Goal: Information Seeking & Learning: Find contact information

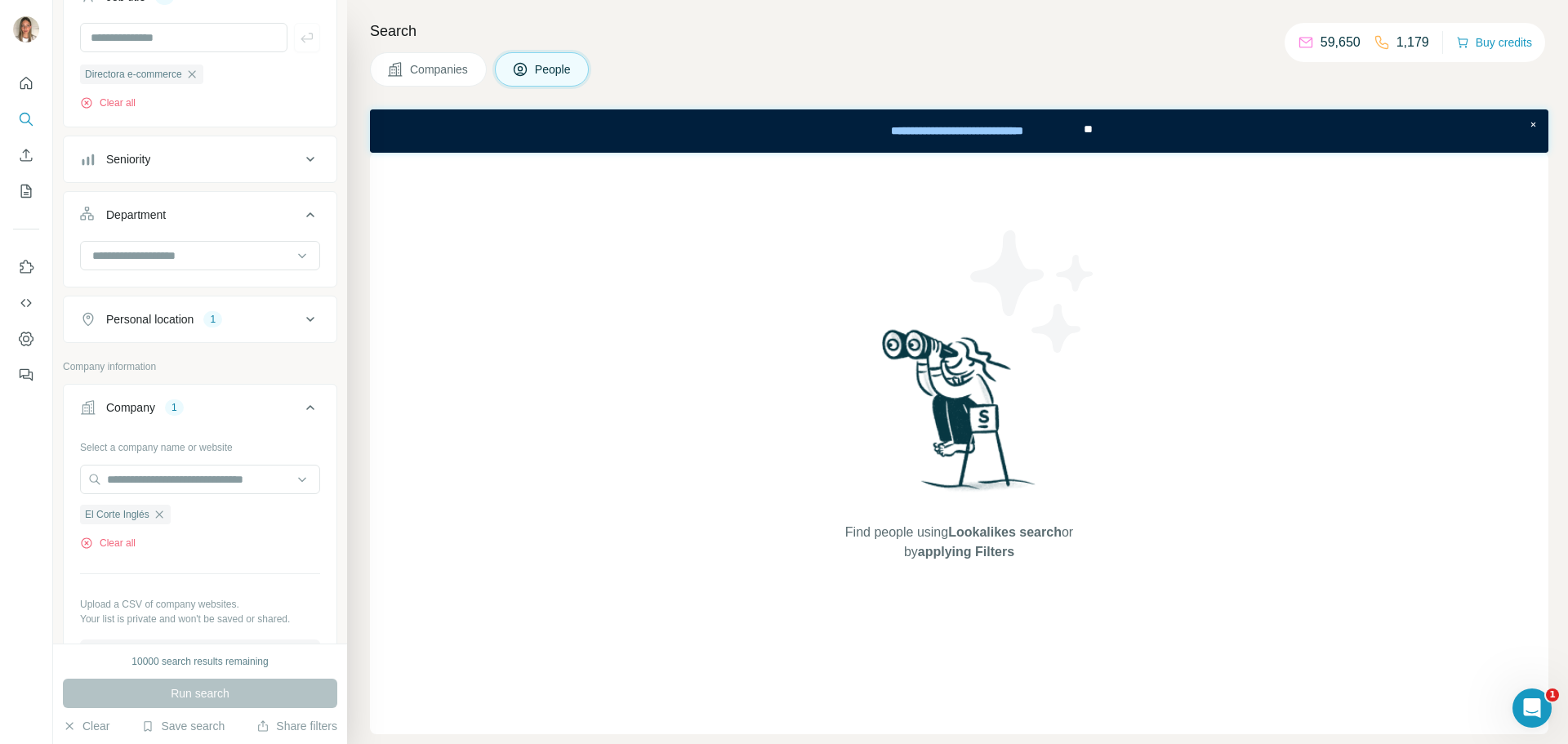
scroll to position [164, 0]
click at [158, 510] on icon "button" at bounding box center [159, 509] width 13 height 13
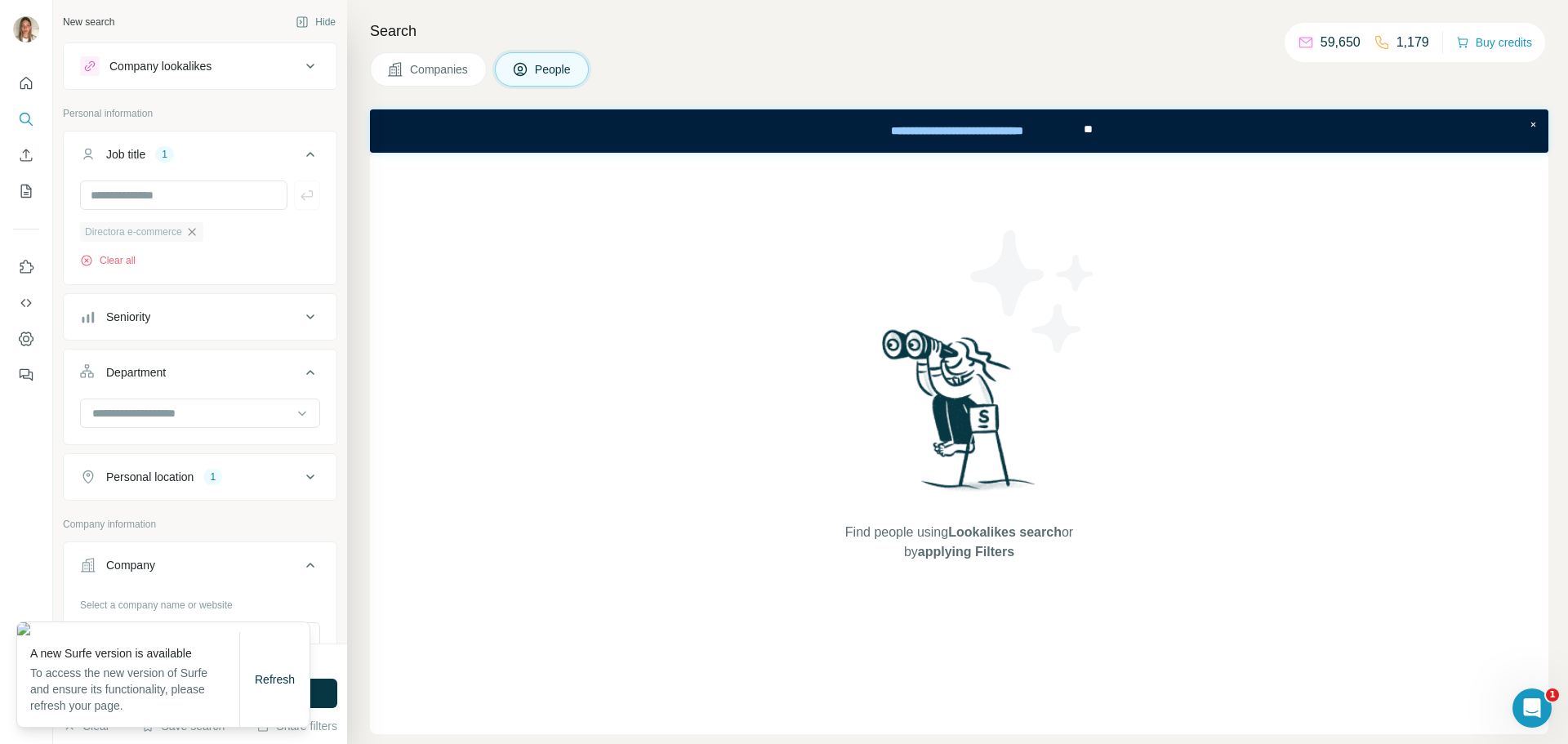
click at [196, 234] on icon "button" at bounding box center [191, 231] width 7 height 7
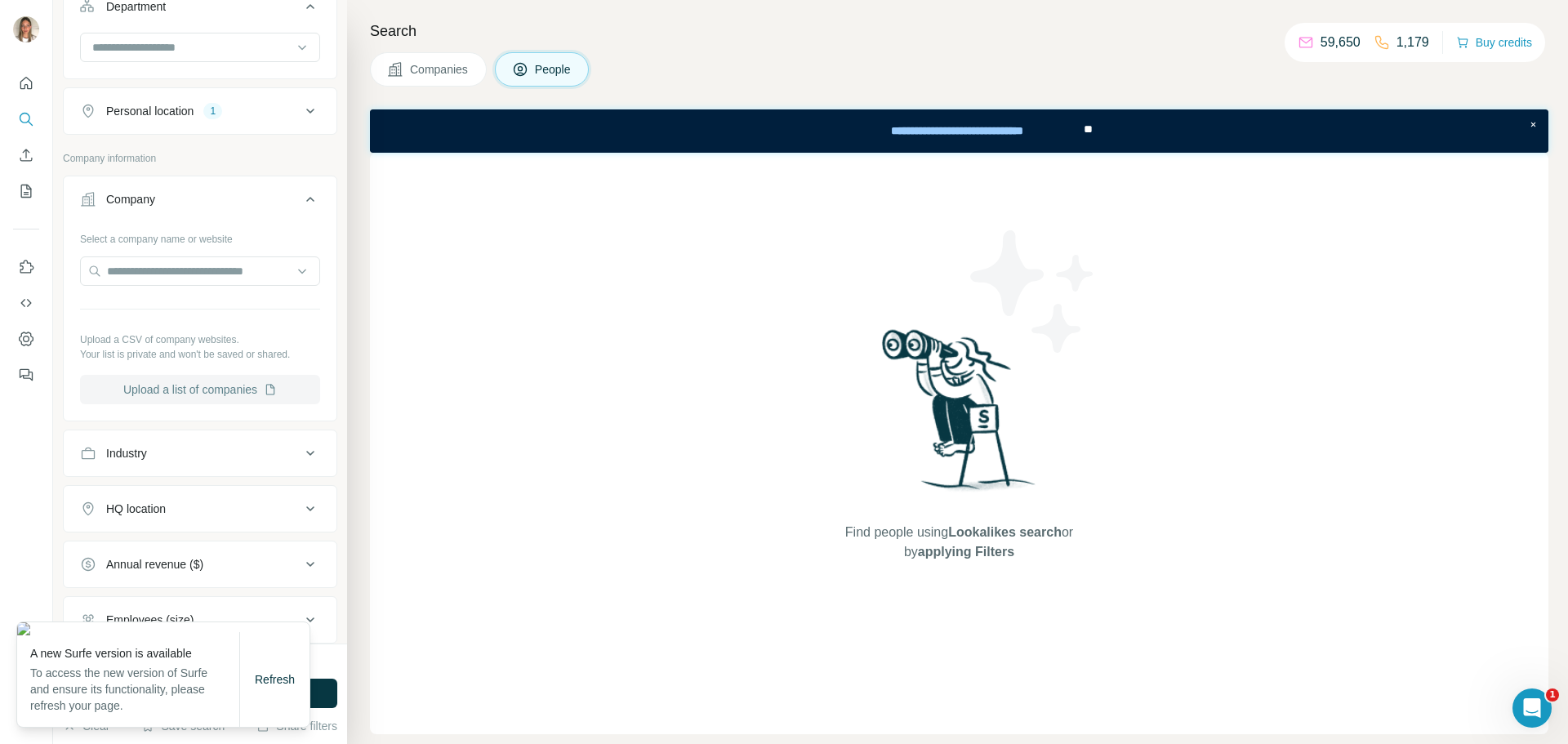
scroll to position [326, 0]
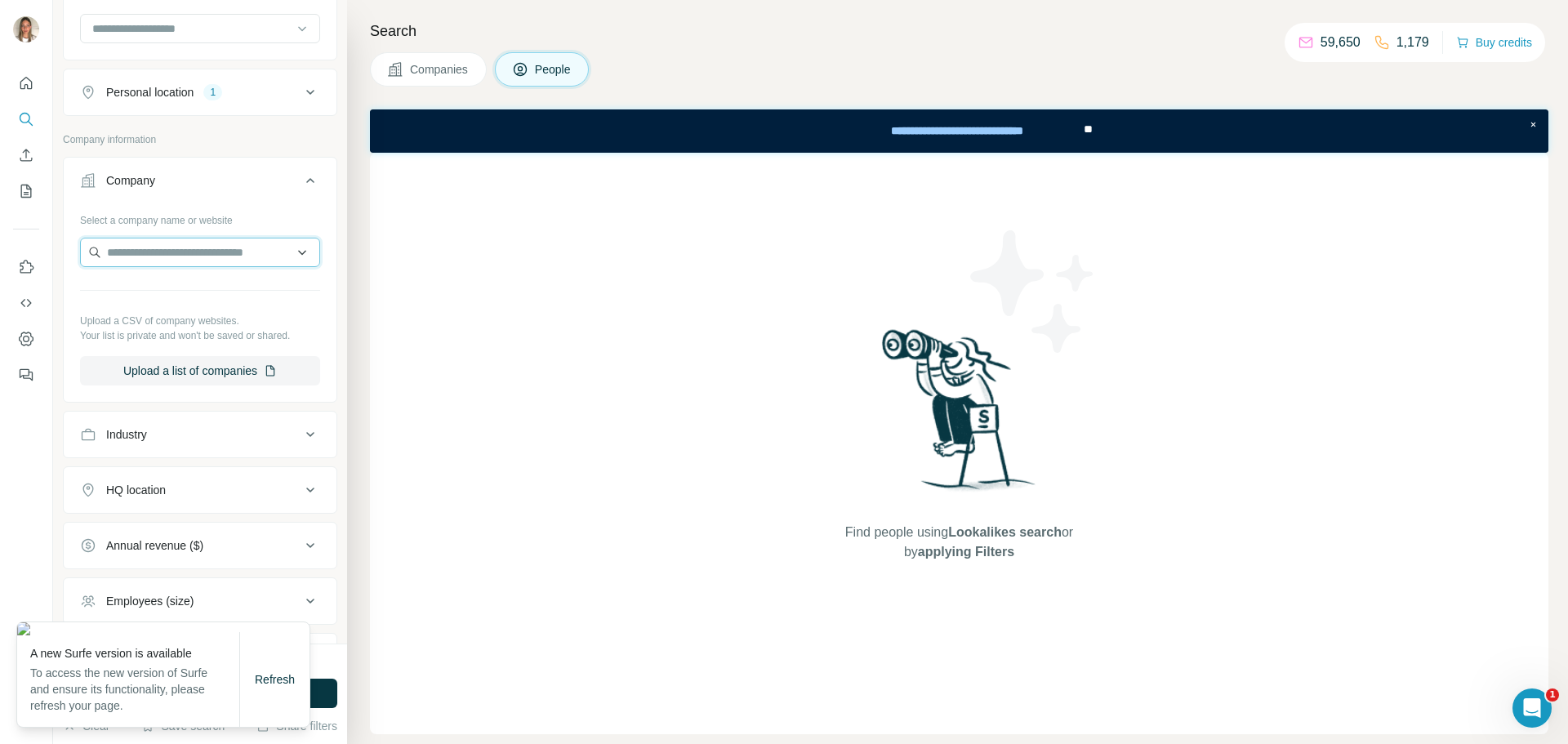
click at [180, 259] on input "text" at bounding box center [199, 252] width 240 height 29
paste input "**********"
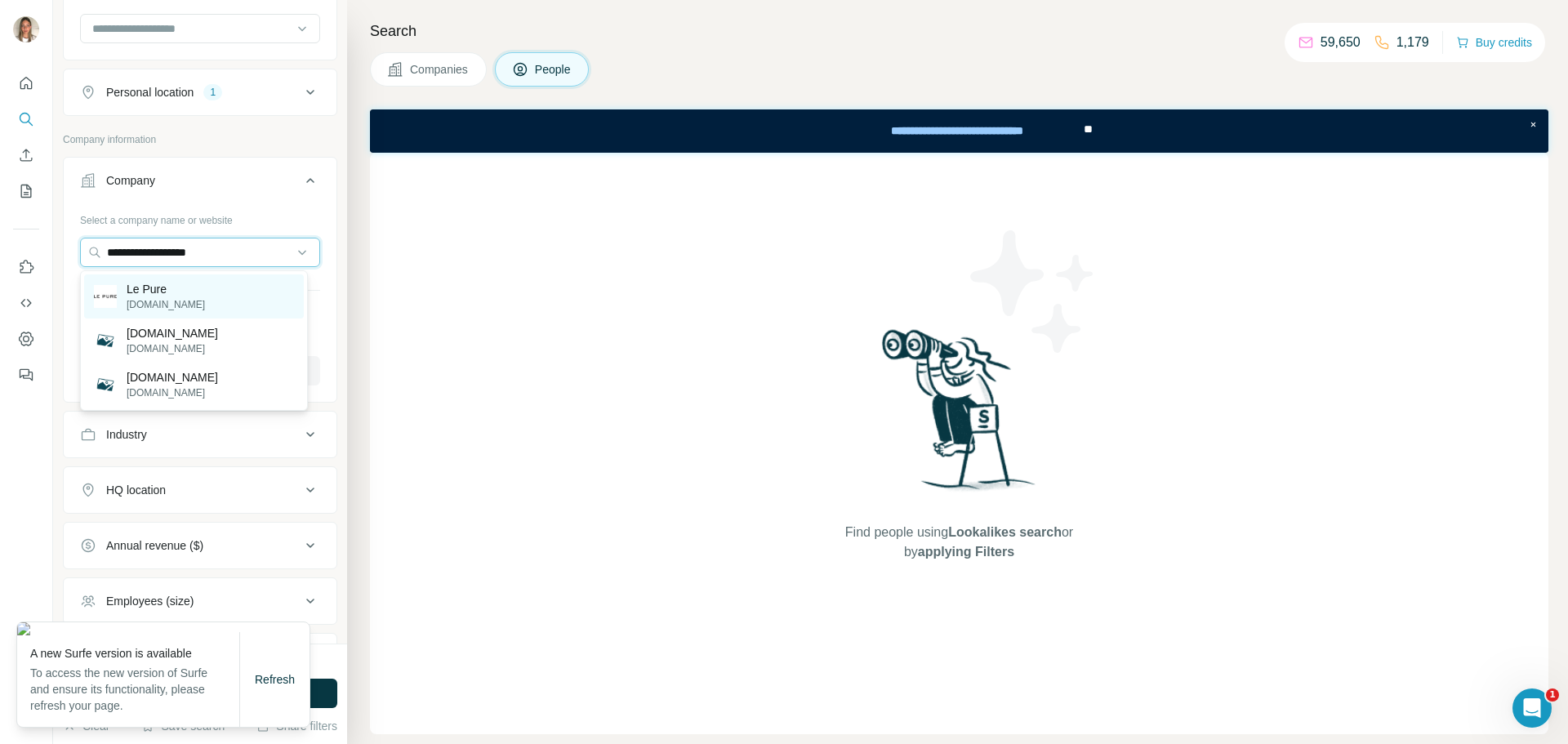
type input "**********"
click at [152, 301] on p "lepure.com" at bounding box center [165, 304] width 79 height 15
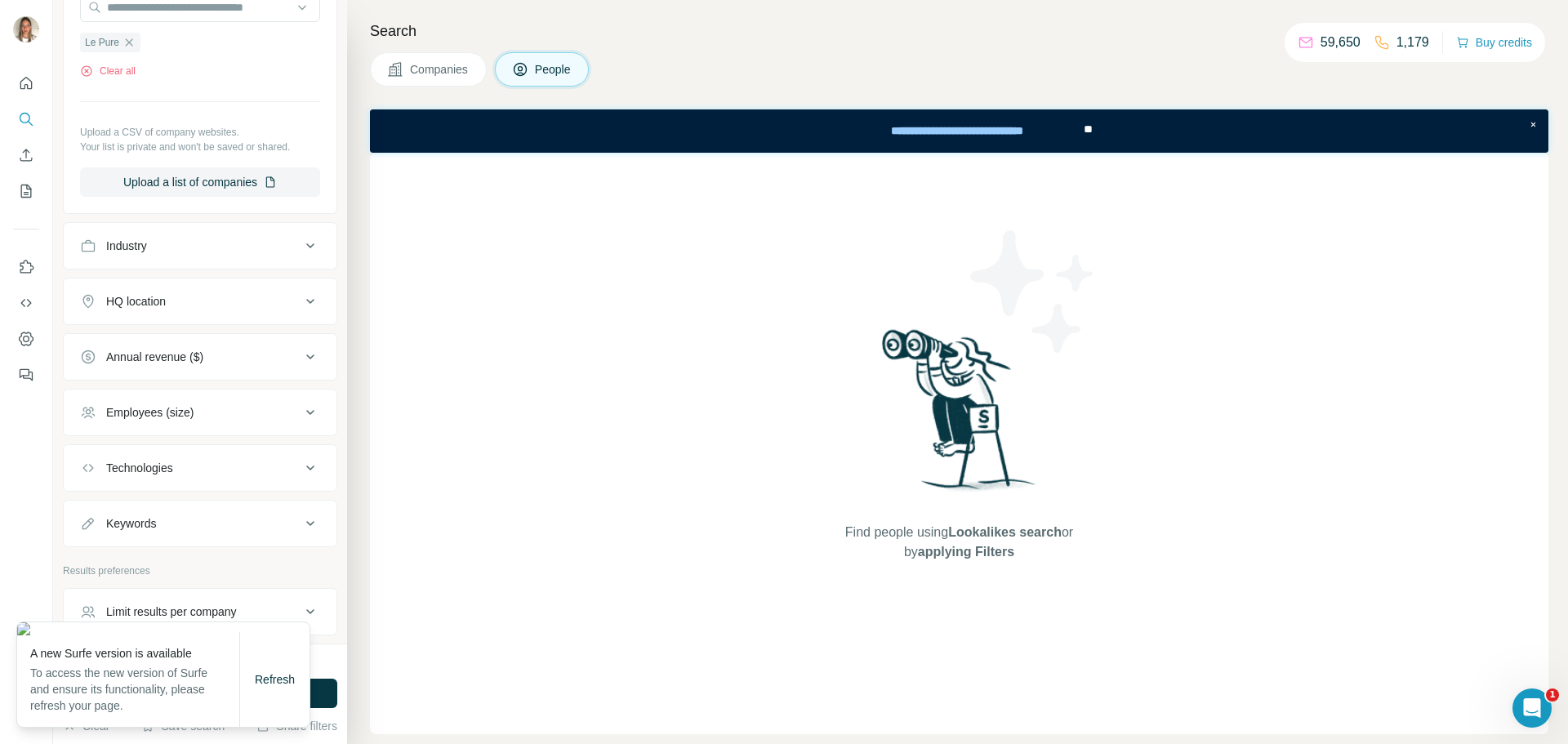
scroll to position [640, 0]
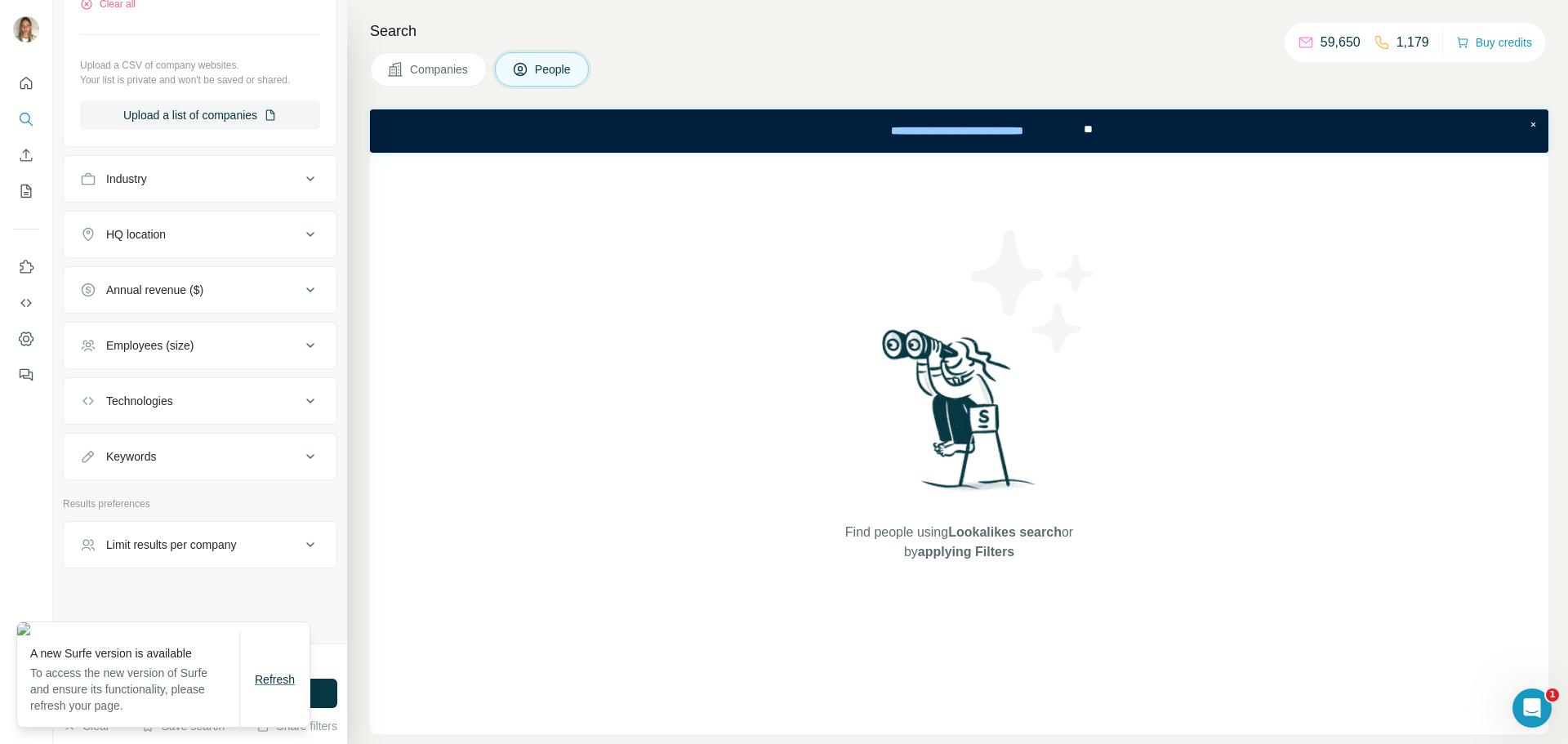
click at [270, 674] on span "Refresh" at bounding box center [274, 679] width 40 height 13
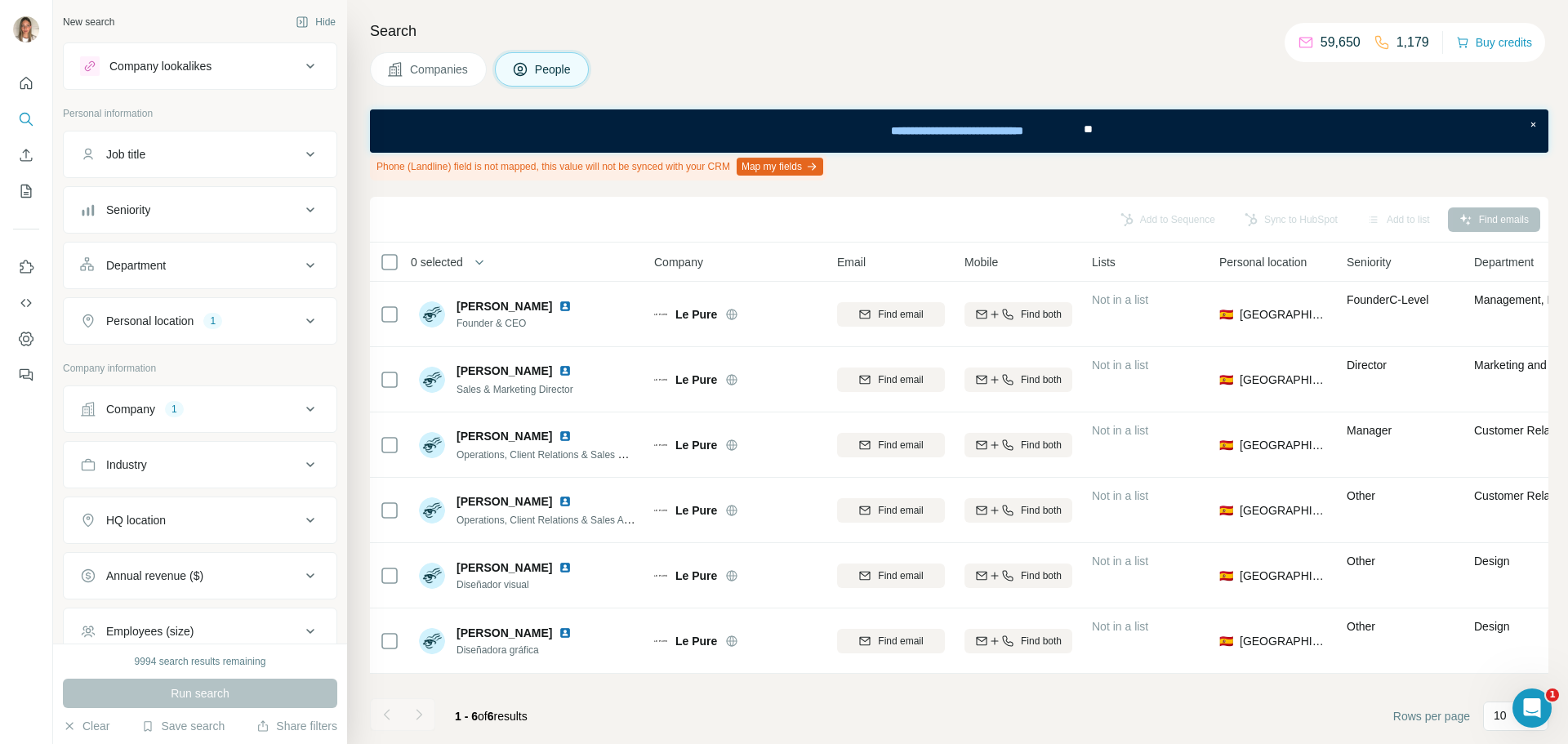
click at [202, 405] on div "Company 1" at bounding box center [189, 409] width 220 height 16
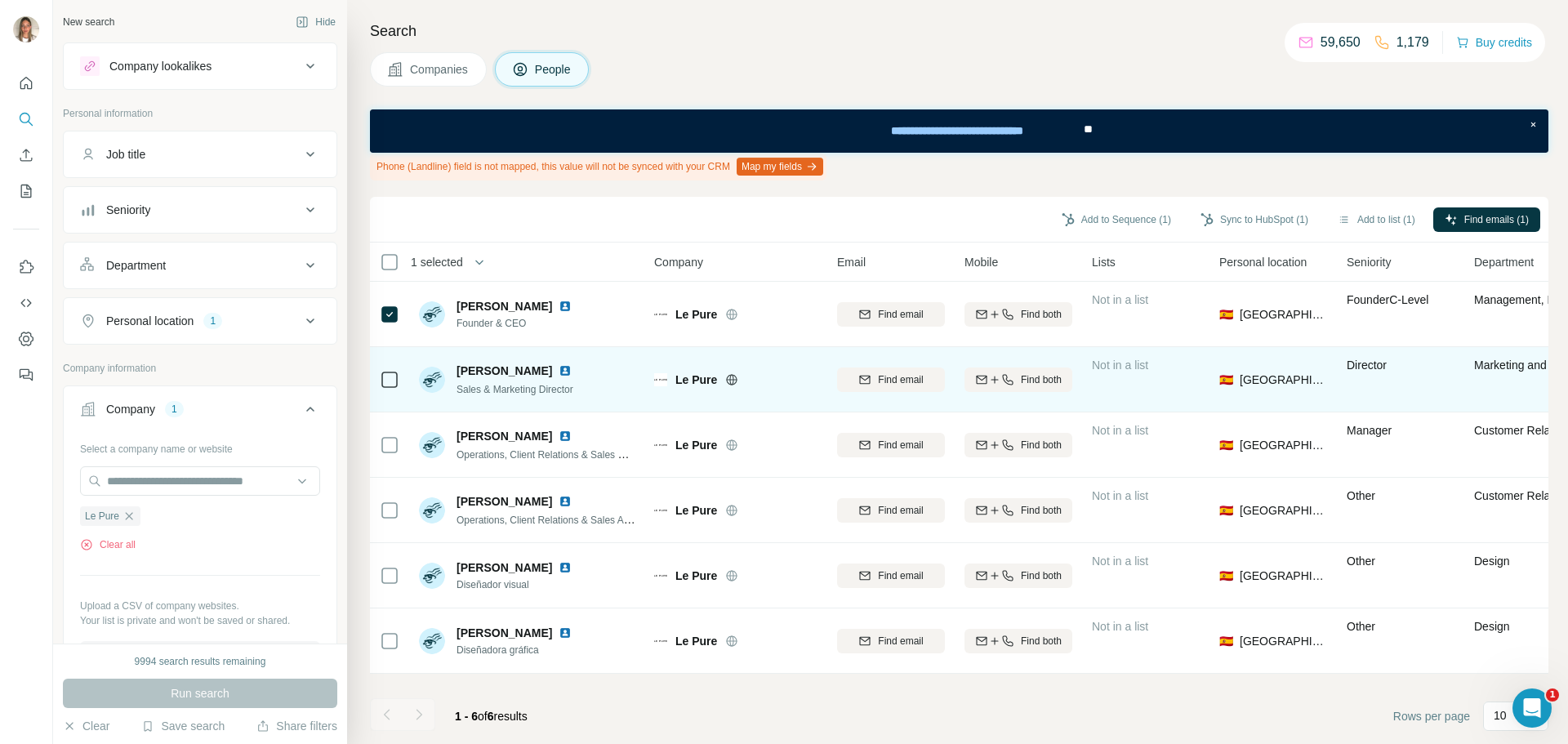
click at [403, 382] on td at bounding box center [389, 380] width 39 height 65
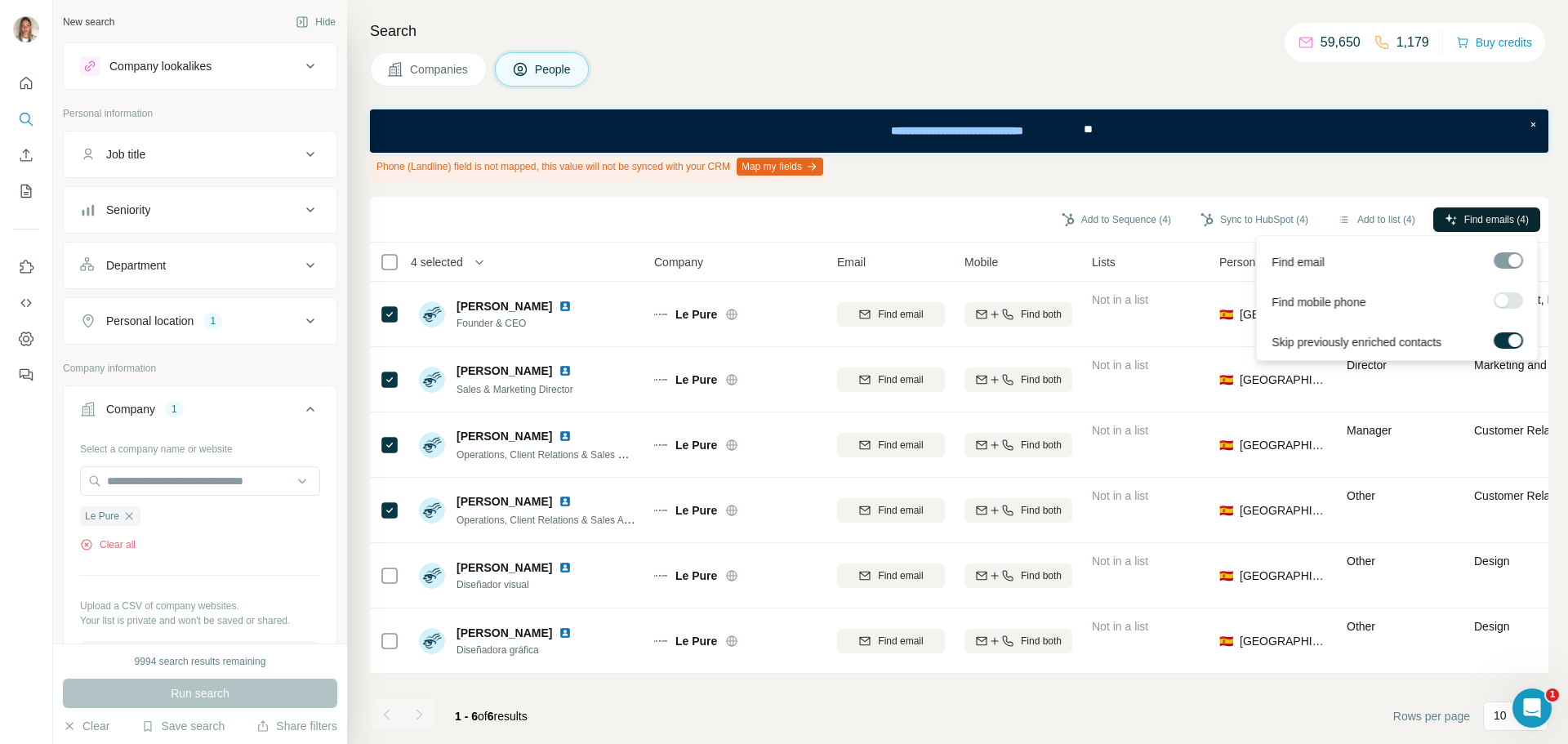
click at [1457, 221] on button "Find emails (4)" at bounding box center [1487, 219] width 107 height 25
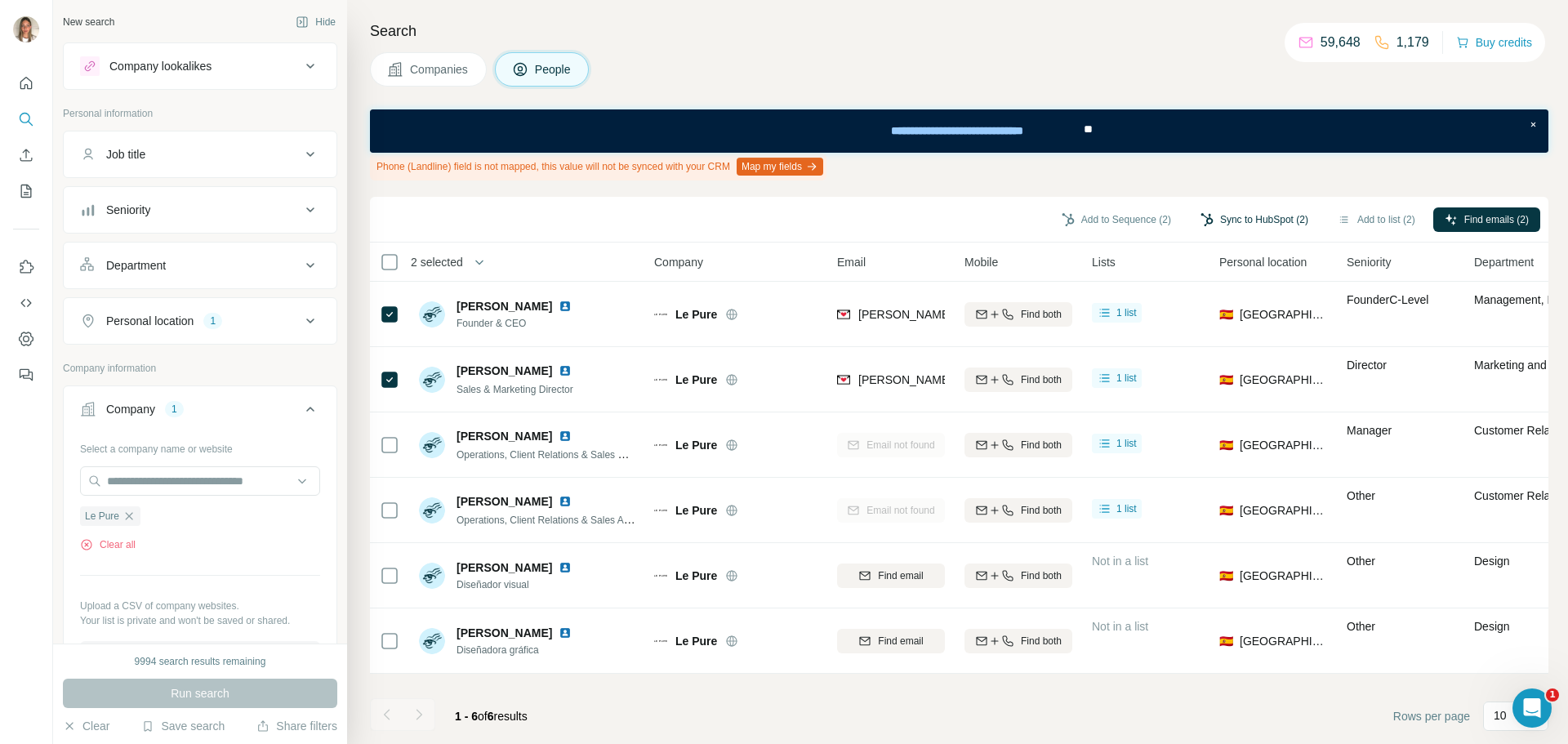
click at [1234, 217] on button "Sync to HubSpot (2)" at bounding box center [1255, 219] width 131 height 25
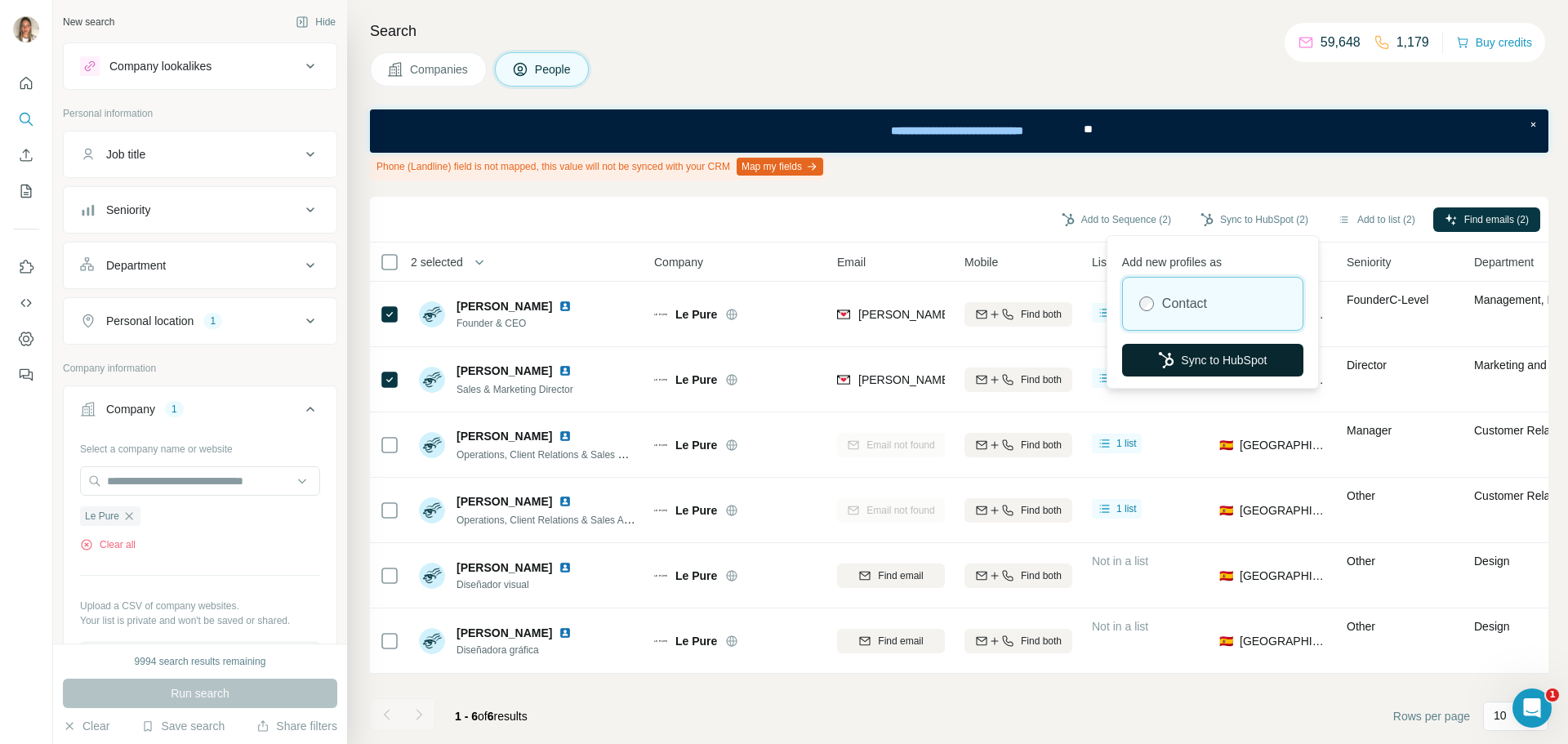
click at [1213, 356] on button "Sync to HubSpot" at bounding box center [1212, 360] width 181 height 33
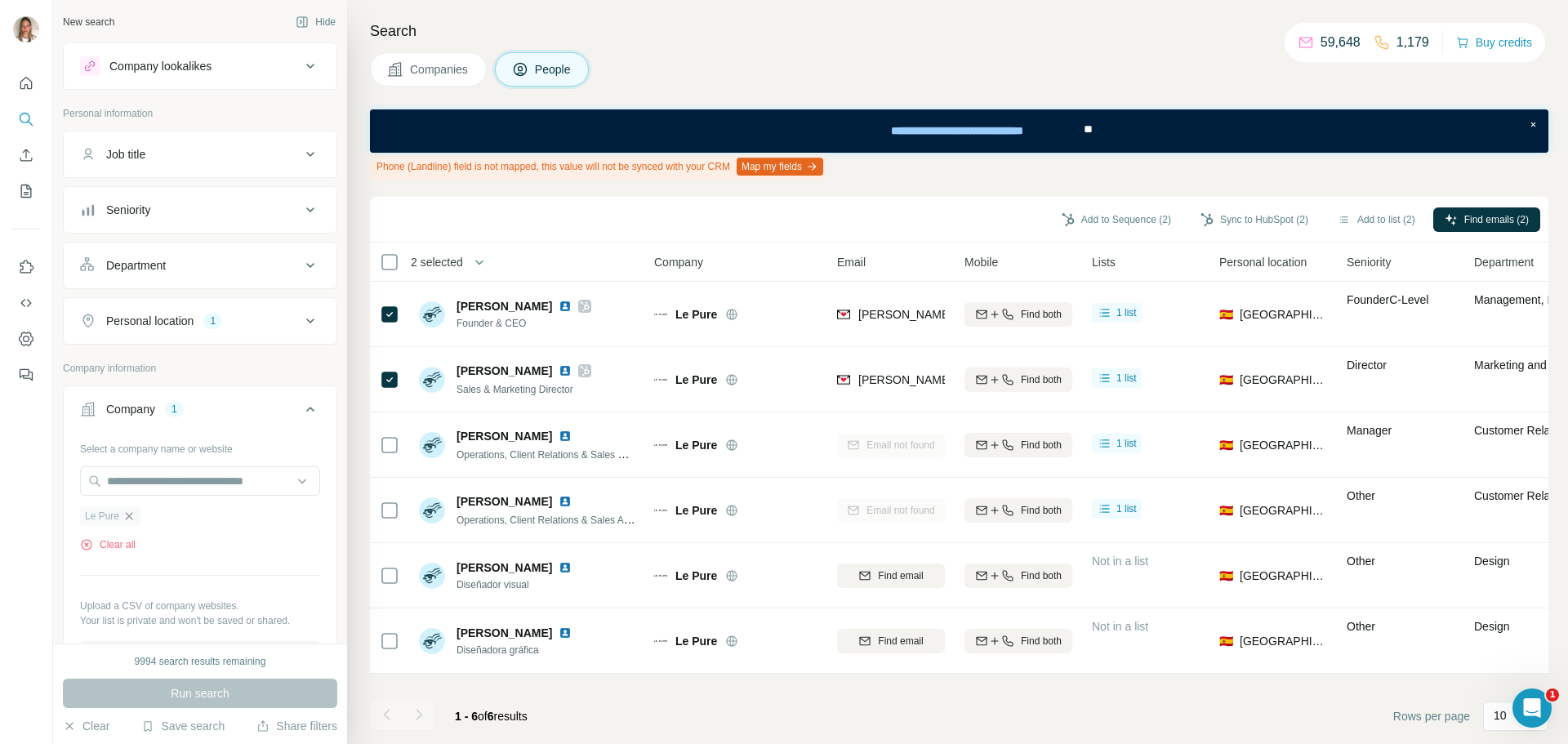
click at [128, 515] on icon "button" at bounding box center [129, 516] width 7 height 7
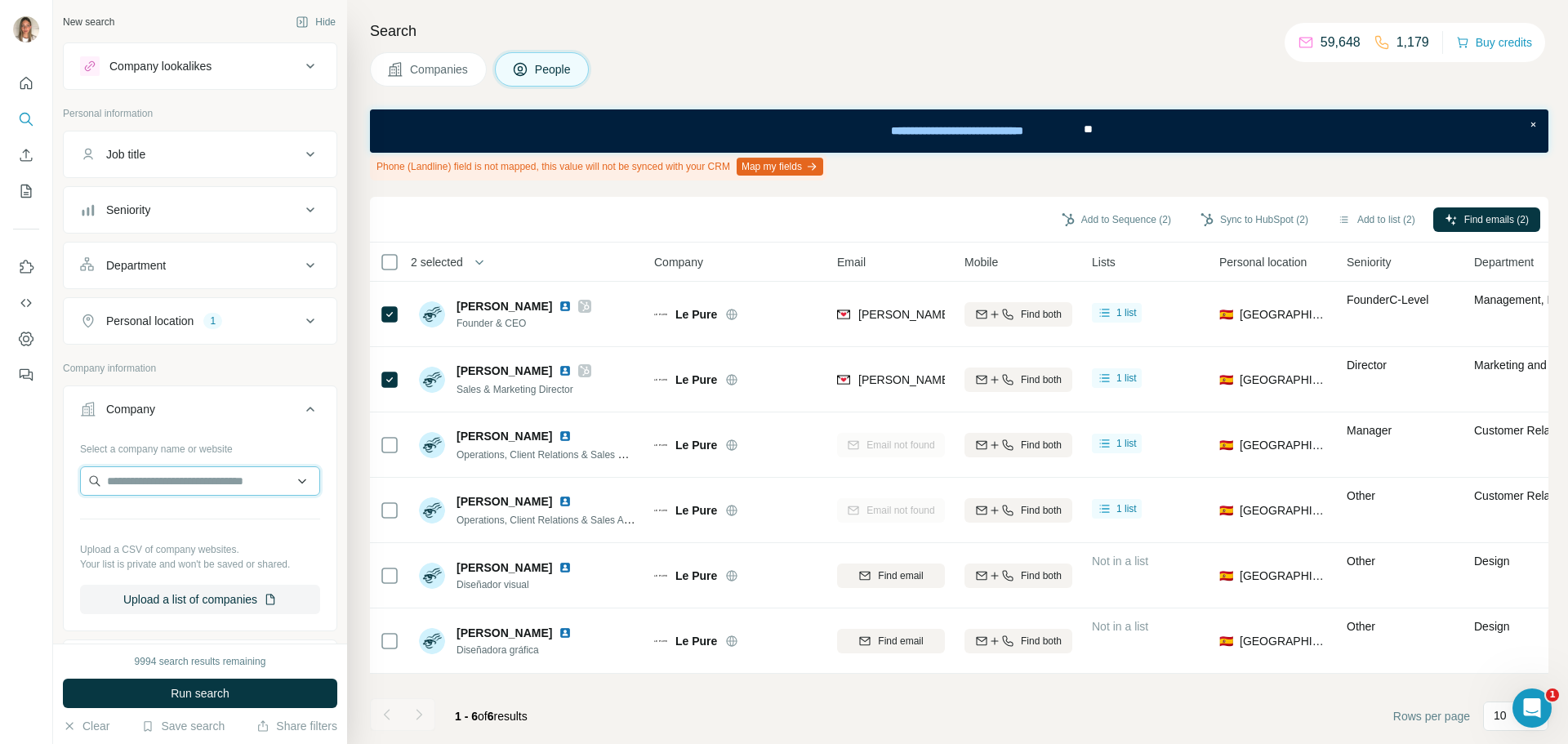
click at [170, 482] on input "text" at bounding box center [199, 480] width 240 height 29
type input "**********"
click at [162, 512] on p "mid/night 00.00" at bounding box center [165, 518] width 79 height 16
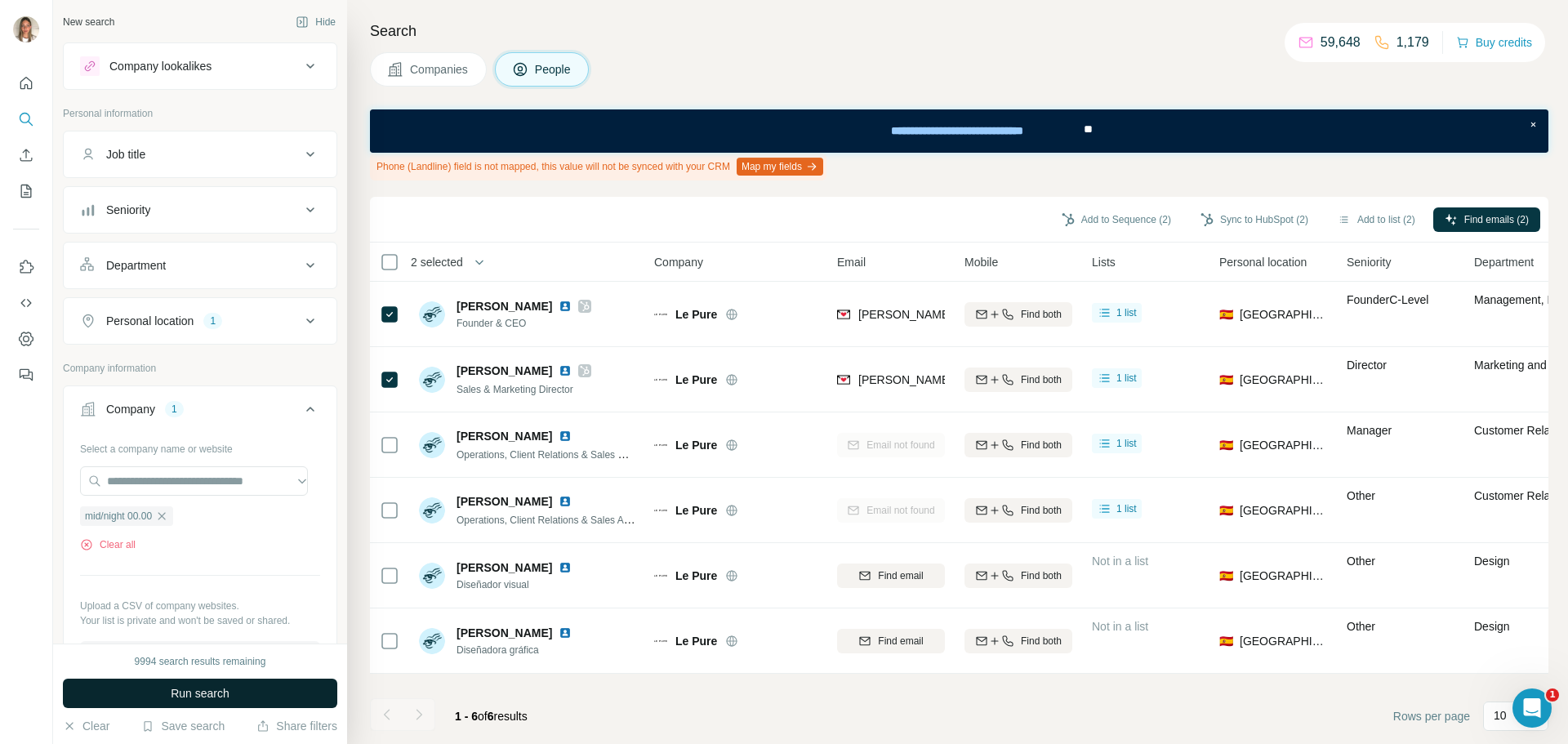
click at [196, 689] on span "Run search" at bounding box center [200, 693] width 58 height 16
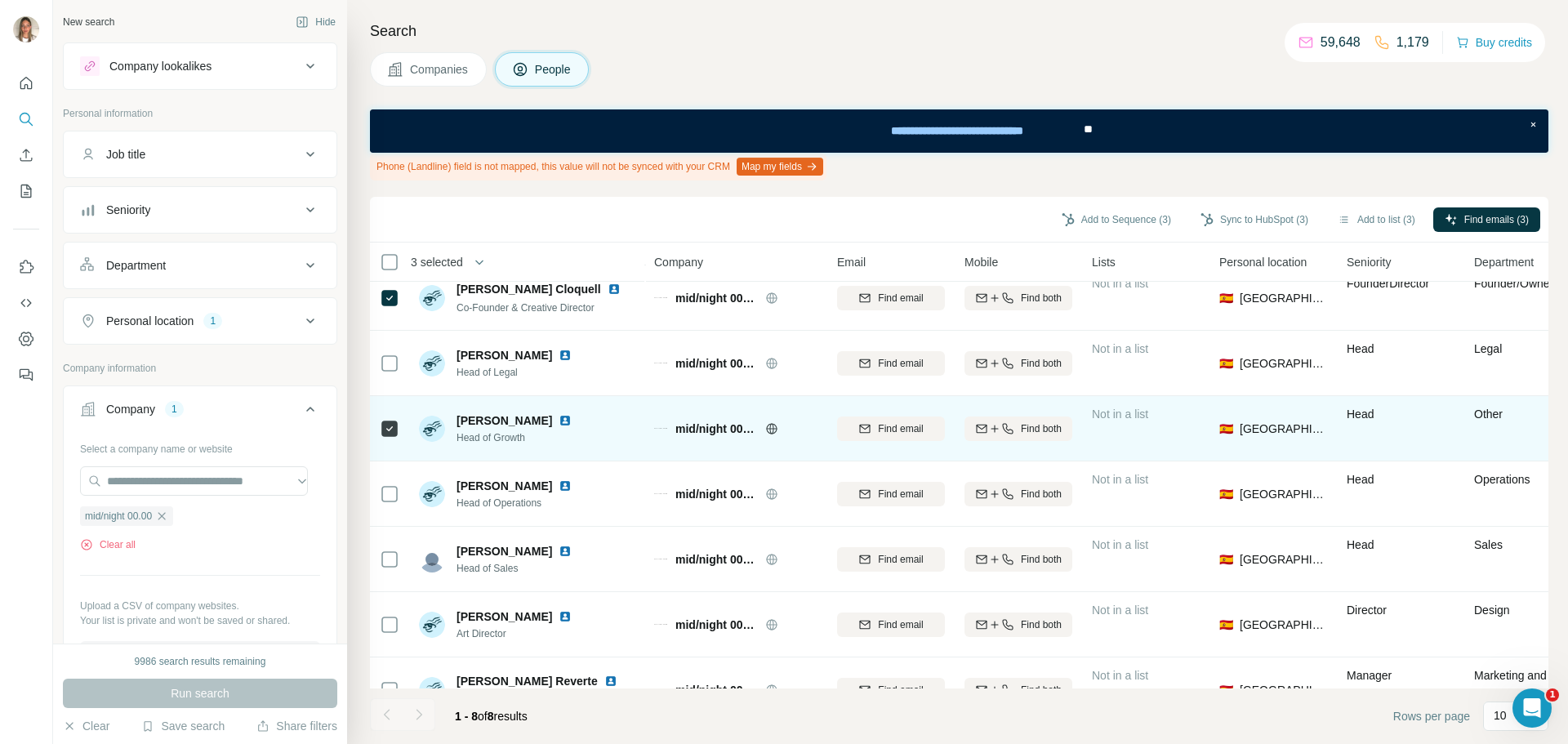
scroll to position [124, 0]
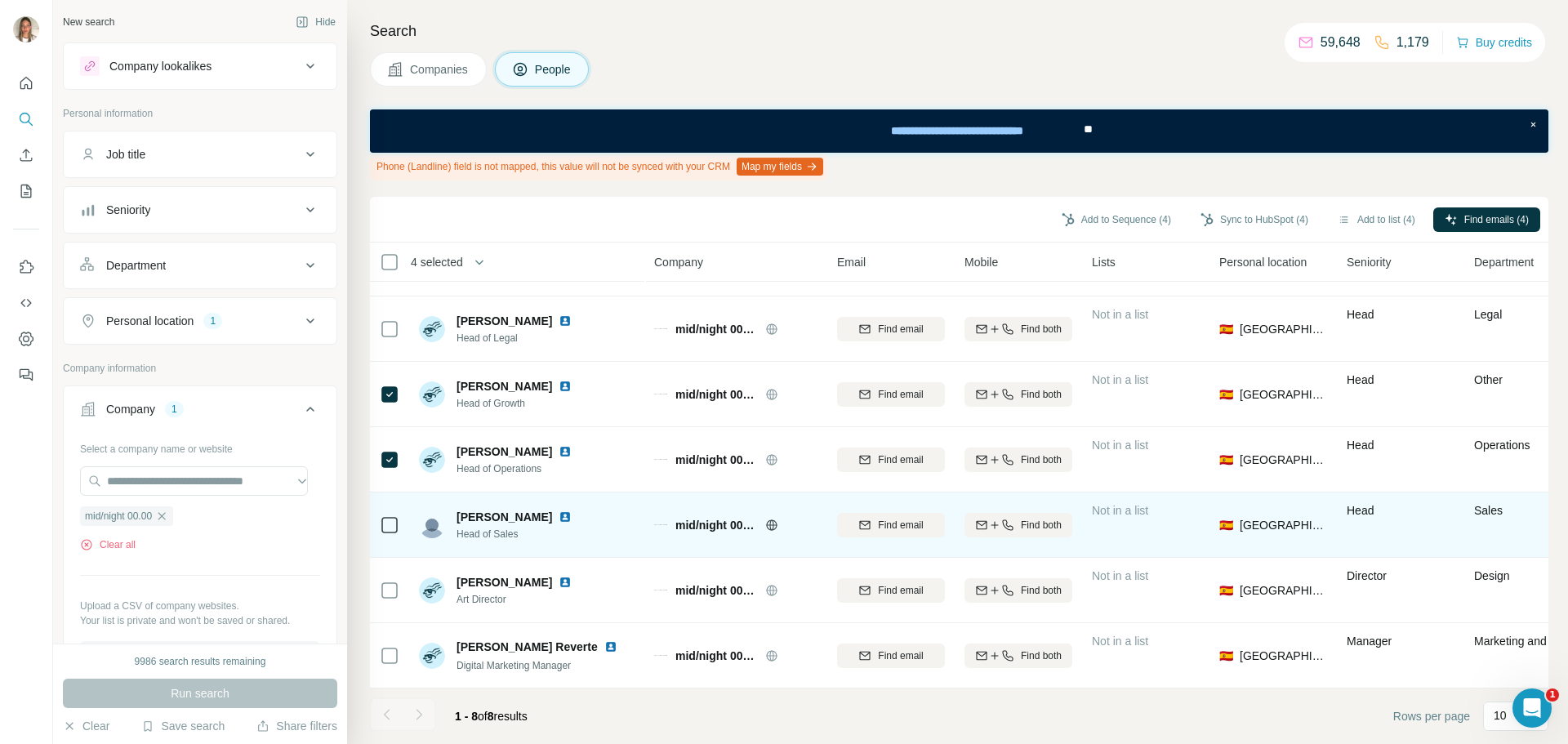
click at [387, 515] on icon at bounding box center [389, 525] width 19 height 19
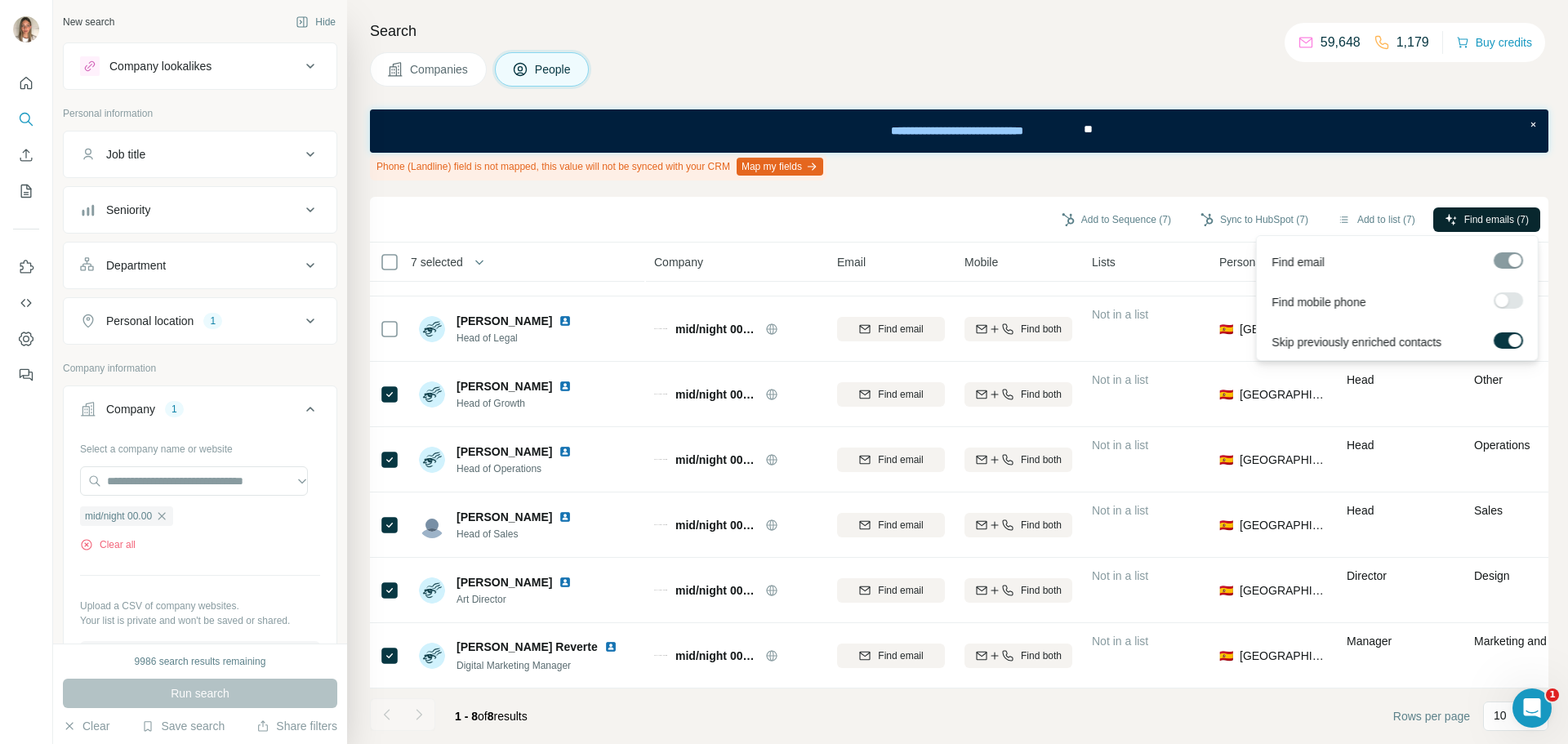
click at [1464, 226] on span "Find emails (7)" at bounding box center [1496, 219] width 65 height 15
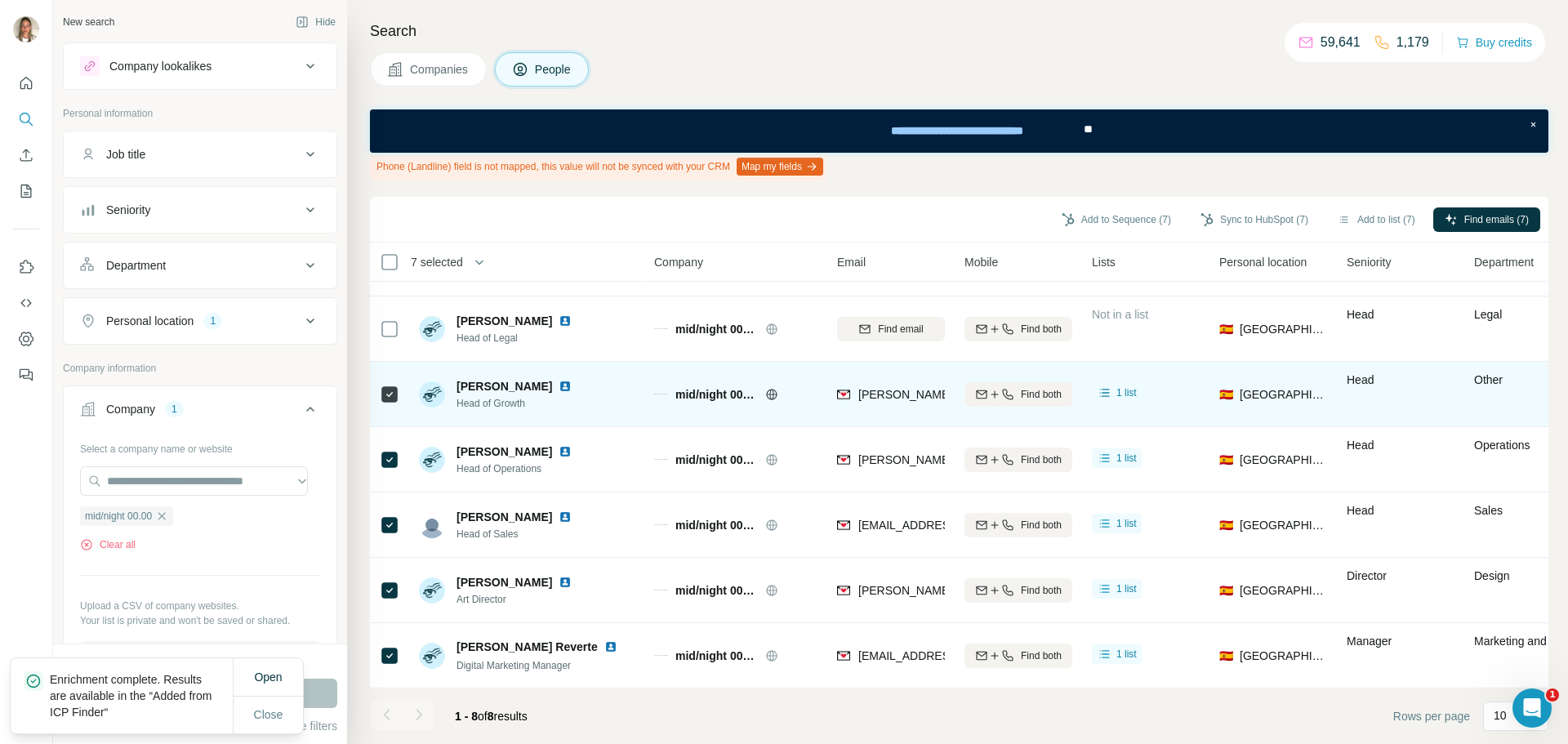
scroll to position [0, 0]
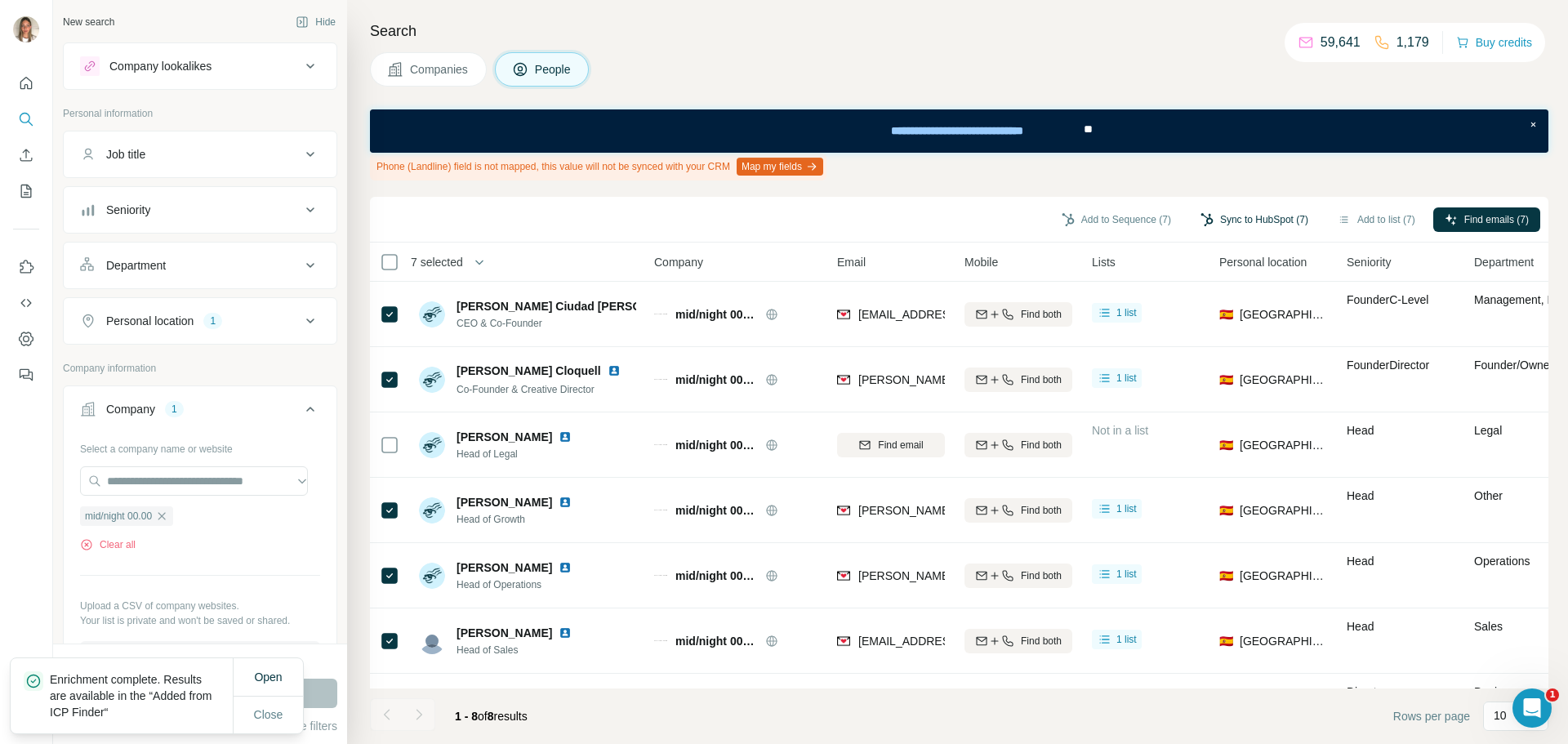
click at [1241, 219] on button "Sync to HubSpot (7)" at bounding box center [1255, 219] width 131 height 25
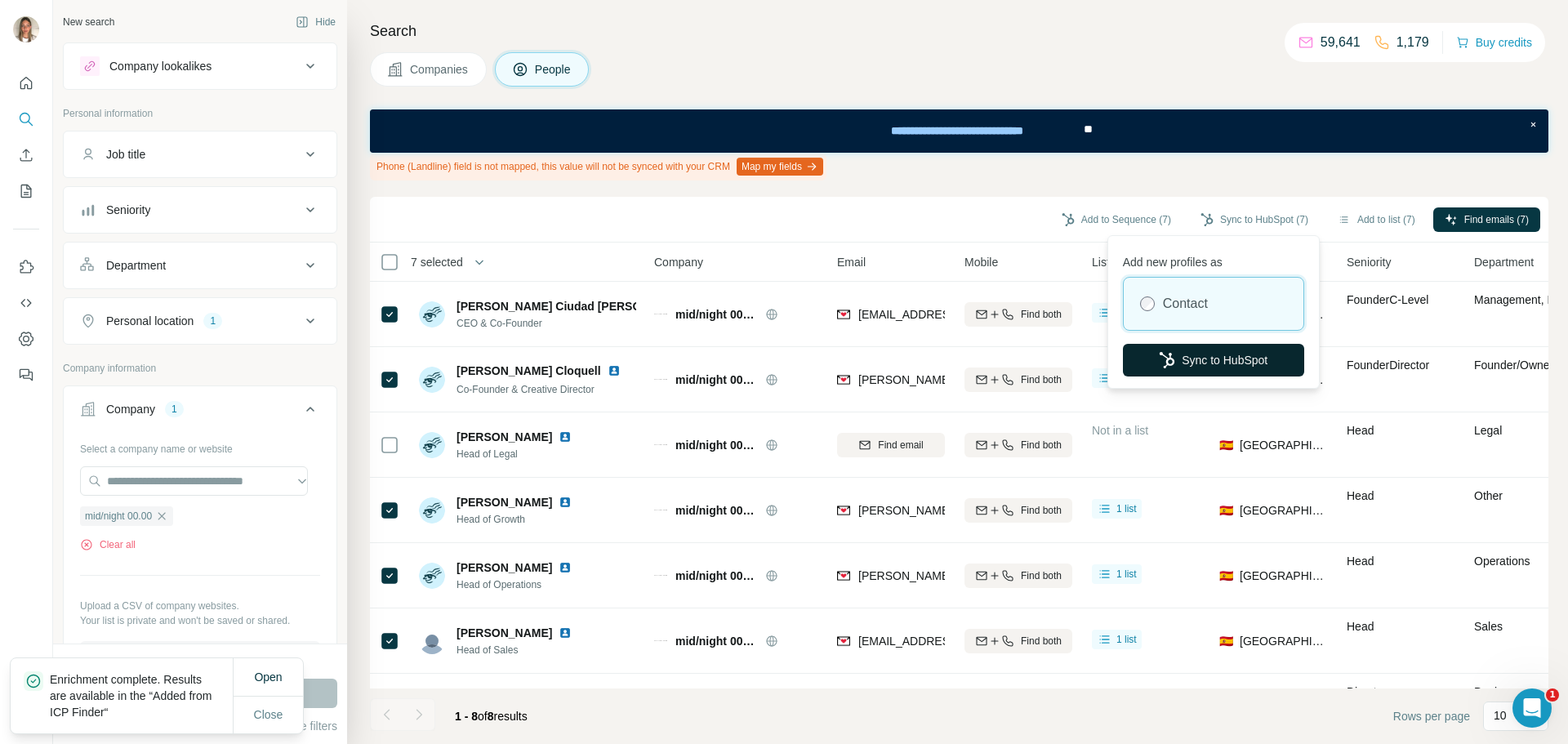
click at [1233, 346] on button "Sync to HubSpot" at bounding box center [1213, 360] width 181 height 33
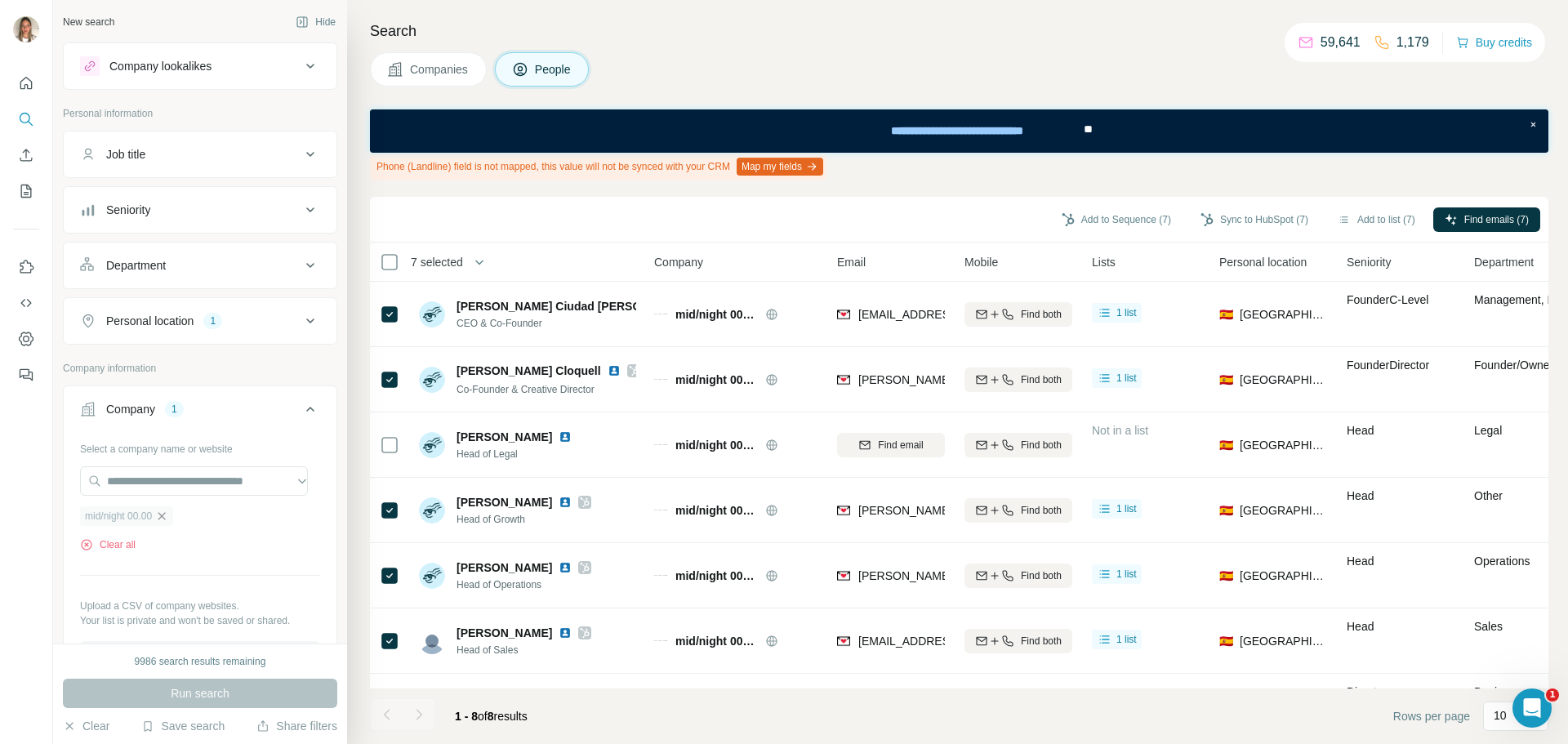
click at [168, 515] on icon "button" at bounding box center [161, 516] width 13 height 13
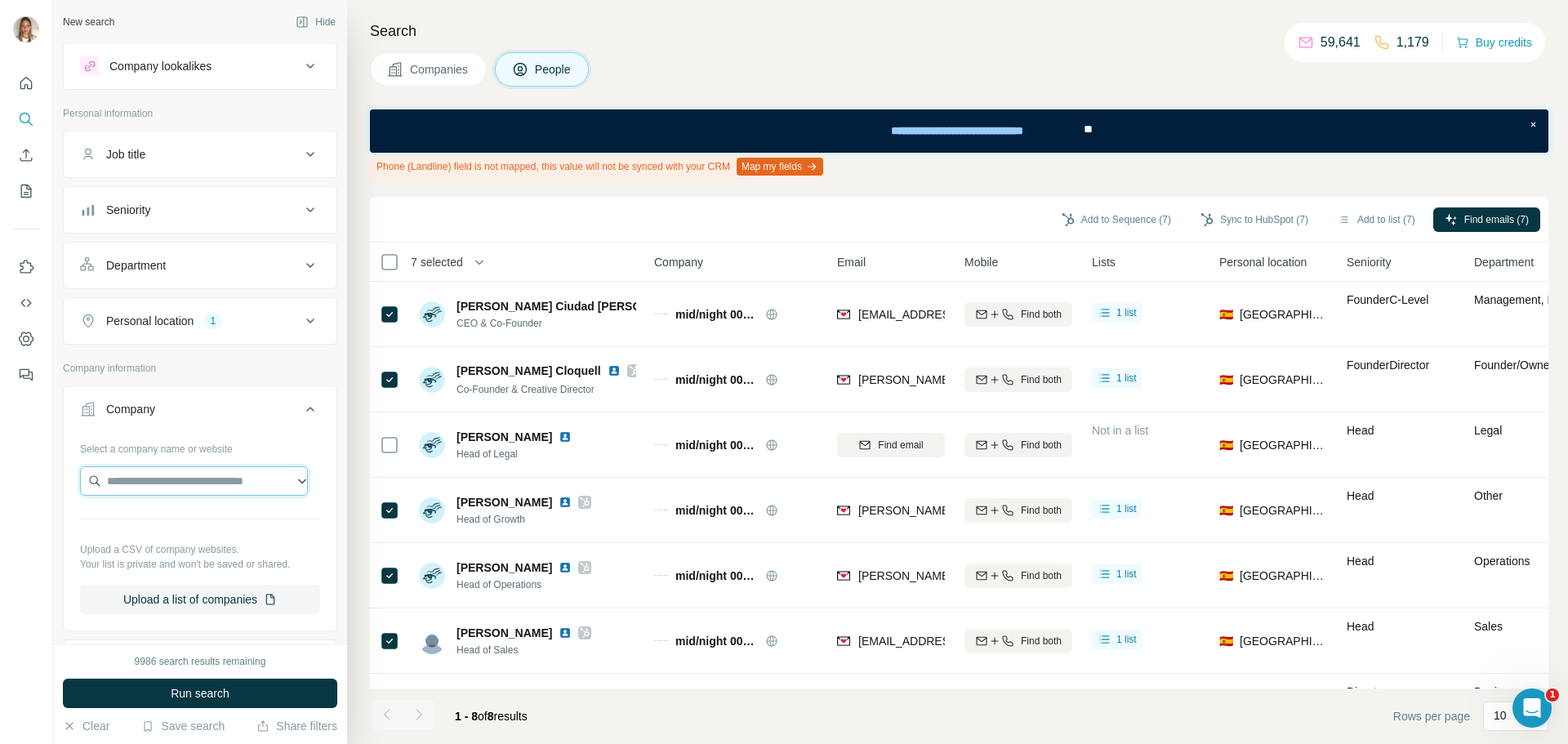
click at [181, 479] on input "text" at bounding box center [193, 480] width 227 height 29
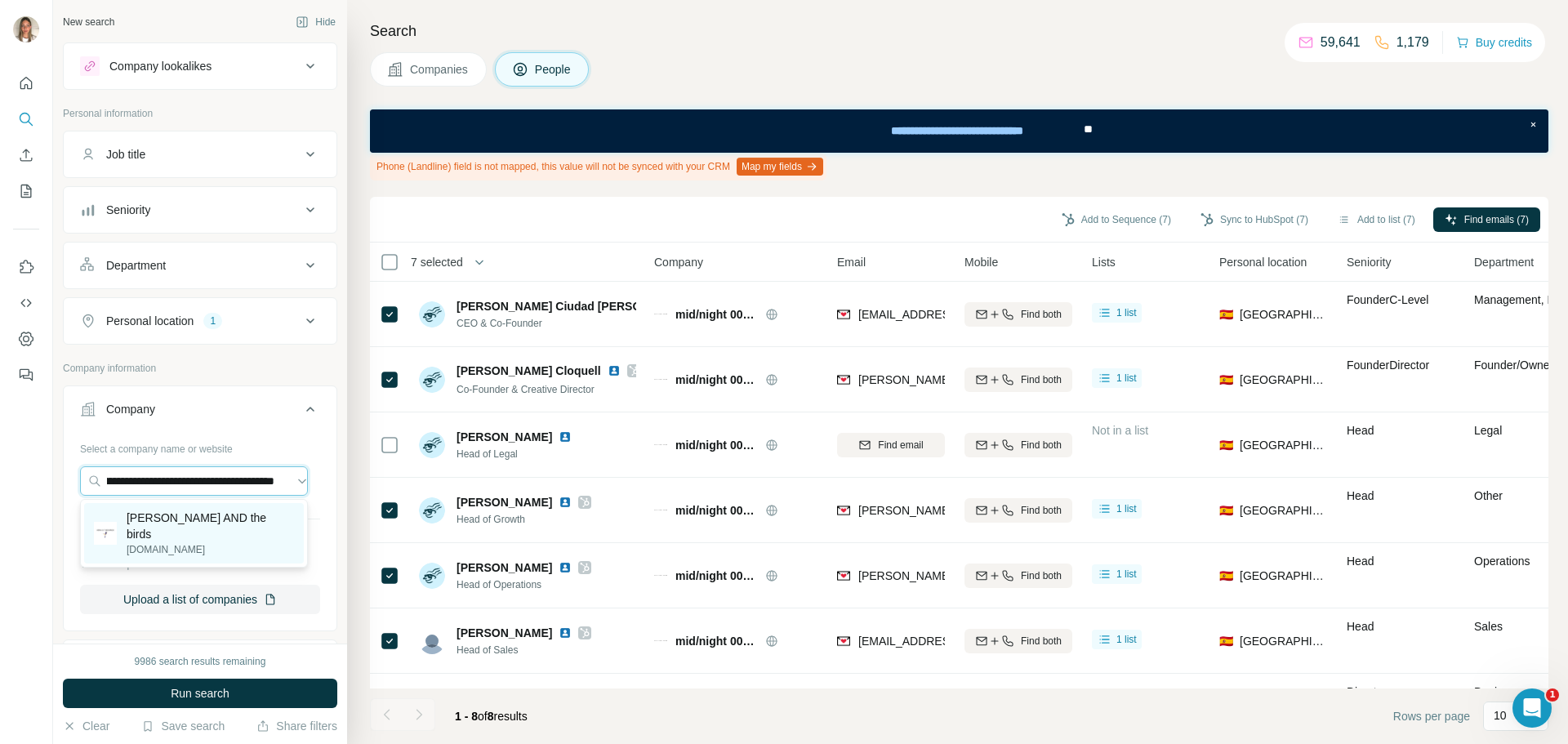
type input "**********"
click at [174, 510] on p "Vera AND the birds" at bounding box center [210, 525] width 167 height 33
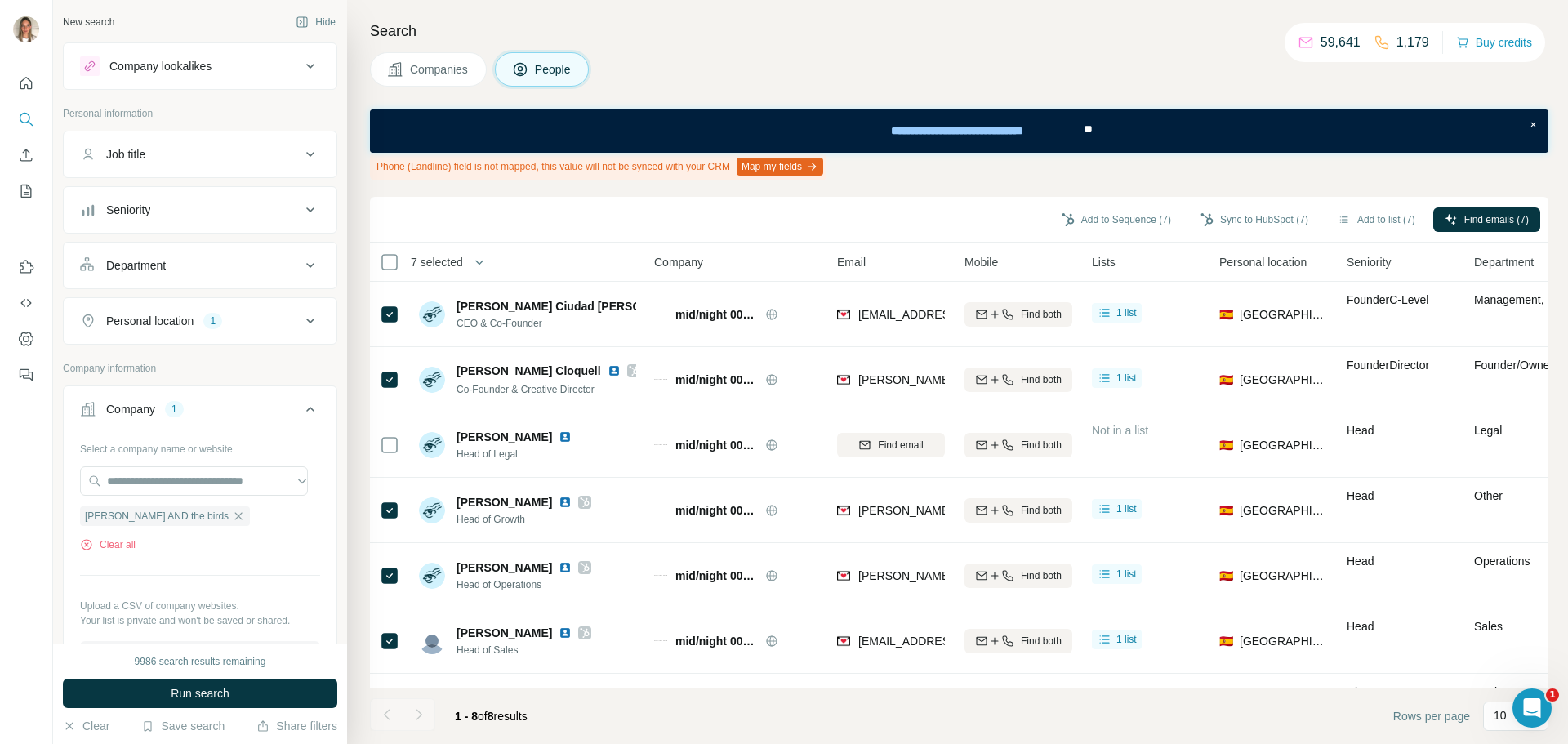
scroll to position [0, 0]
click at [197, 694] on span "Run search" at bounding box center [200, 693] width 58 height 16
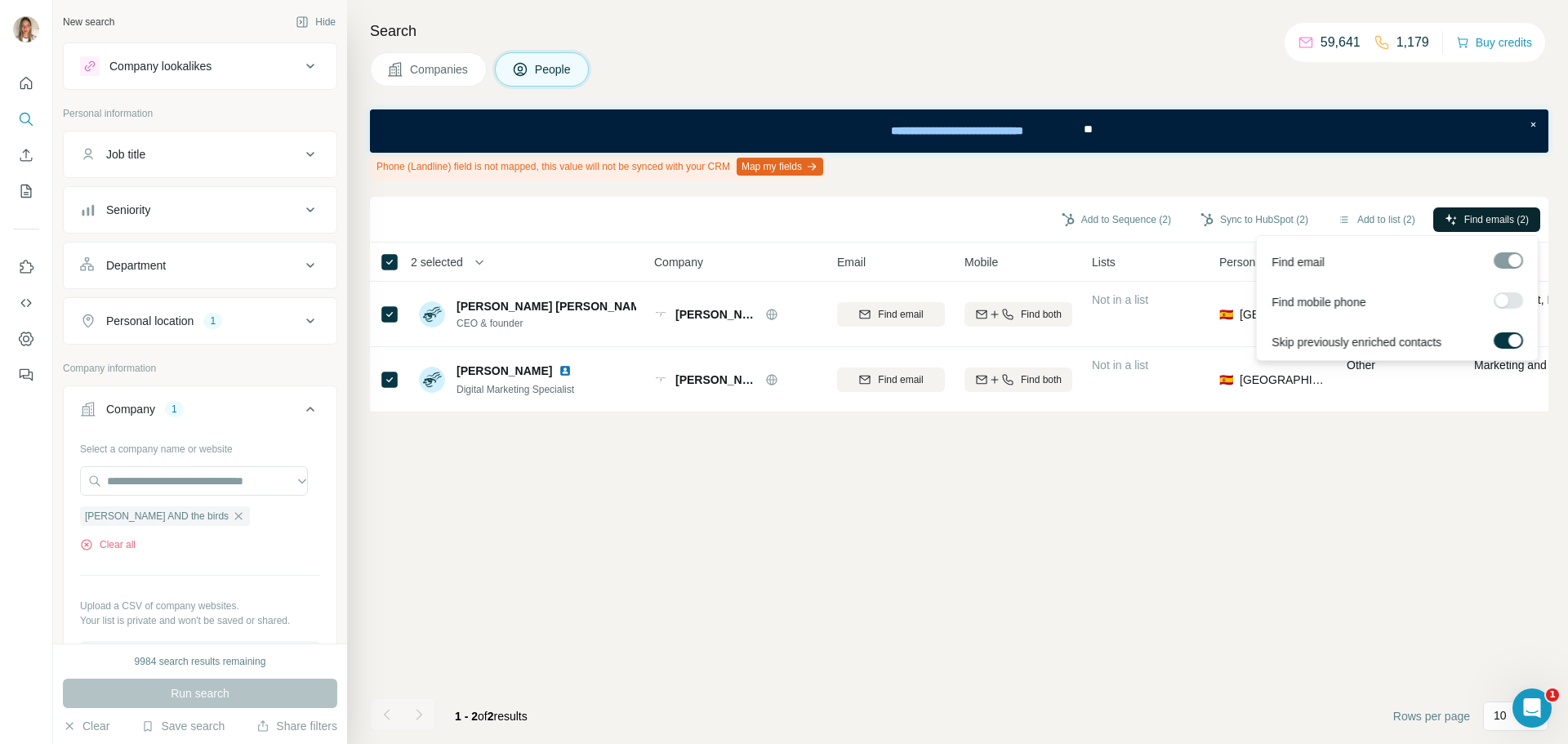
click at [1501, 217] on span "Find emails (2)" at bounding box center [1496, 219] width 65 height 15
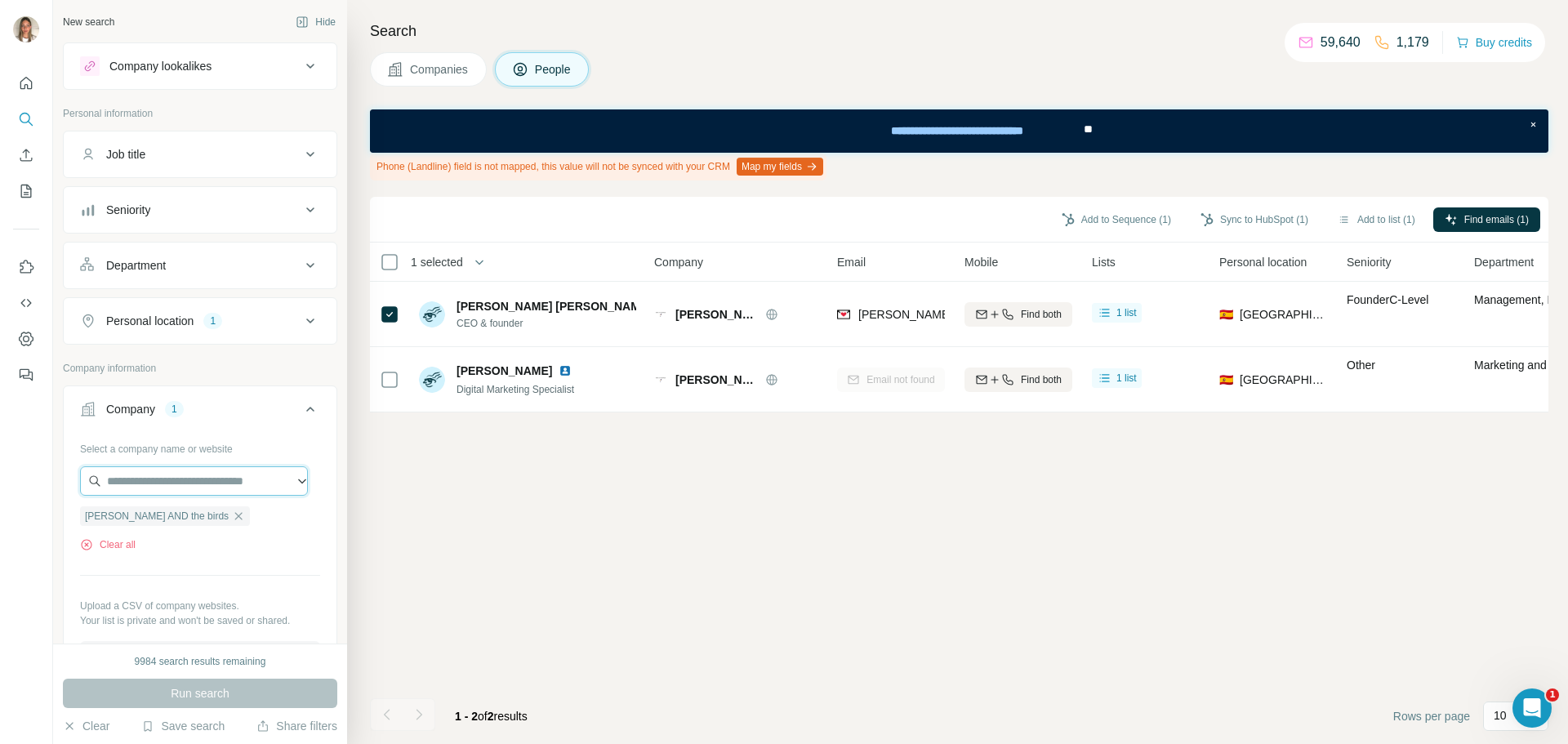
click at [197, 482] on input "text" at bounding box center [193, 480] width 227 height 29
click at [231, 551] on div "Clear all" at bounding box center [199, 544] width 240 height 15
click at [232, 514] on icon "button" at bounding box center [238, 516] width 13 height 13
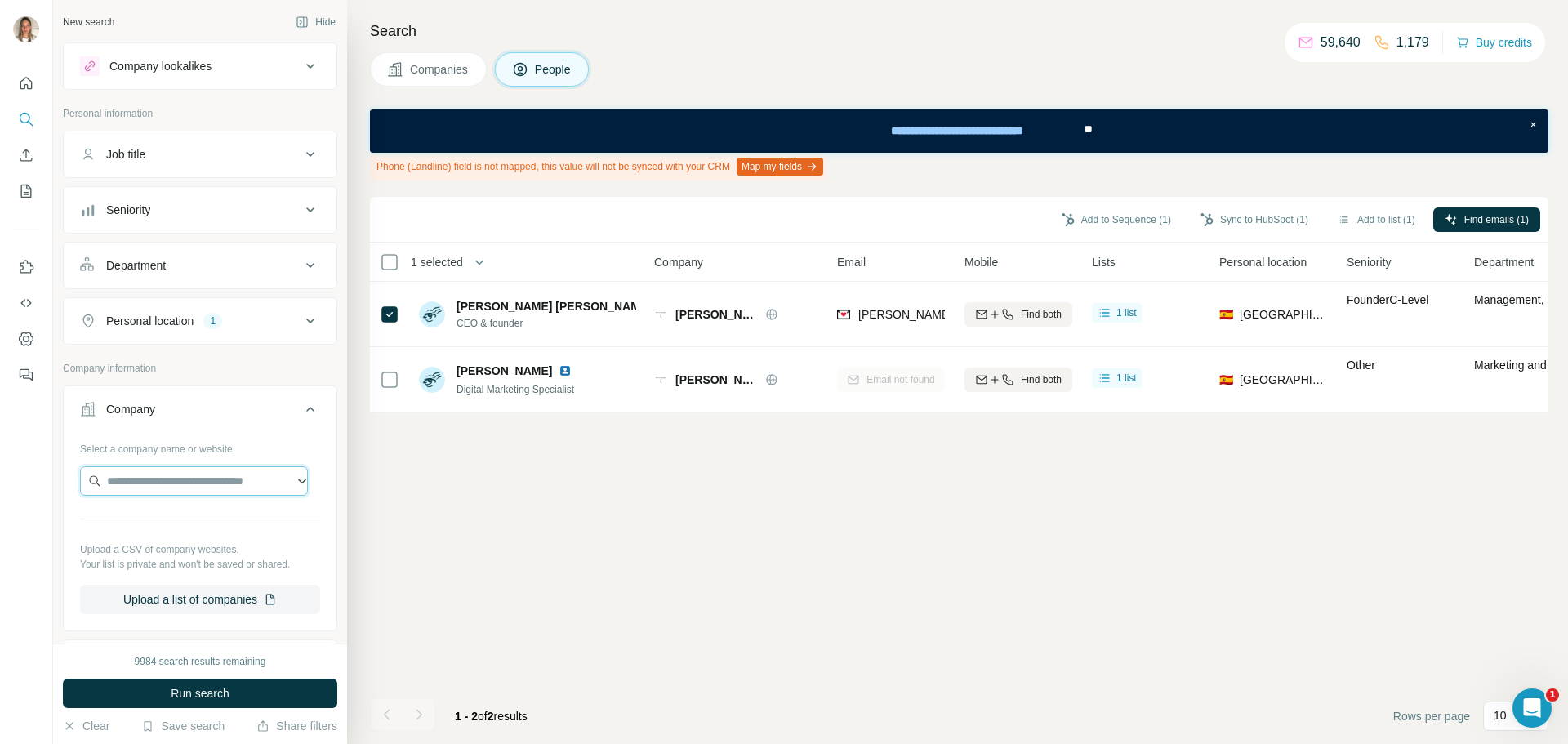
click at [190, 488] on input "text" at bounding box center [193, 480] width 227 height 29
type input "**********"
click at [183, 525] on p "wyconcosmetics.com" at bounding box center [171, 533] width 89 height 15
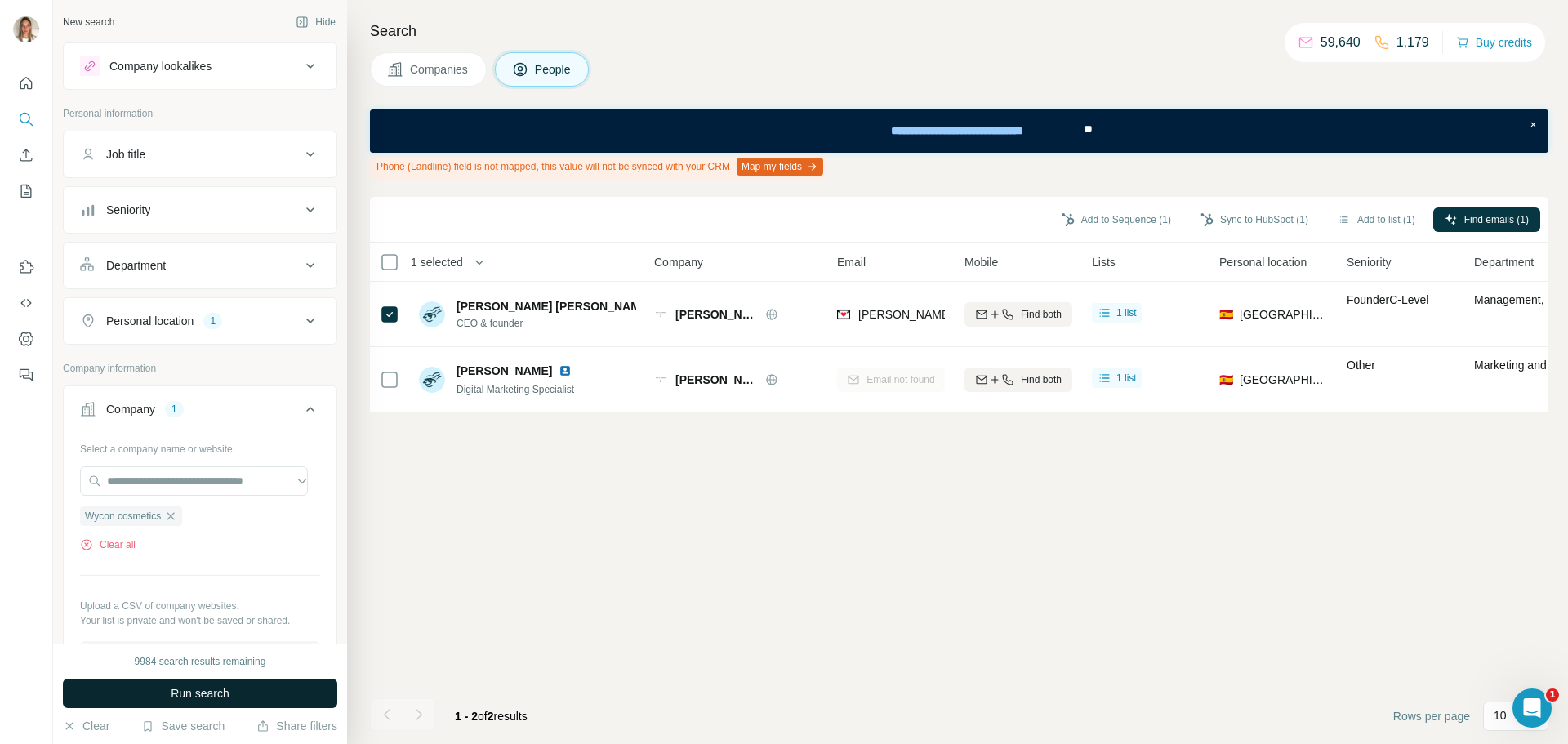
click at [188, 693] on span "Run search" at bounding box center [200, 693] width 58 height 16
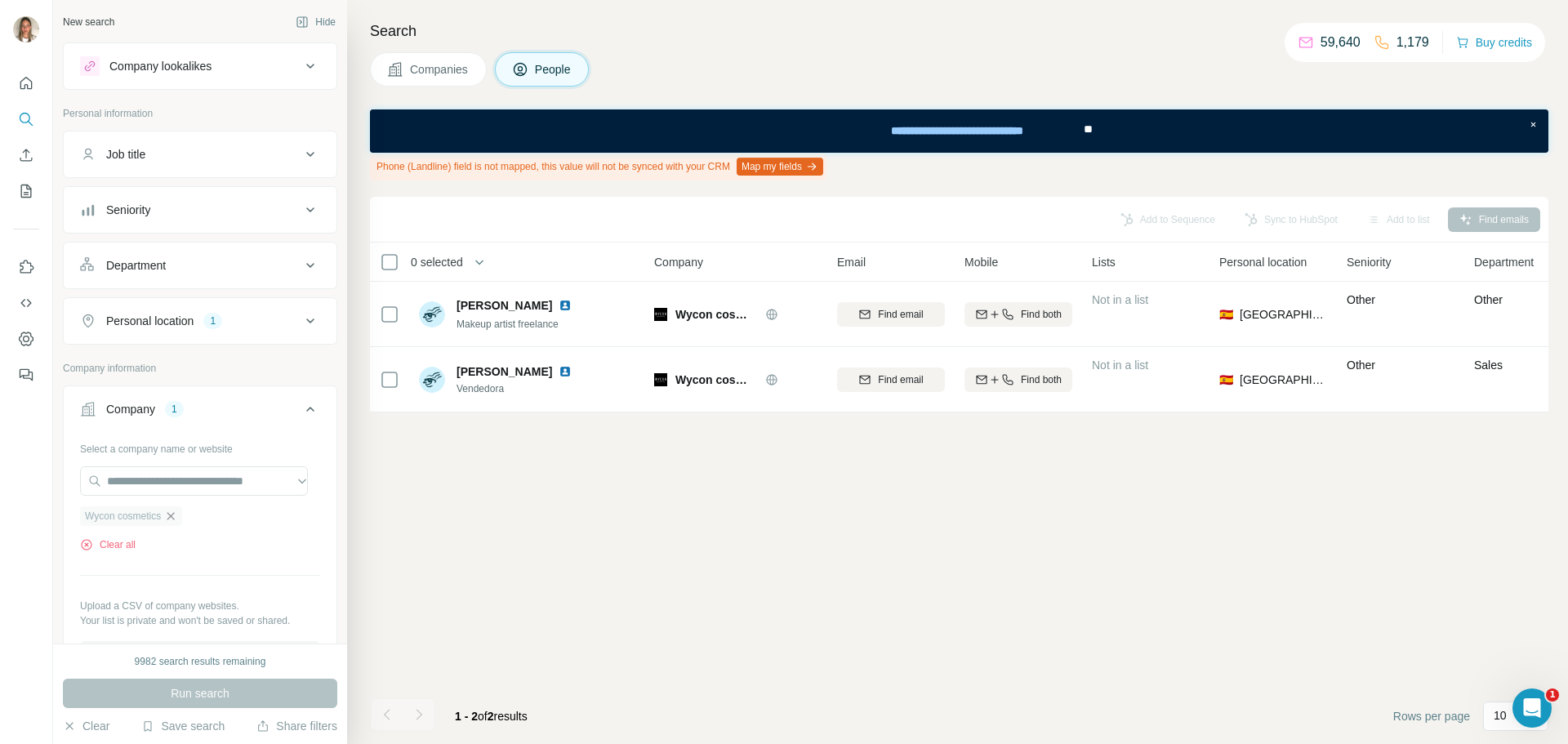
click at [175, 517] on icon "button" at bounding box center [171, 516] width 7 height 7
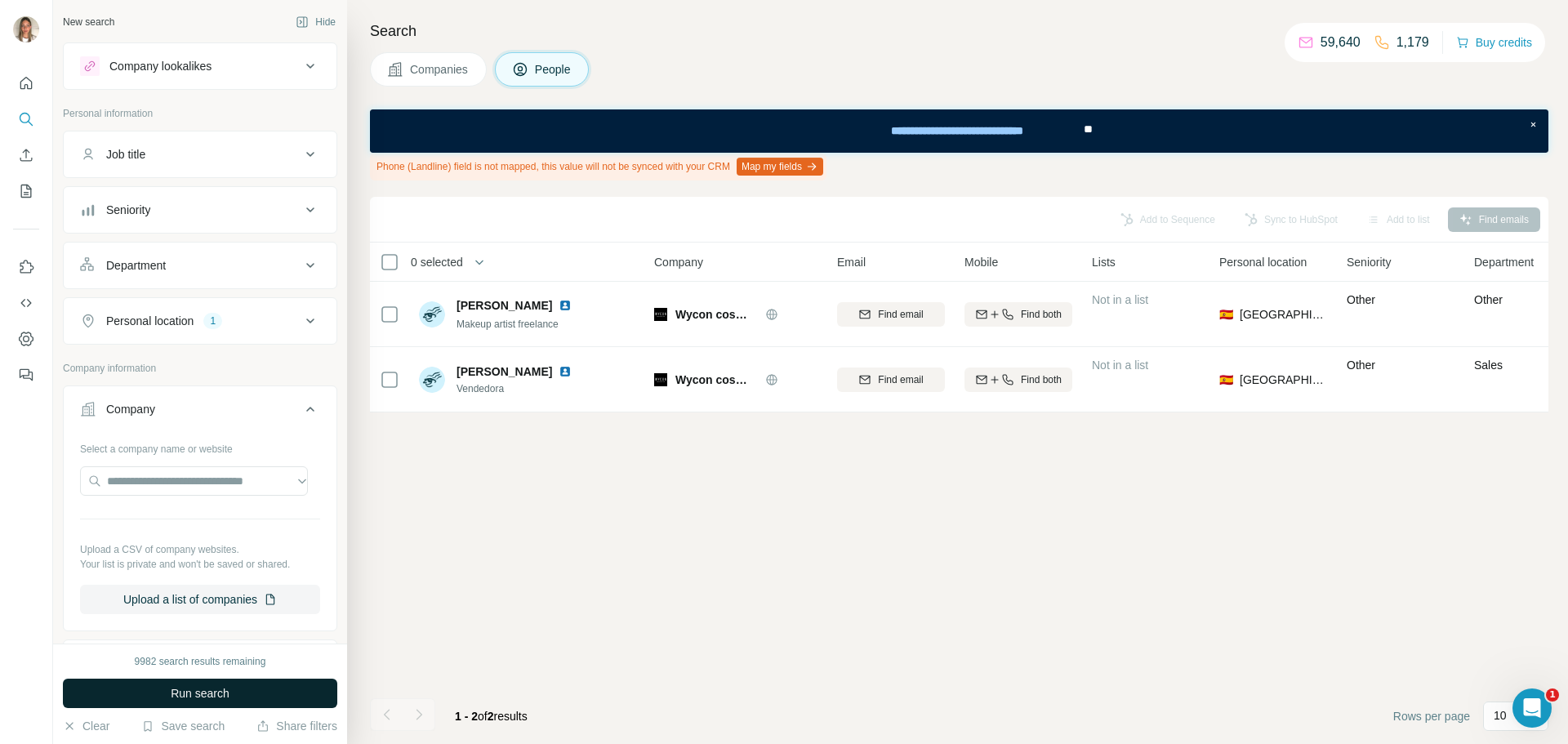
click at [236, 688] on button "Run search" at bounding box center [200, 693] width 274 height 29
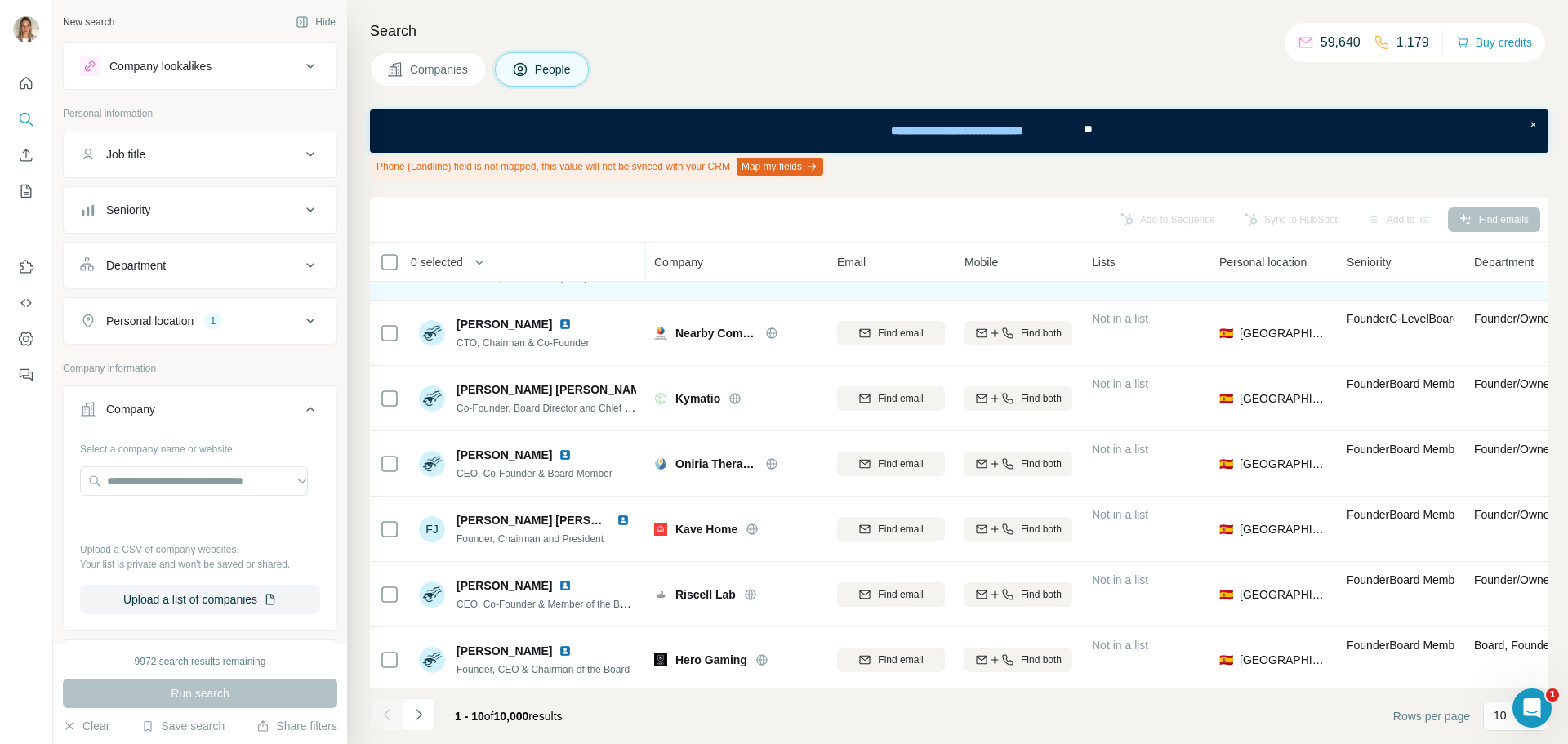
scroll to position [255, 0]
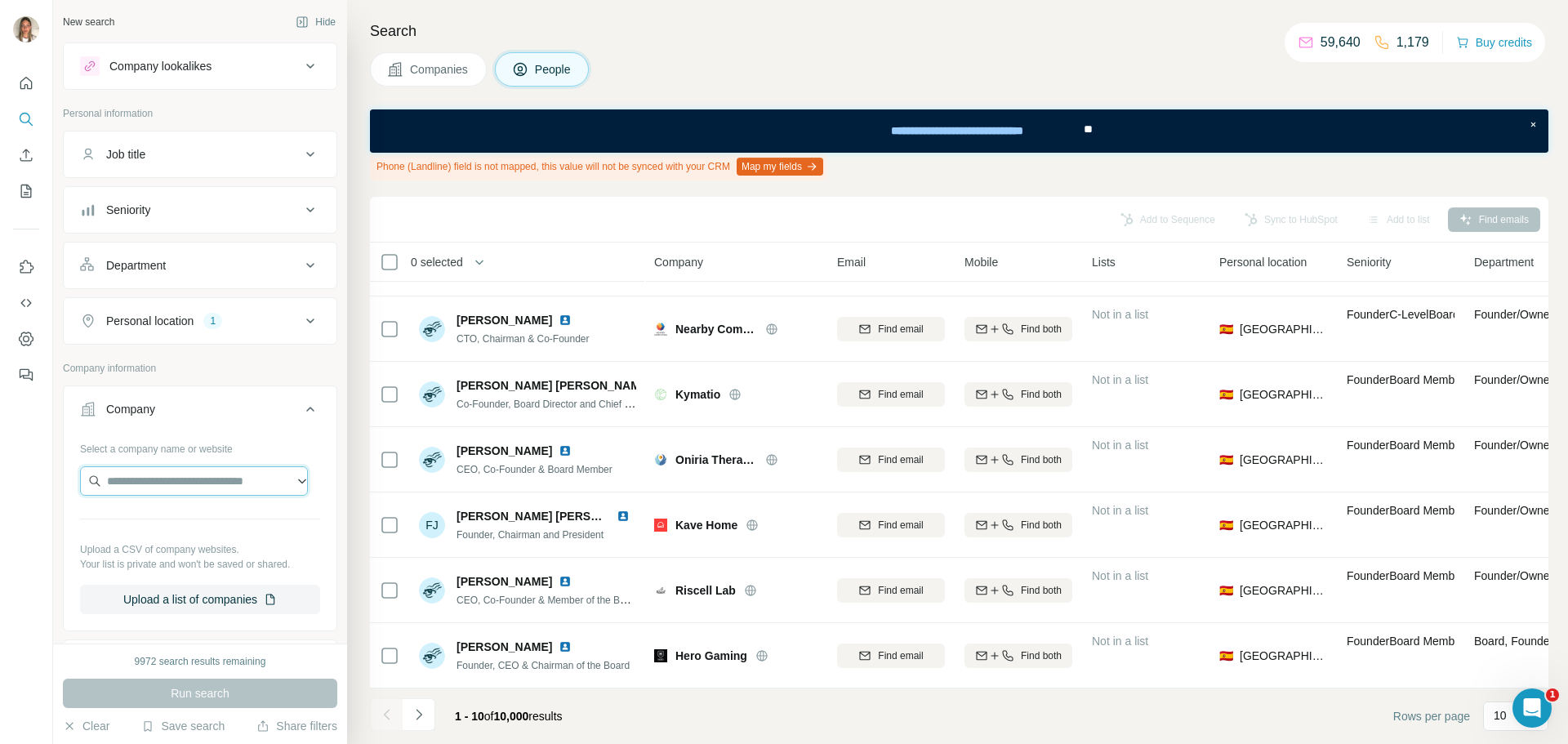
click at [152, 481] on input "text" at bounding box center [193, 480] width 227 height 29
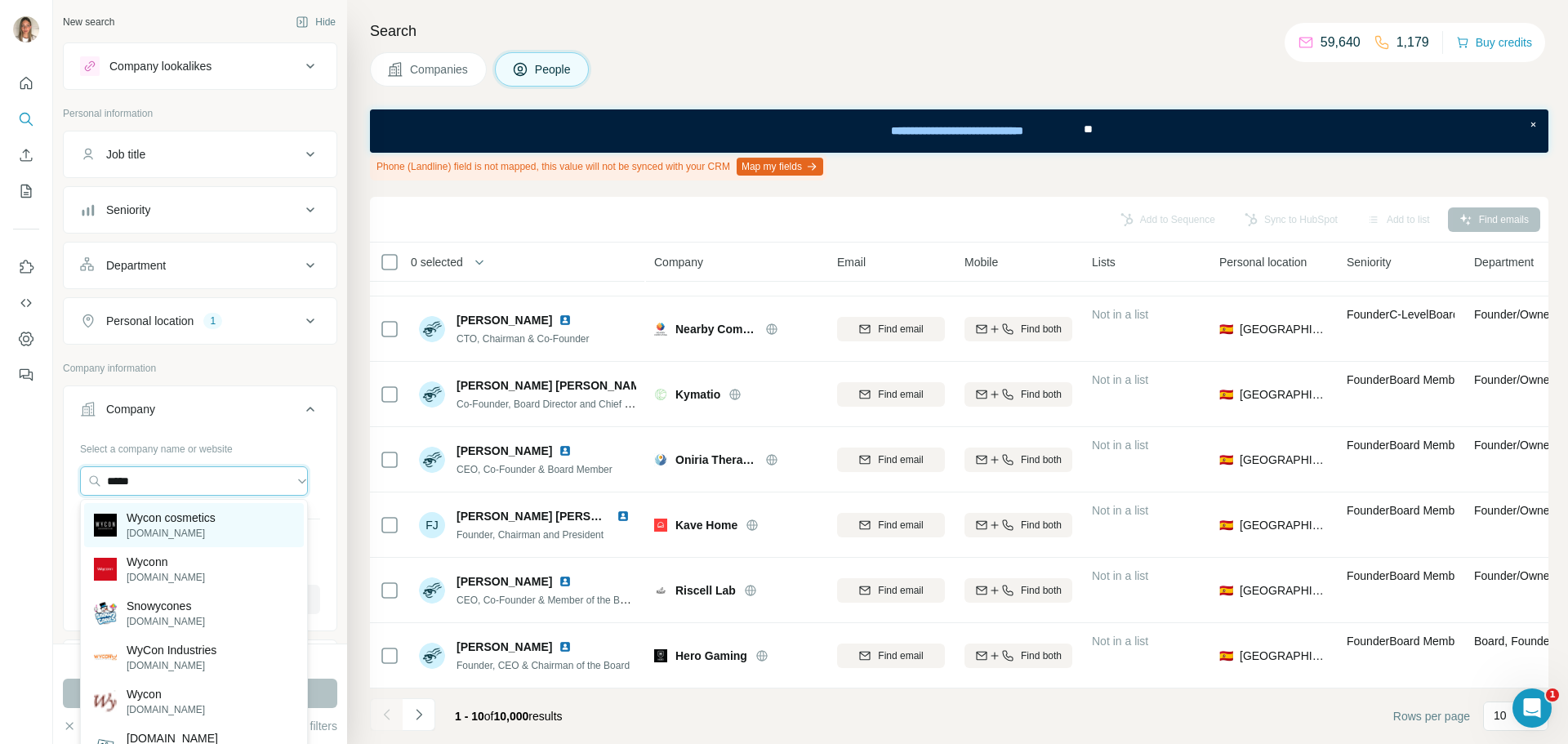
type input "*****"
click at [153, 517] on p "Wycon cosmetics" at bounding box center [171, 518] width 89 height 16
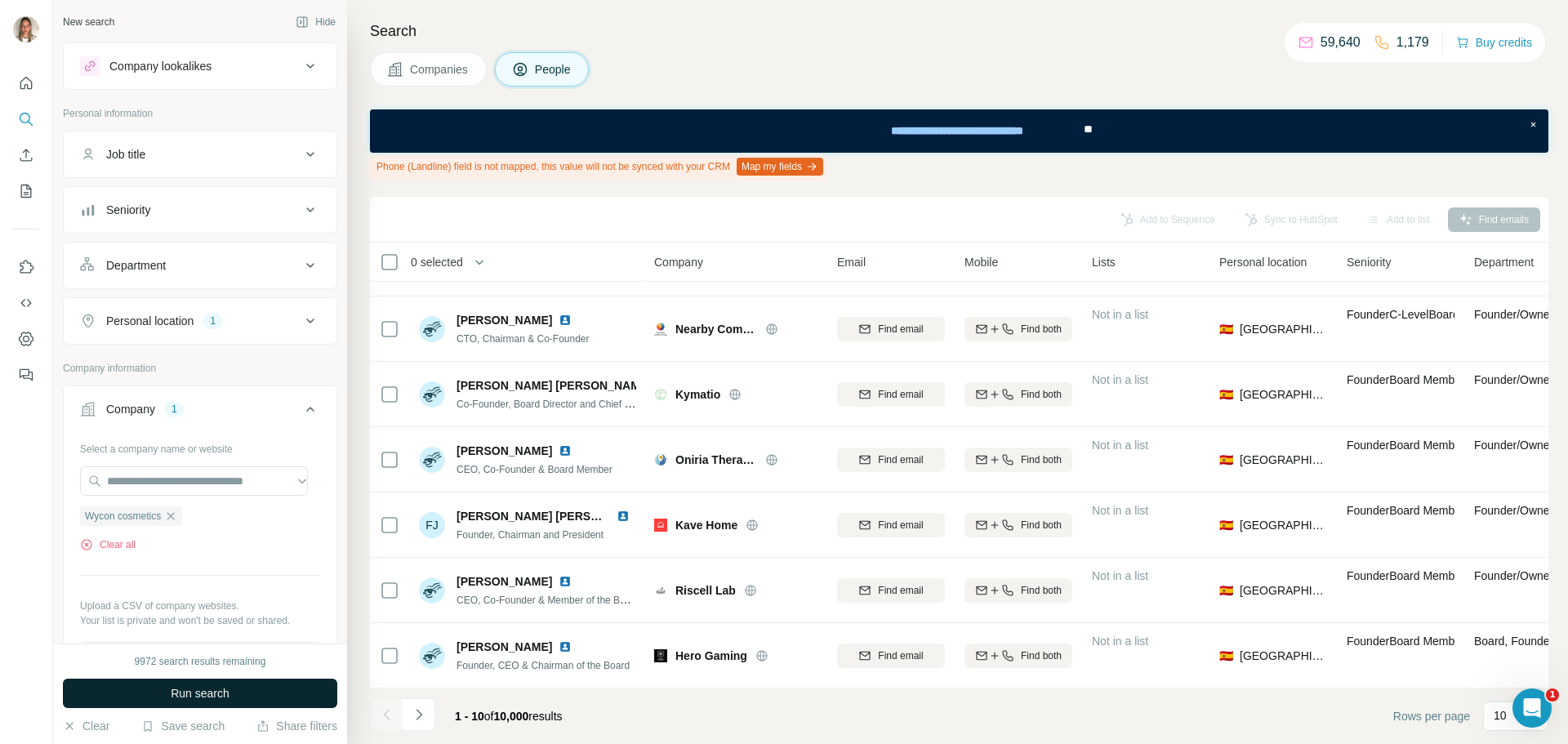
click at [223, 694] on span "Run search" at bounding box center [200, 693] width 58 height 16
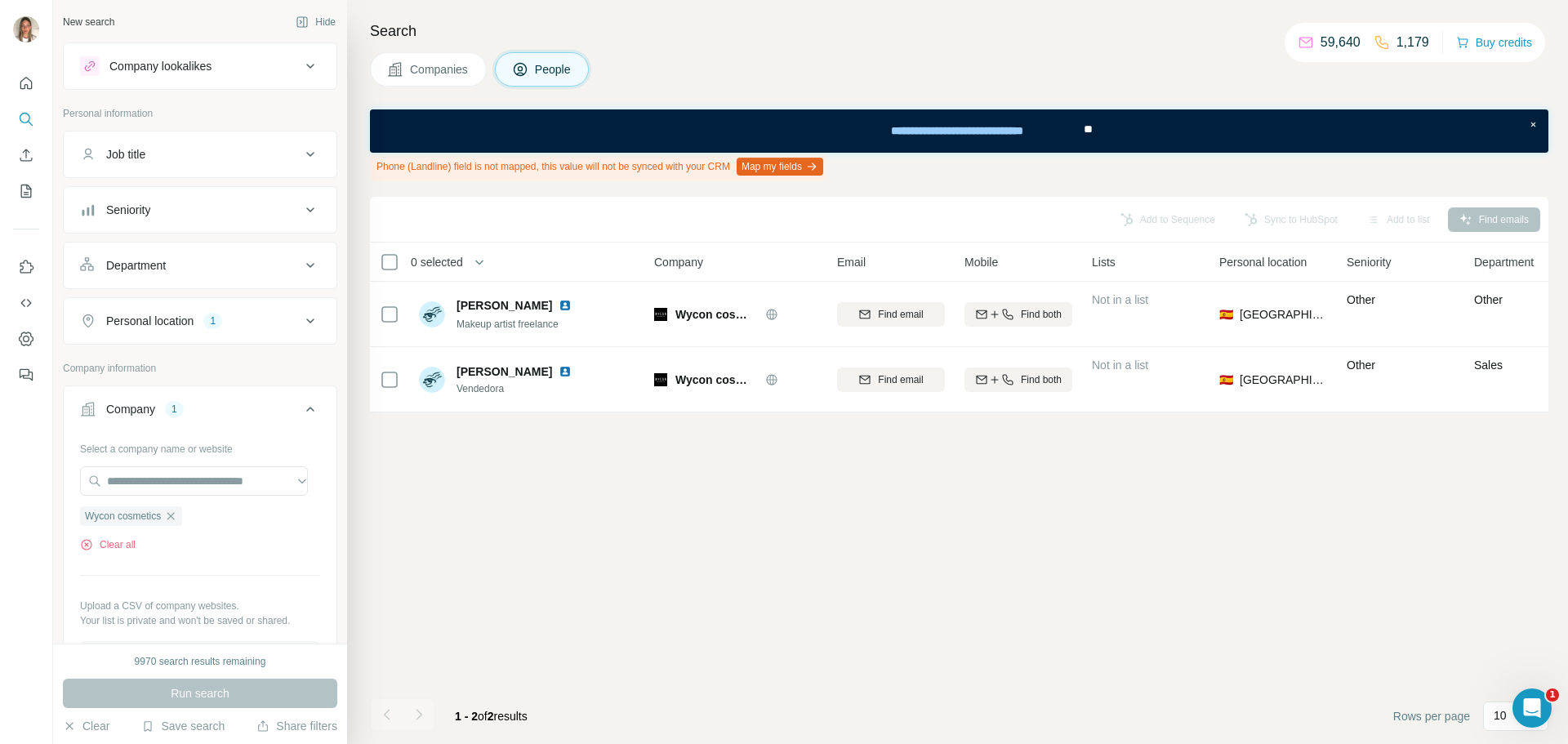
click at [197, 329] on button "Personal location 1" at bounding box center [200, 321] width 273 height 39
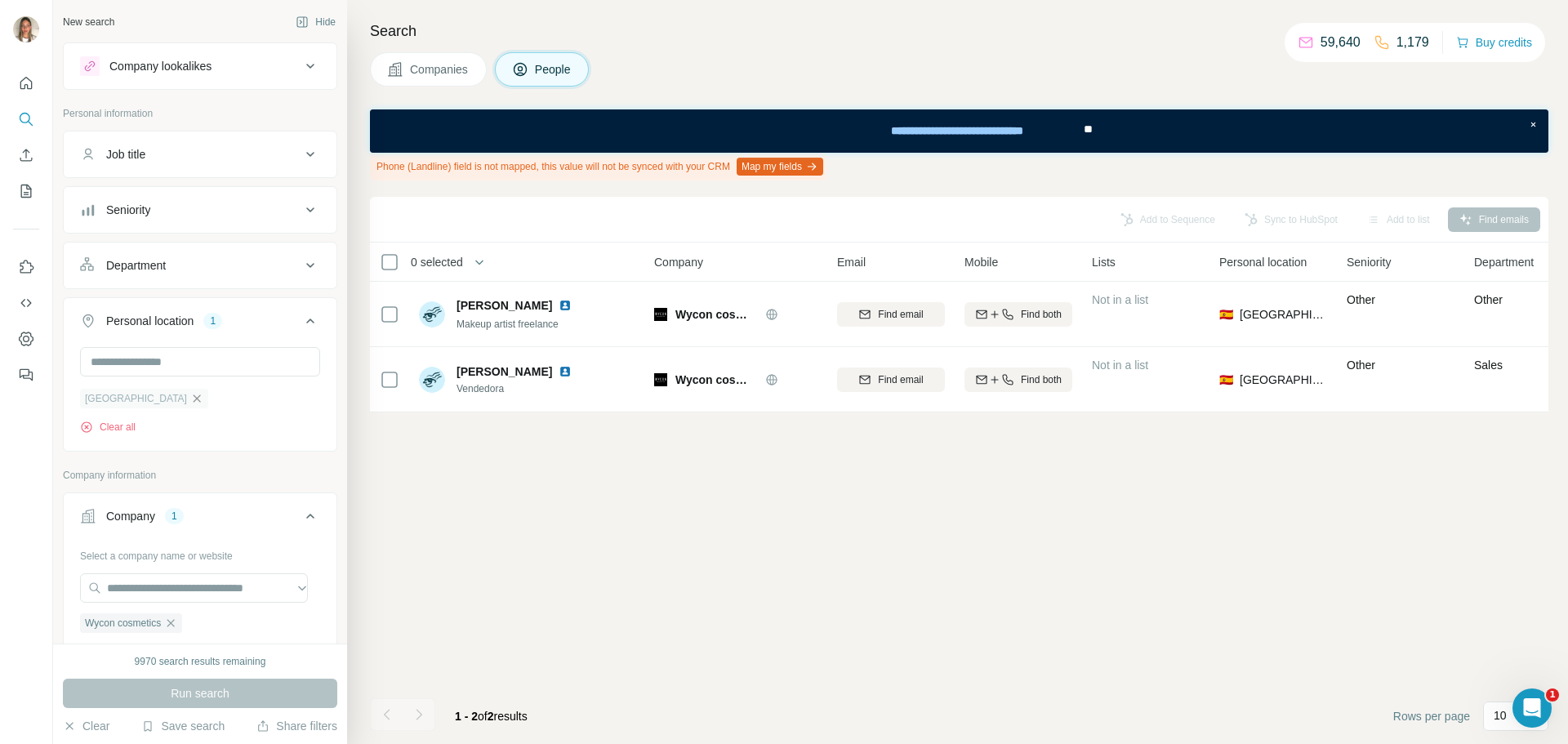
click at [190, 395] on icon "button" at bounding box center [196, 398] width 13 height 13
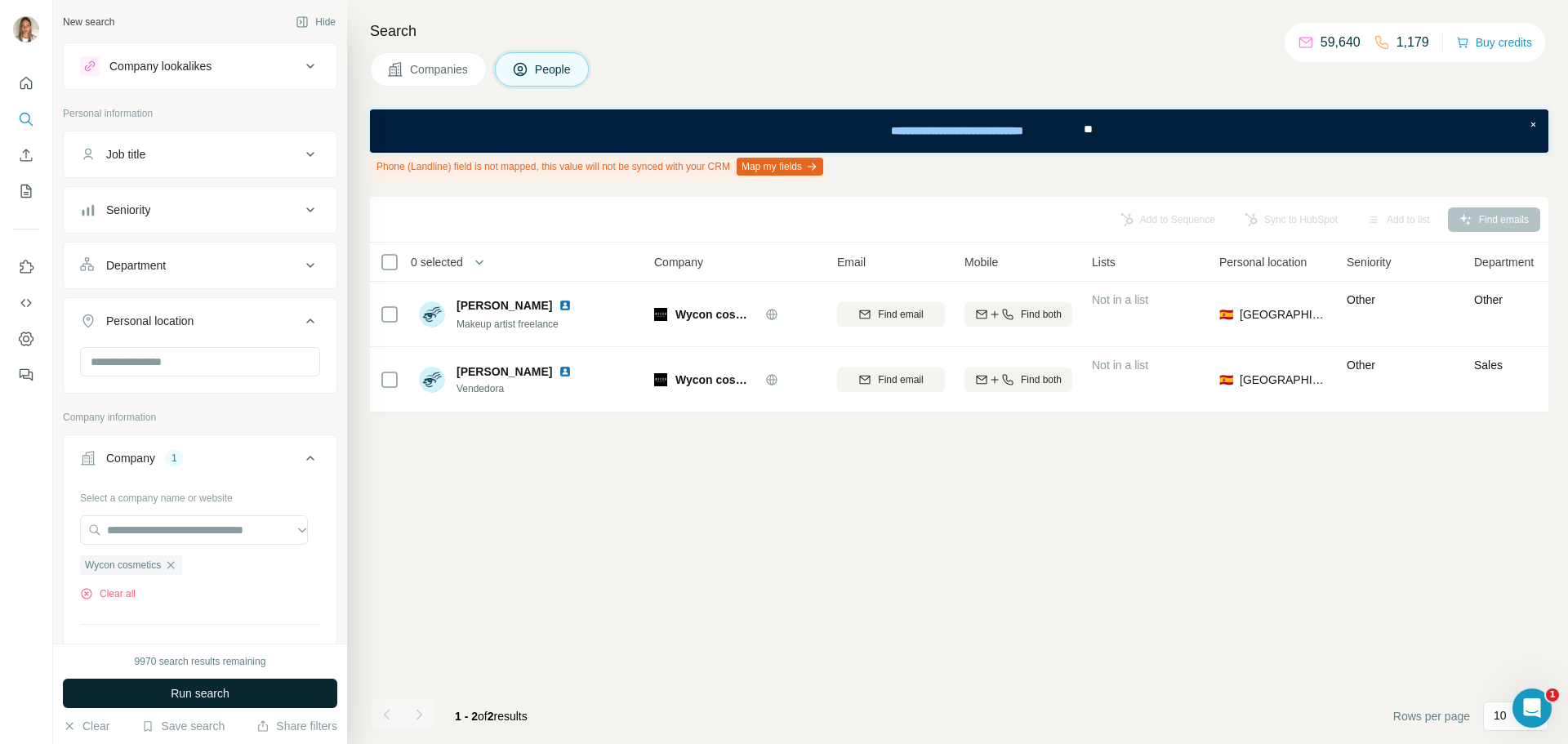
click at [193, 694] on span "Run search" at bounding box center [200, 693] width 58 height 16
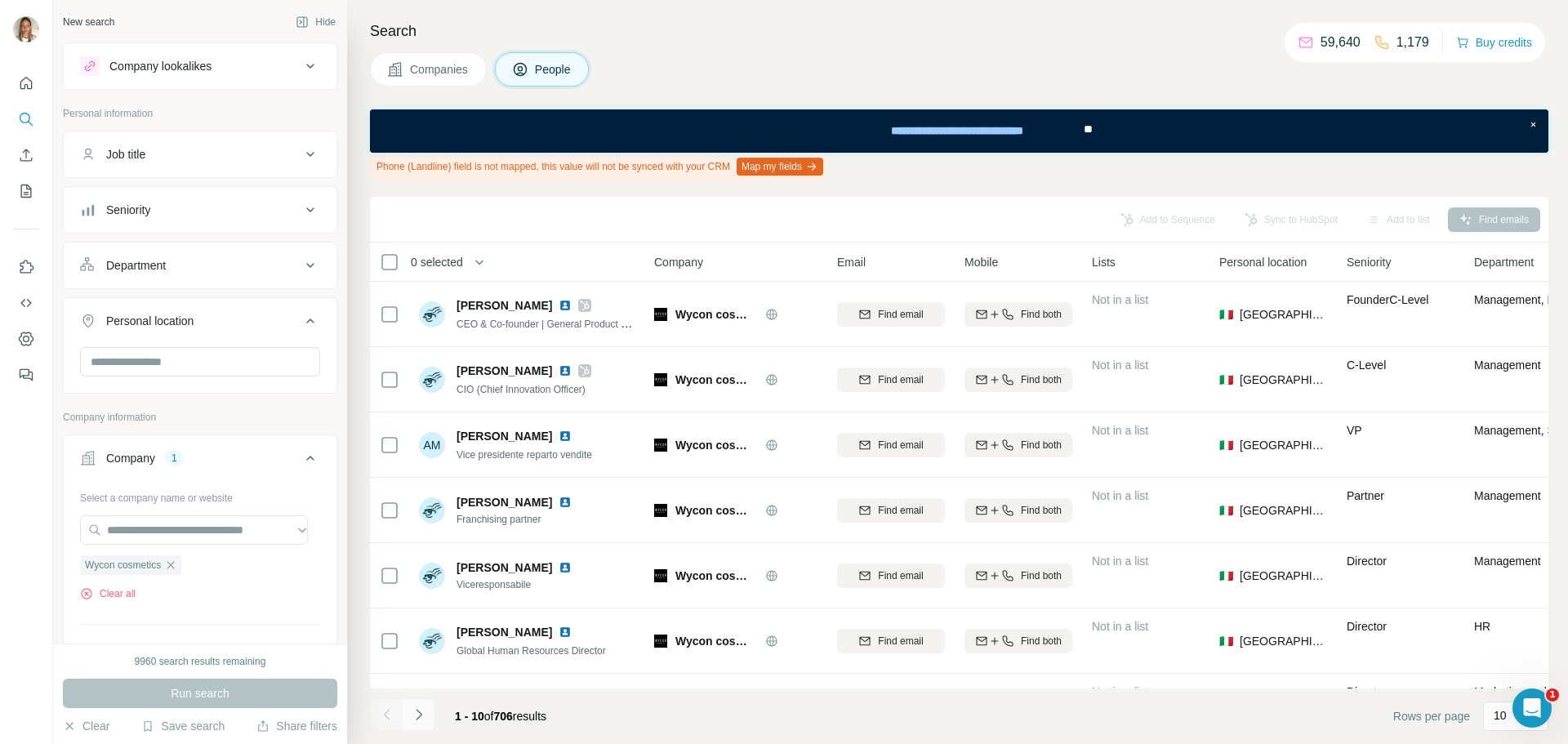
click at [417, 717] on icon "Navigate to next page" at bounding box center [419, 714] width 16 height 16
click at [172, 567] on icon "button" at bounding box center [171, 564] width 13 height 13
click at [190, 524] on input "text" at bounding box center [193, 529] width 227 height 29
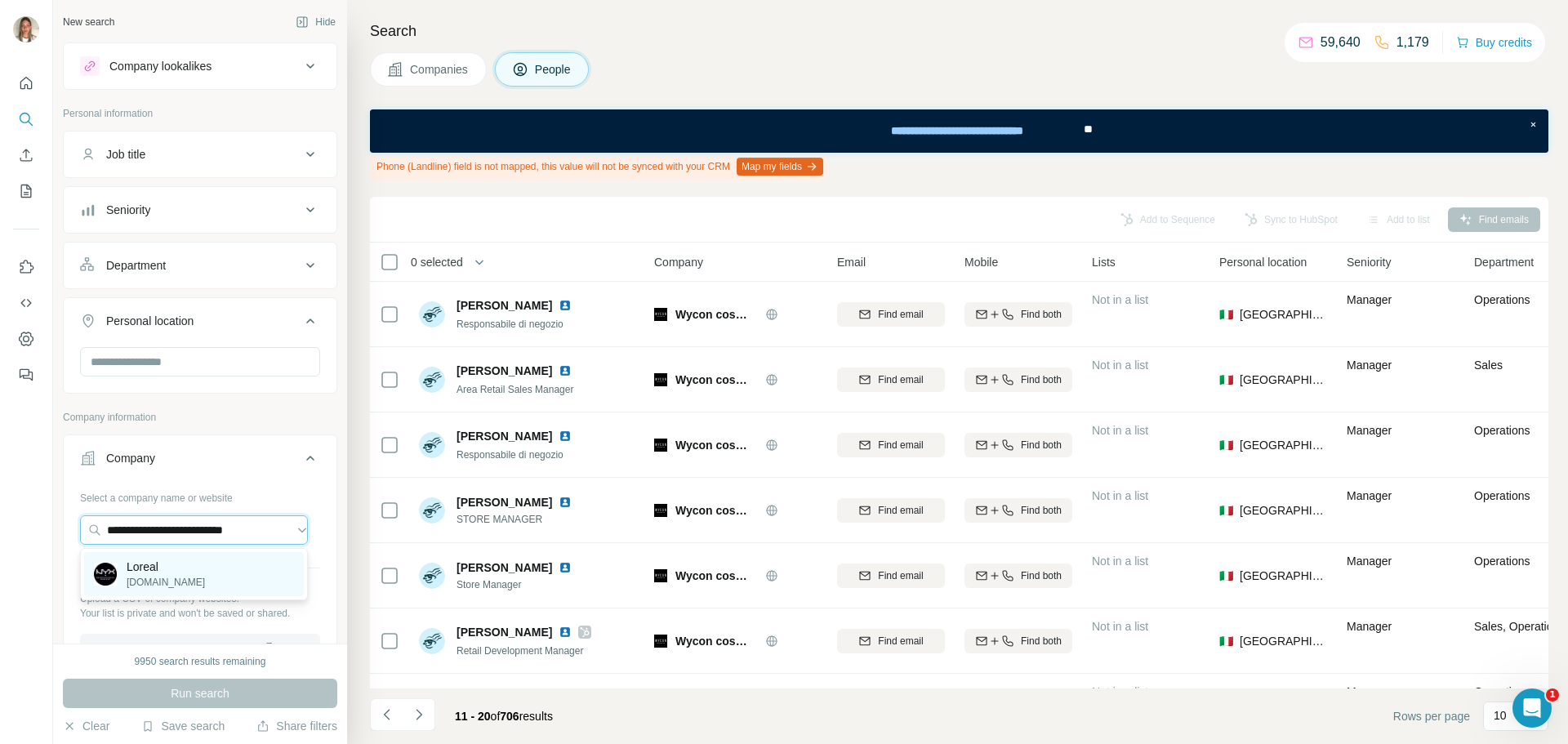
type input "**********"
click at [173, 567] on p "Loreal" at bounding box center [165, 566] width 79 height 16
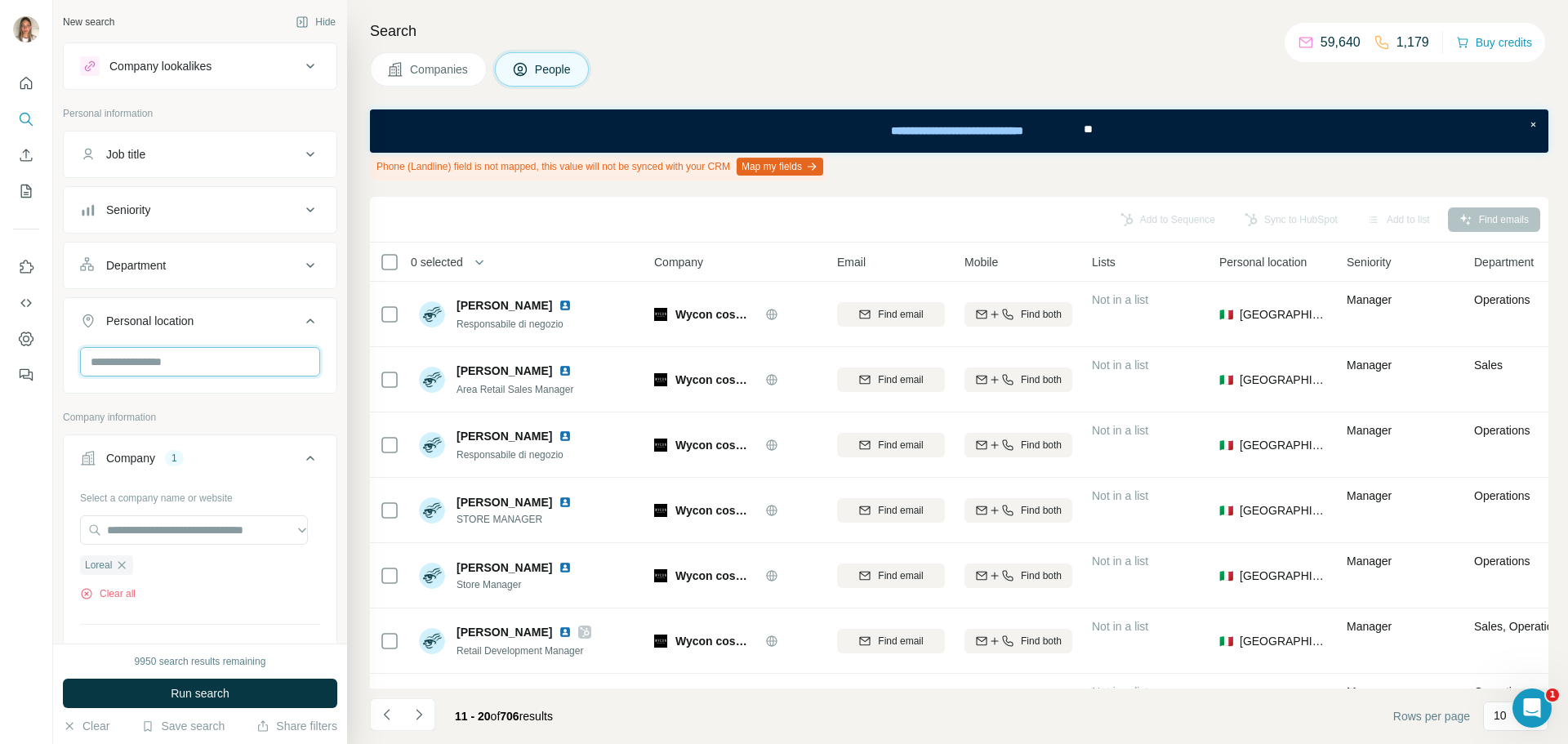
click at [238, 367] on input "text" at bounding box center [199, 361] width 240 height 29
type input "*****"
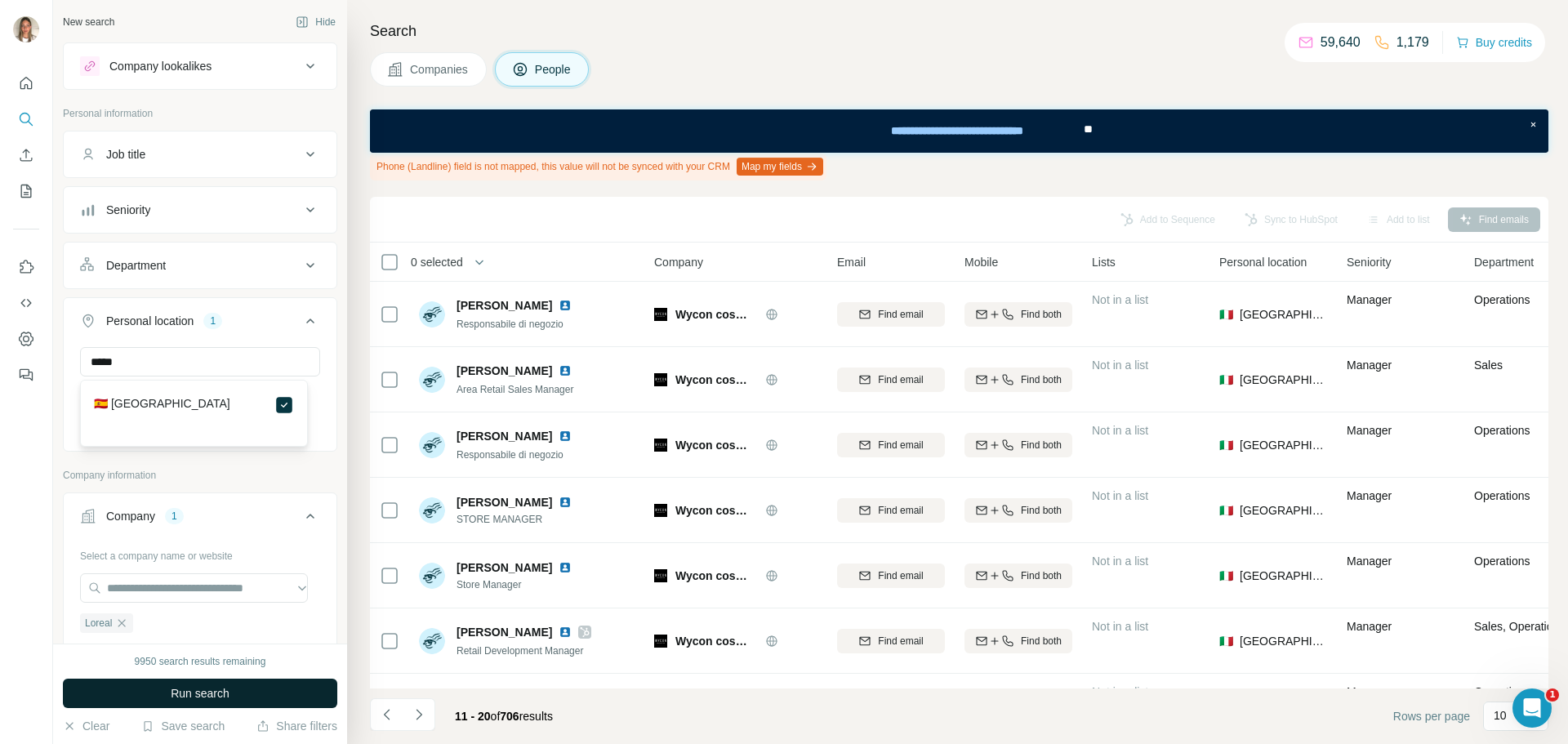
click at [257, 695] on button "Run search" at bounding box center [200, 693] width 274 height 29
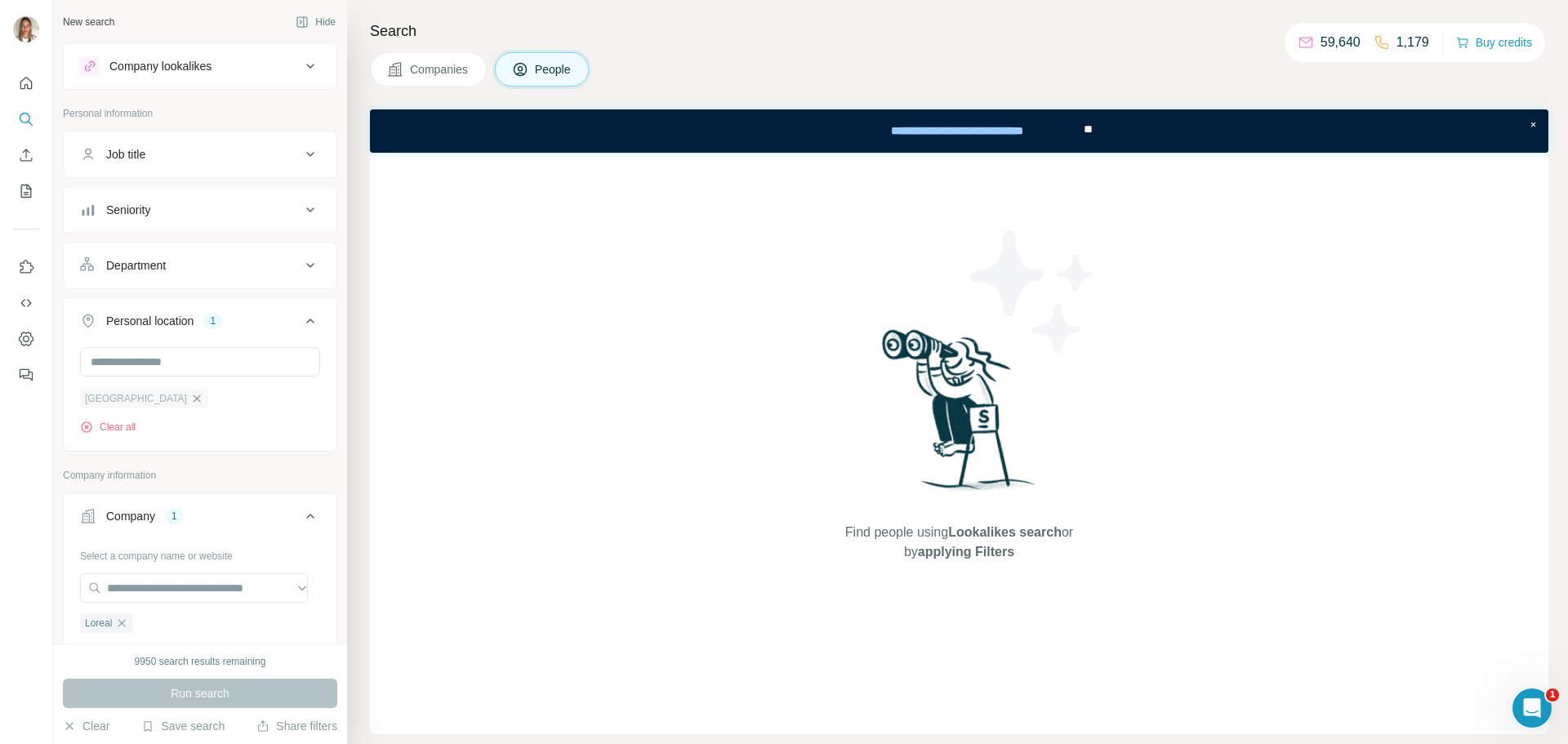
click at [190, 401] on icon "button" at bounding box center [196, 398] width 13 height 13
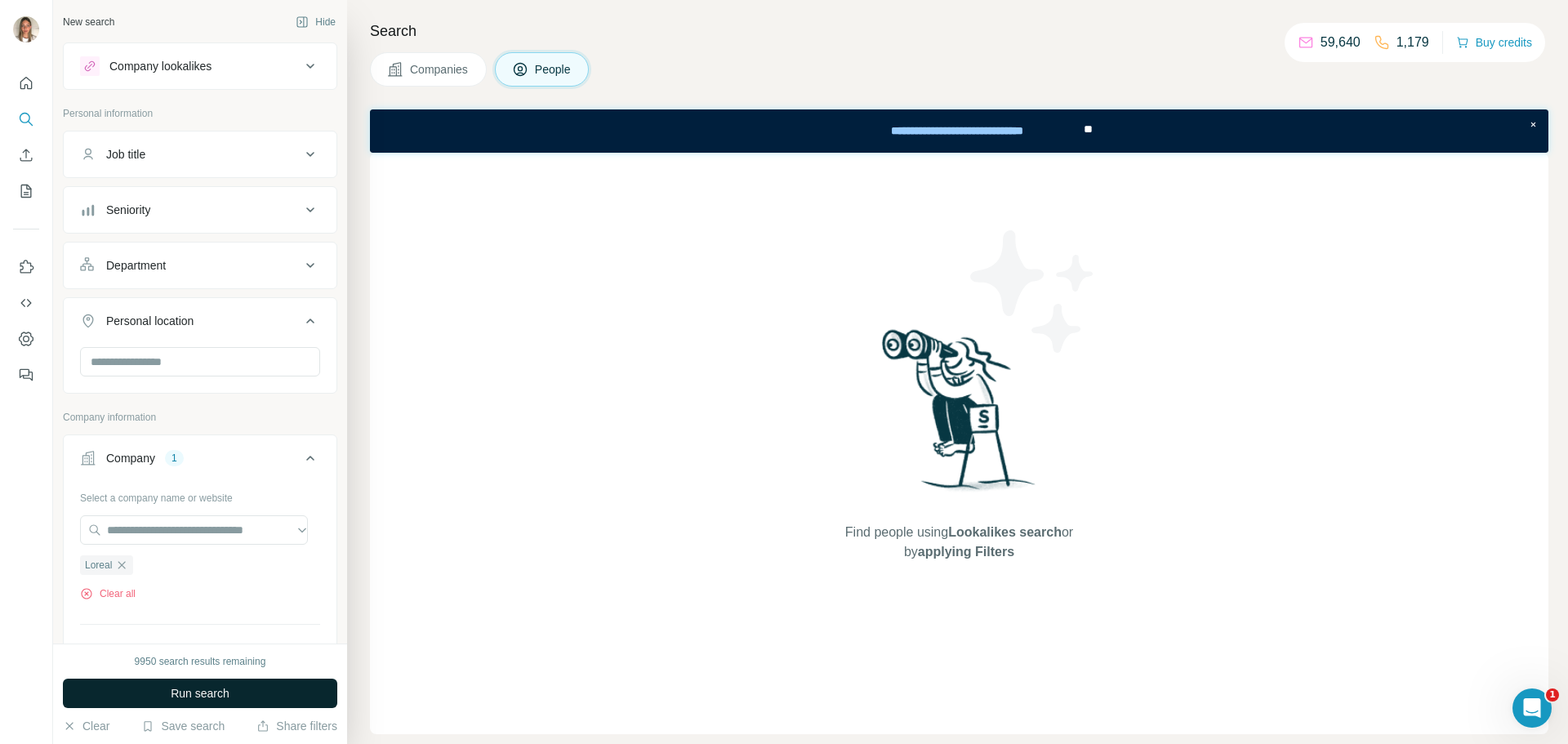
click at [184, 692] on span "Run search" at bounding box center [200, 693] width 58 height 16
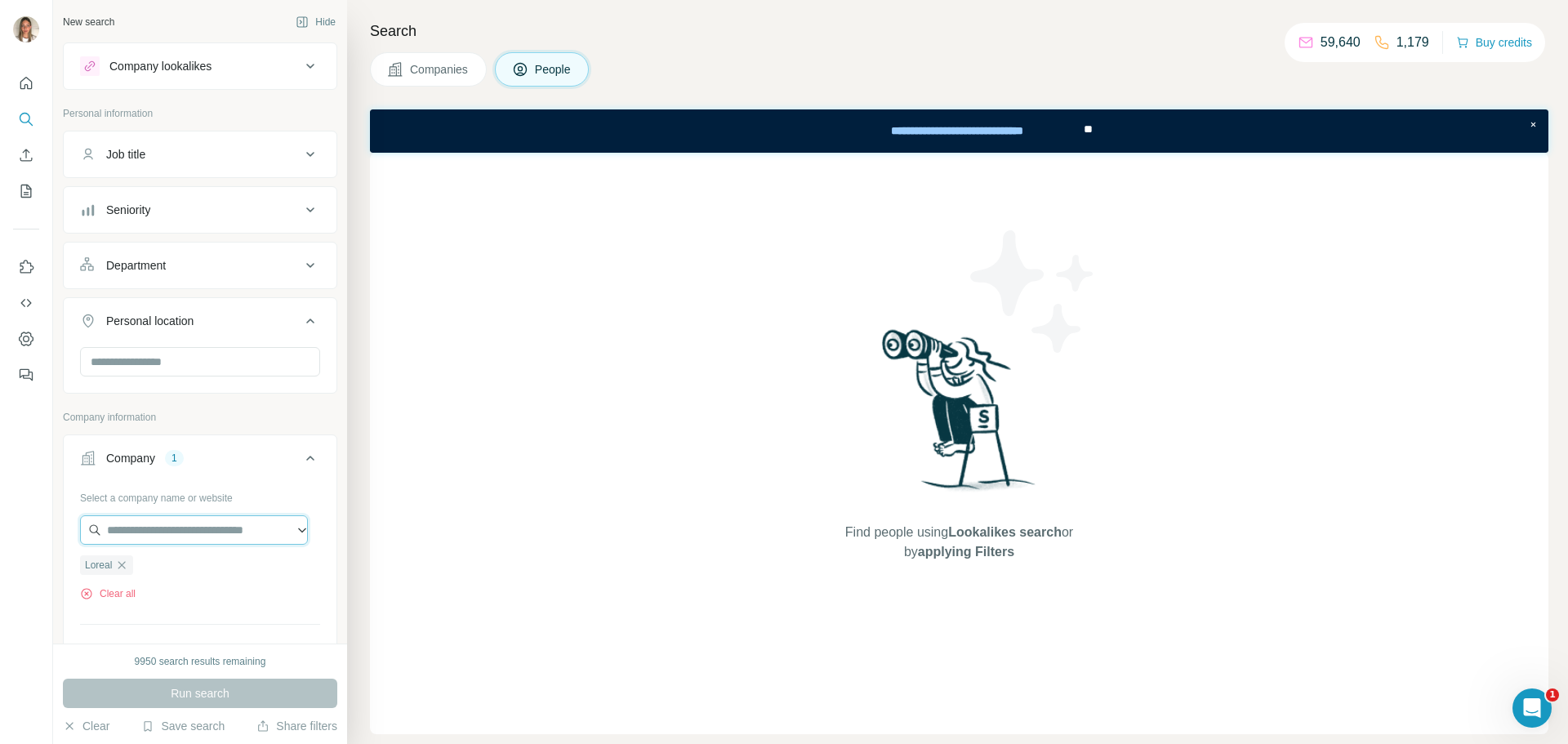
click at [158, 532] on input "text" at bounding box center [193, 529] width 227 height 29
paste input "**********"
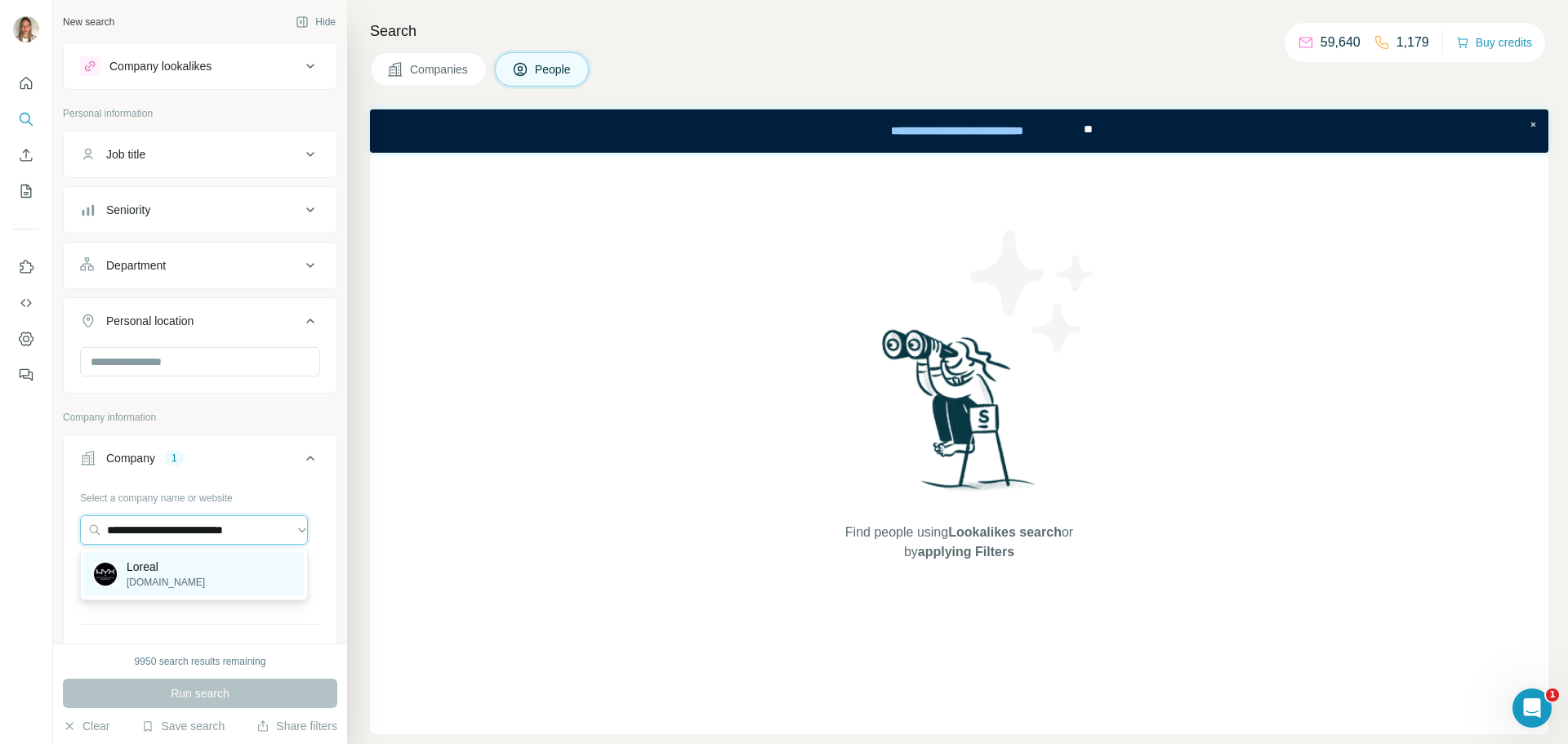
type input "**********"
click at [159, 571] on p "Loreal" at bounding box center [165, 566] width 79 height 16
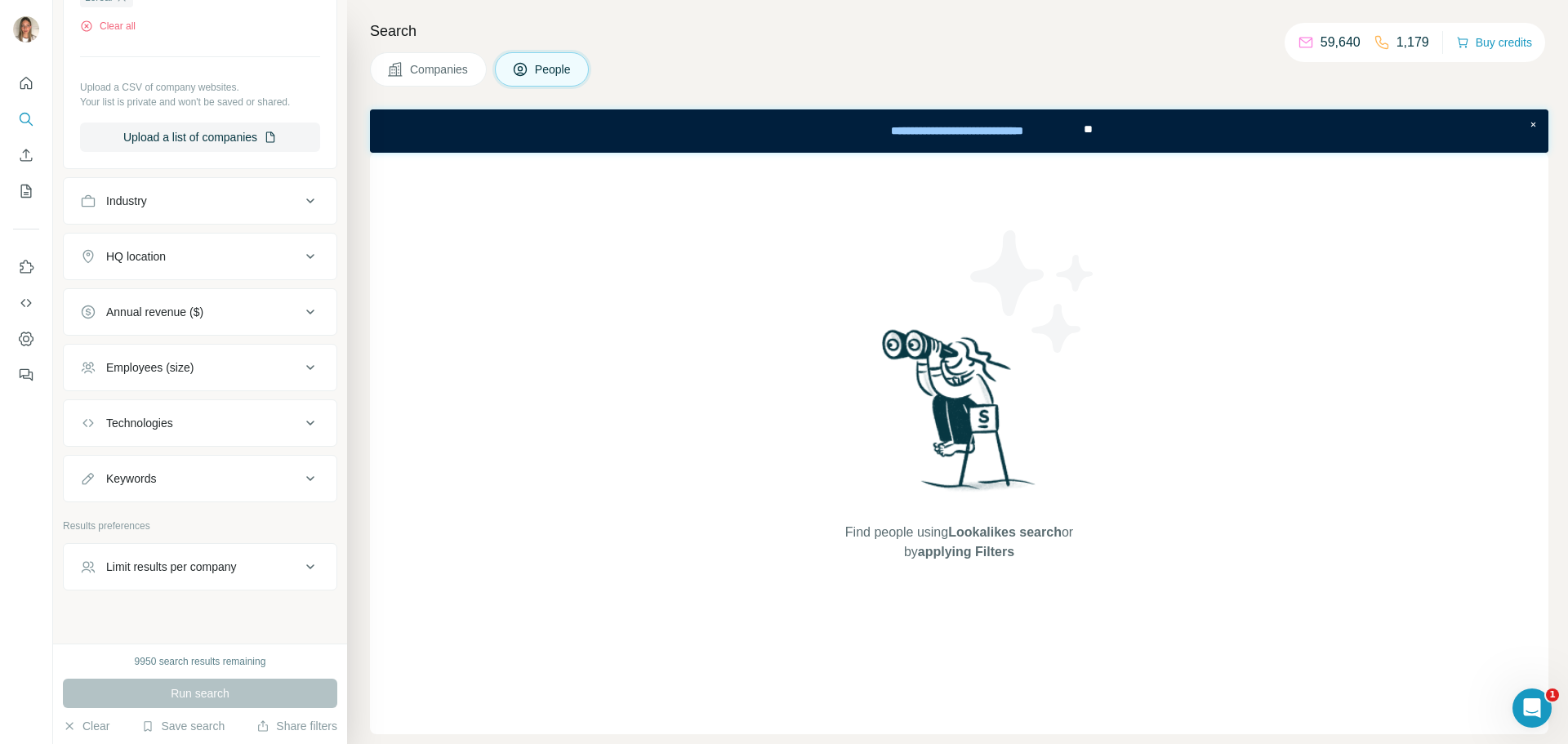
scroll to position [590, 0]
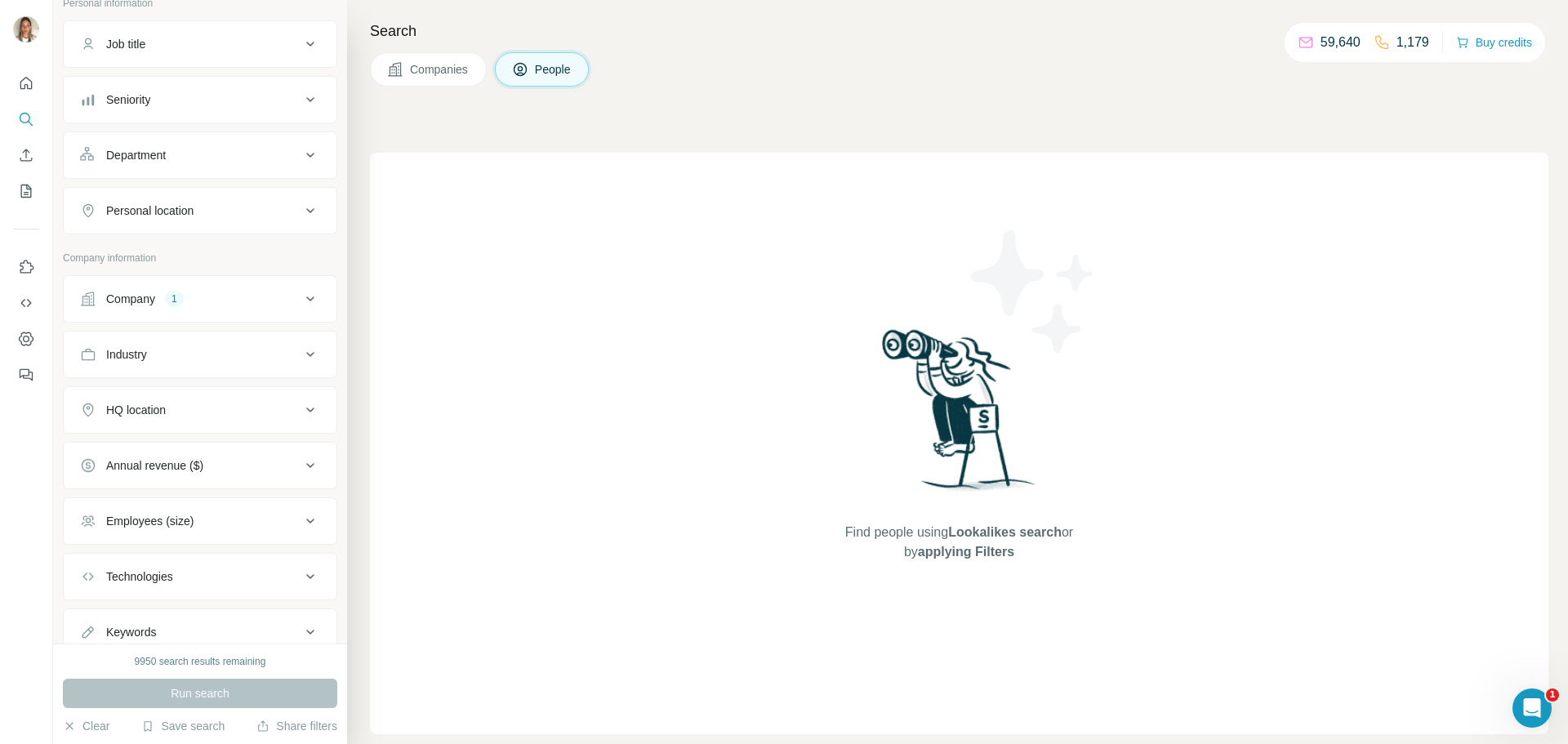
scroll to position [81, 0]
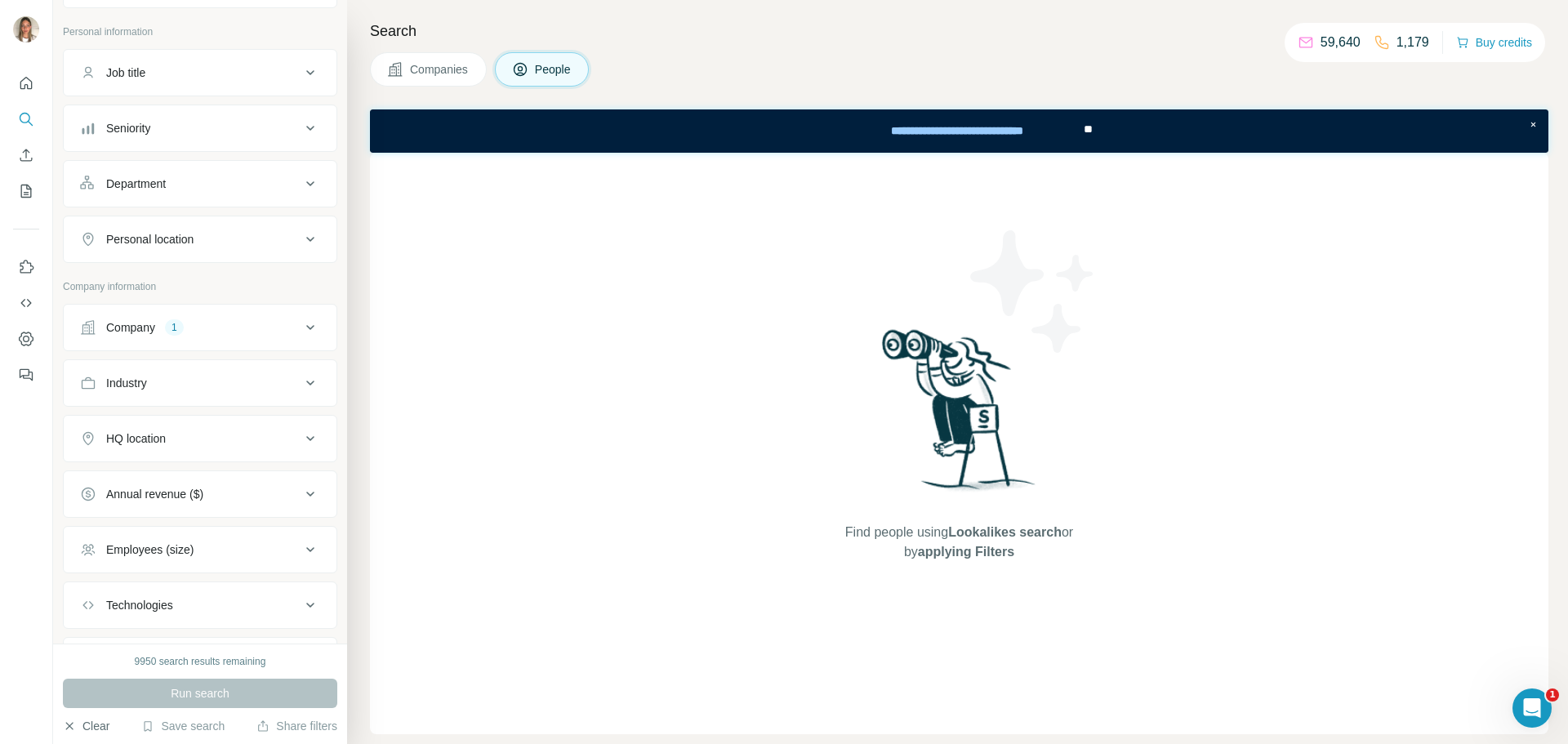
click at [81, 732] on button "Clear" at bounding box center [86, 725] width 47 height 16
click at [84, 724] on button "Clear" at bounding box center [86, 725] width 47 height 16
click at [194, 336] on button "Company" at bounding box center [200, 327] width 273 height 39
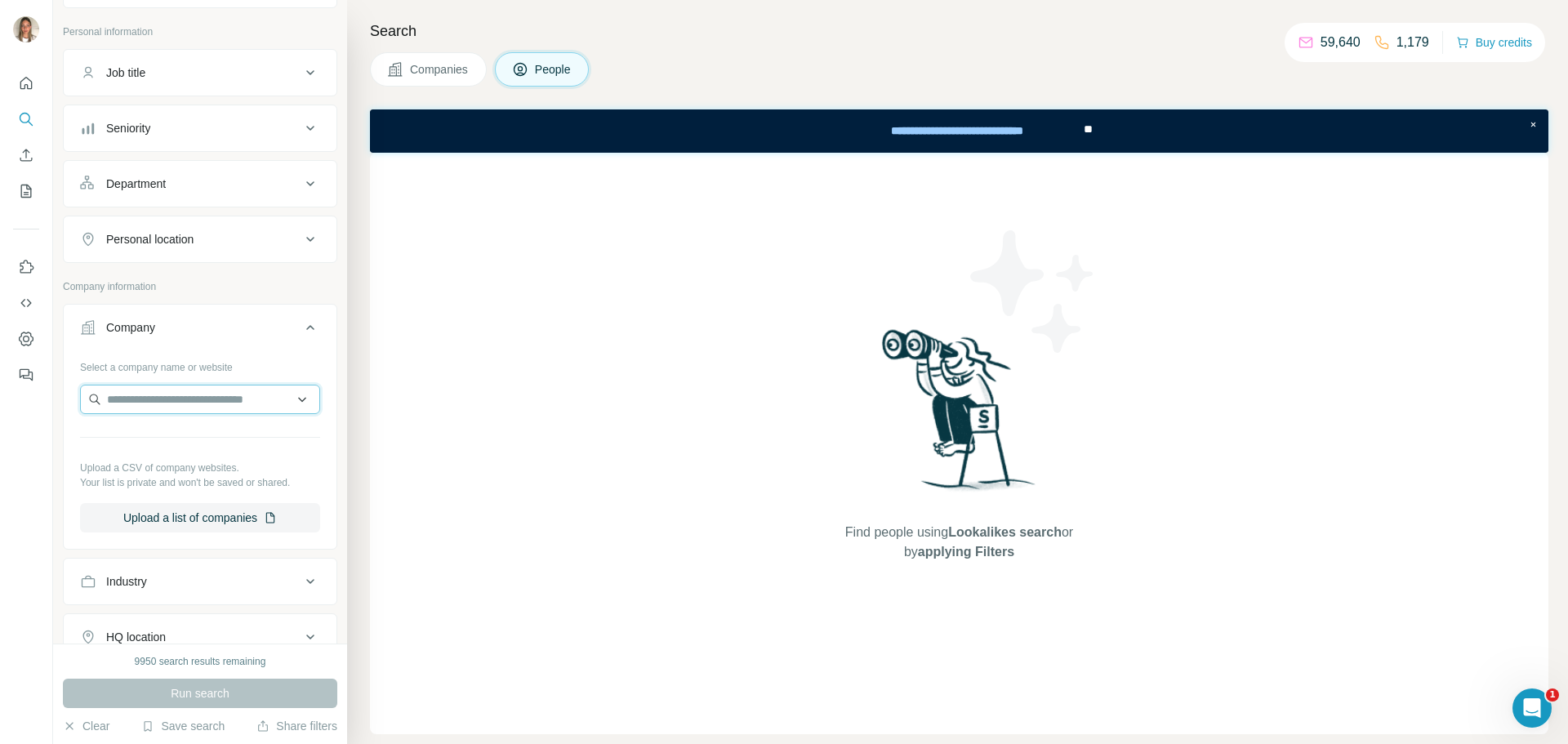
click at [178, 403] on input "text" at bounding box center [199, 399] width 240 height 29
paste input "**********"
type input "**********"
click at [180, 433] on p "Loreal" at bounding box center [165, 436] width 79 height 16
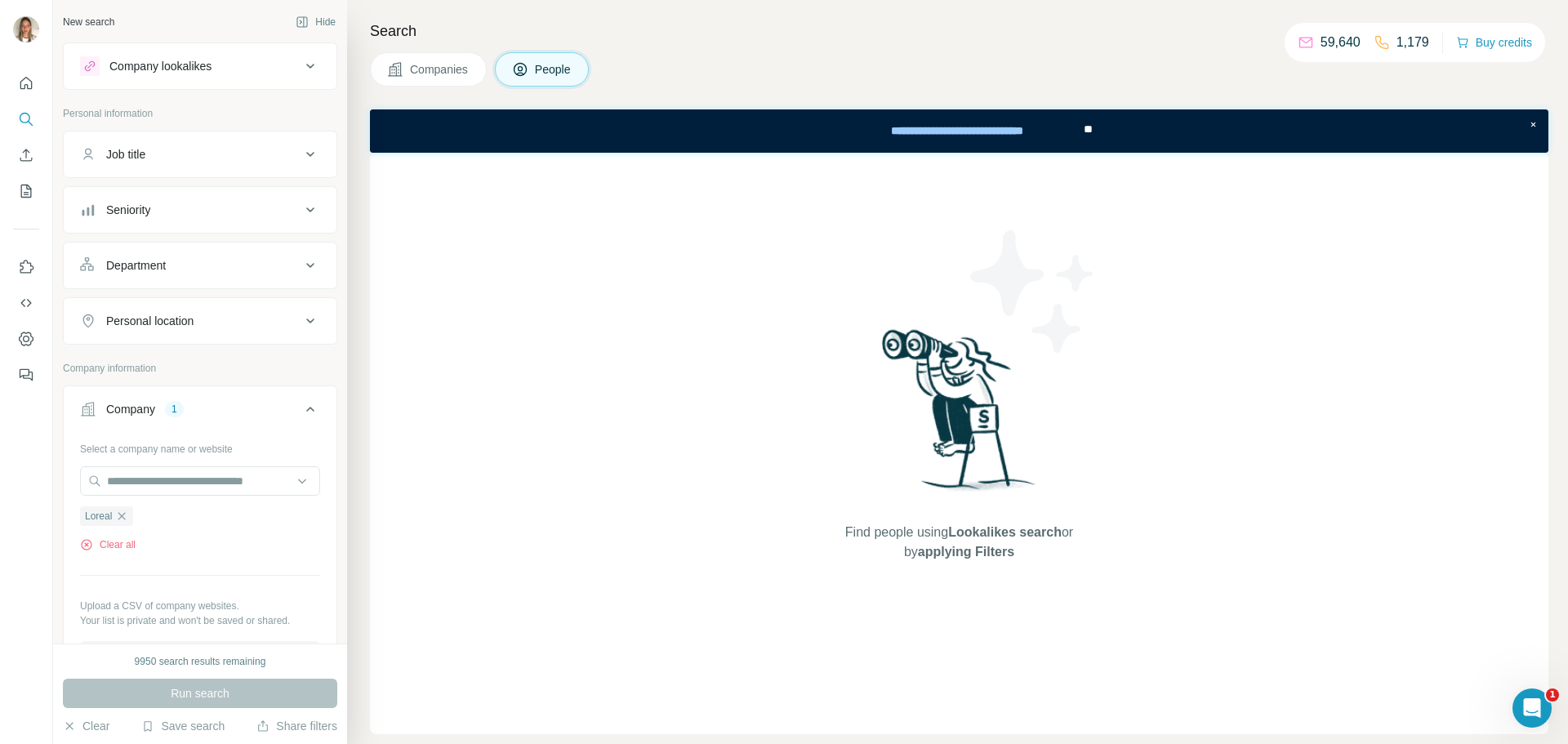
click at [436, 72] on span "Companies" at bounding box center [439, 69] width 59 height 16
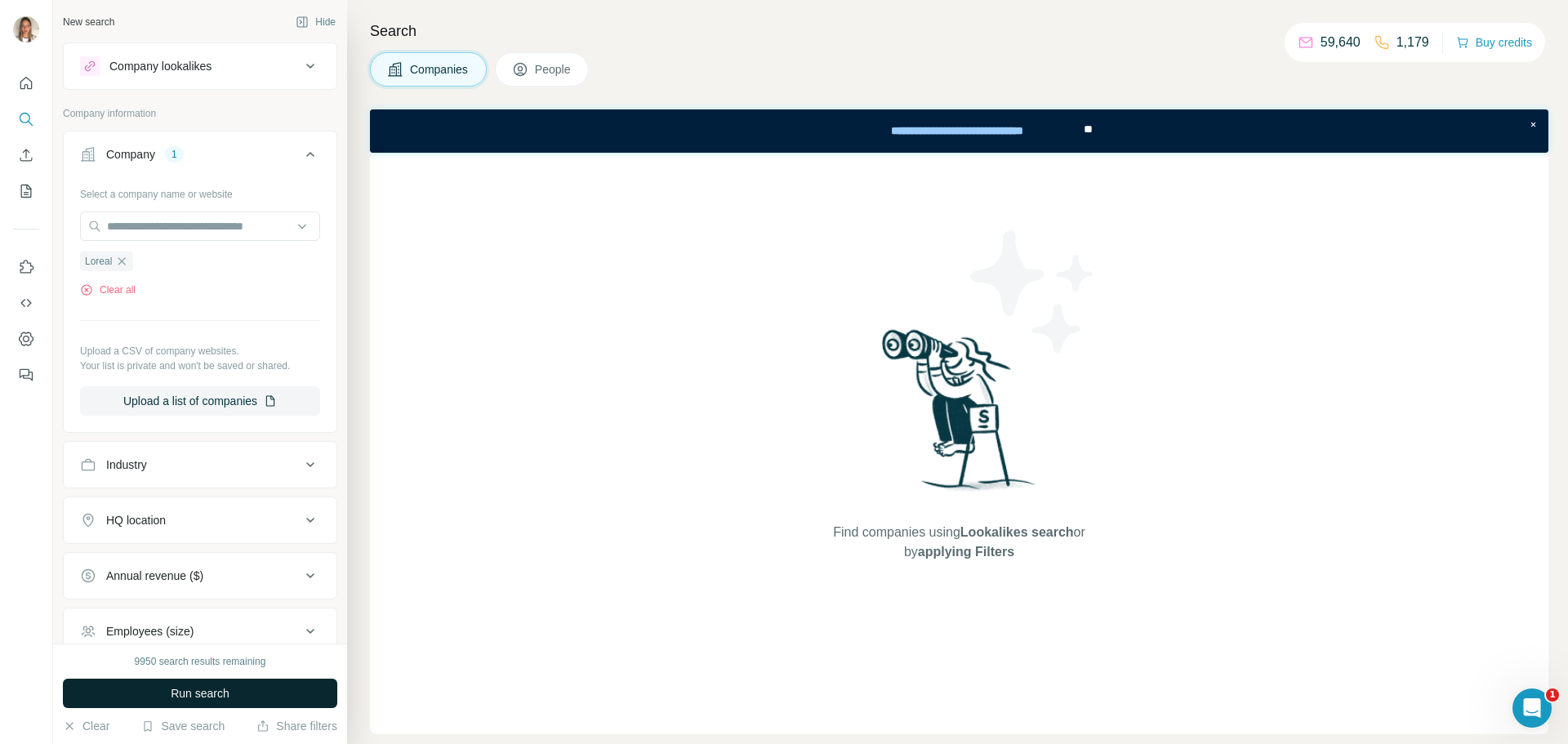
click at [201, 690] on span "Run search" at bounding box center [200, 693] width 58 height 16
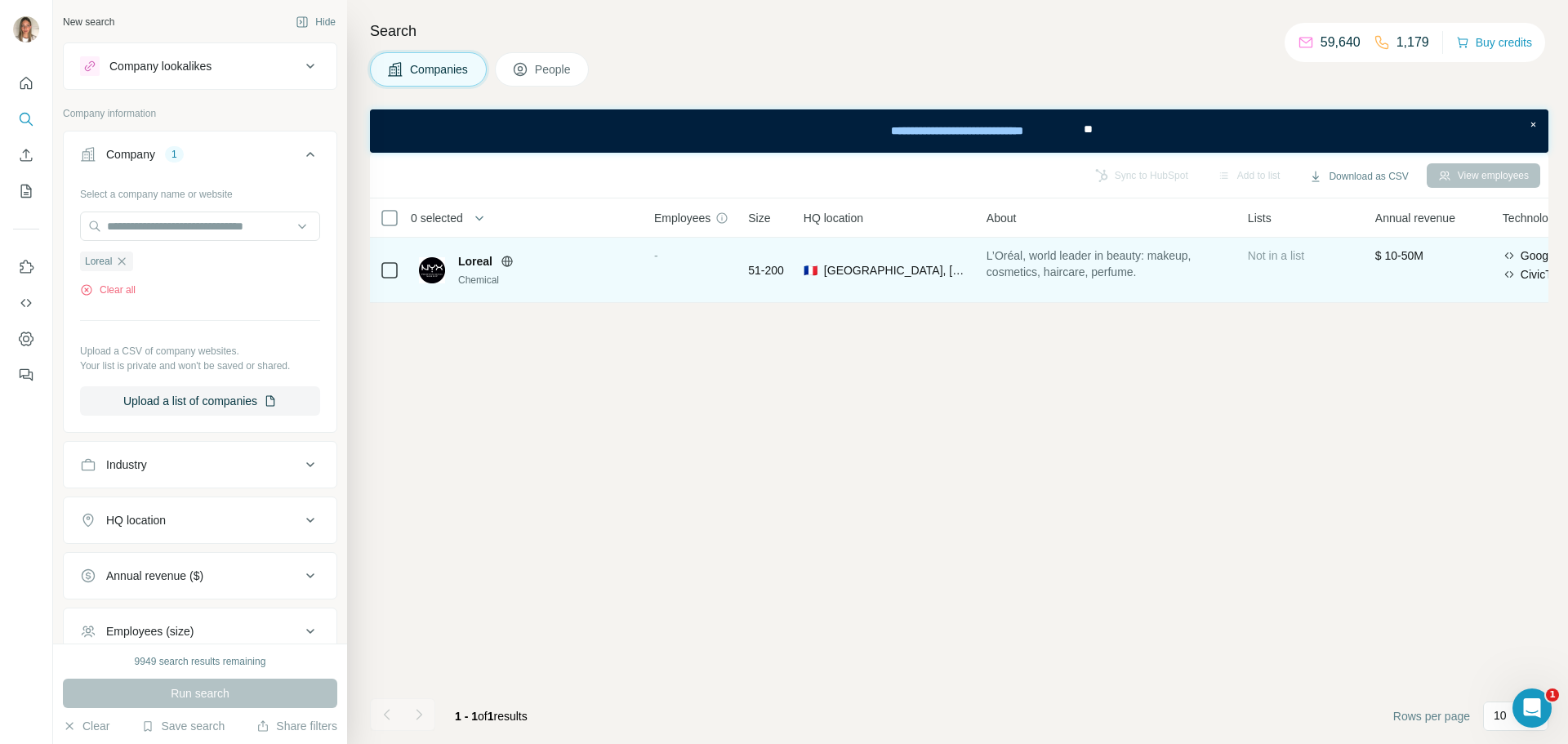
click at [480, 260] on span "Loreal" at bounding box center [475, 261] width 35 height 16
click at [841, 276] on span "France, Hauts-de-Seine, Ile-de-France" at bounding box center [895, 270] width 143 height 16
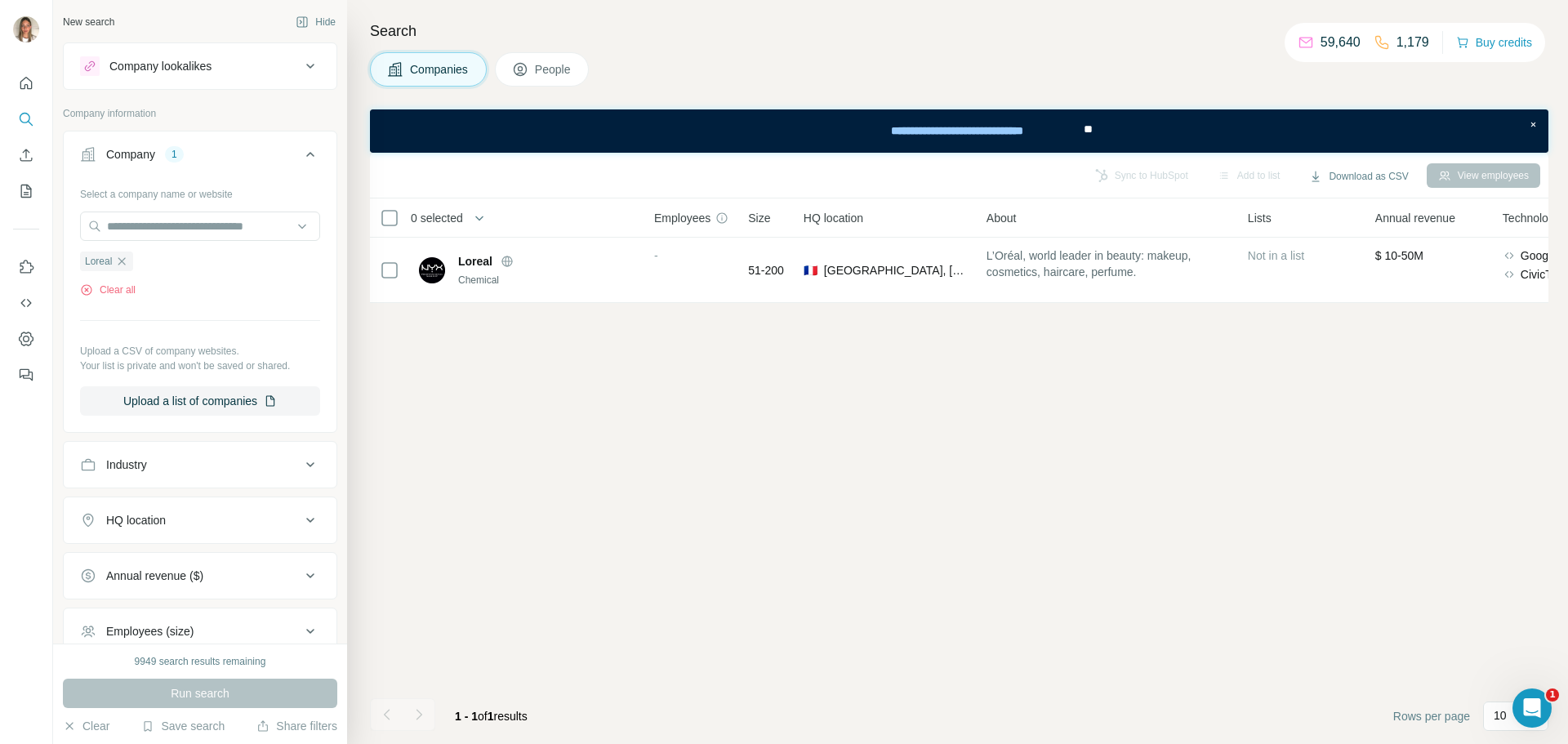
click at [559, 80] on button "People" at bounding box center [542, 69] width 95 height 35
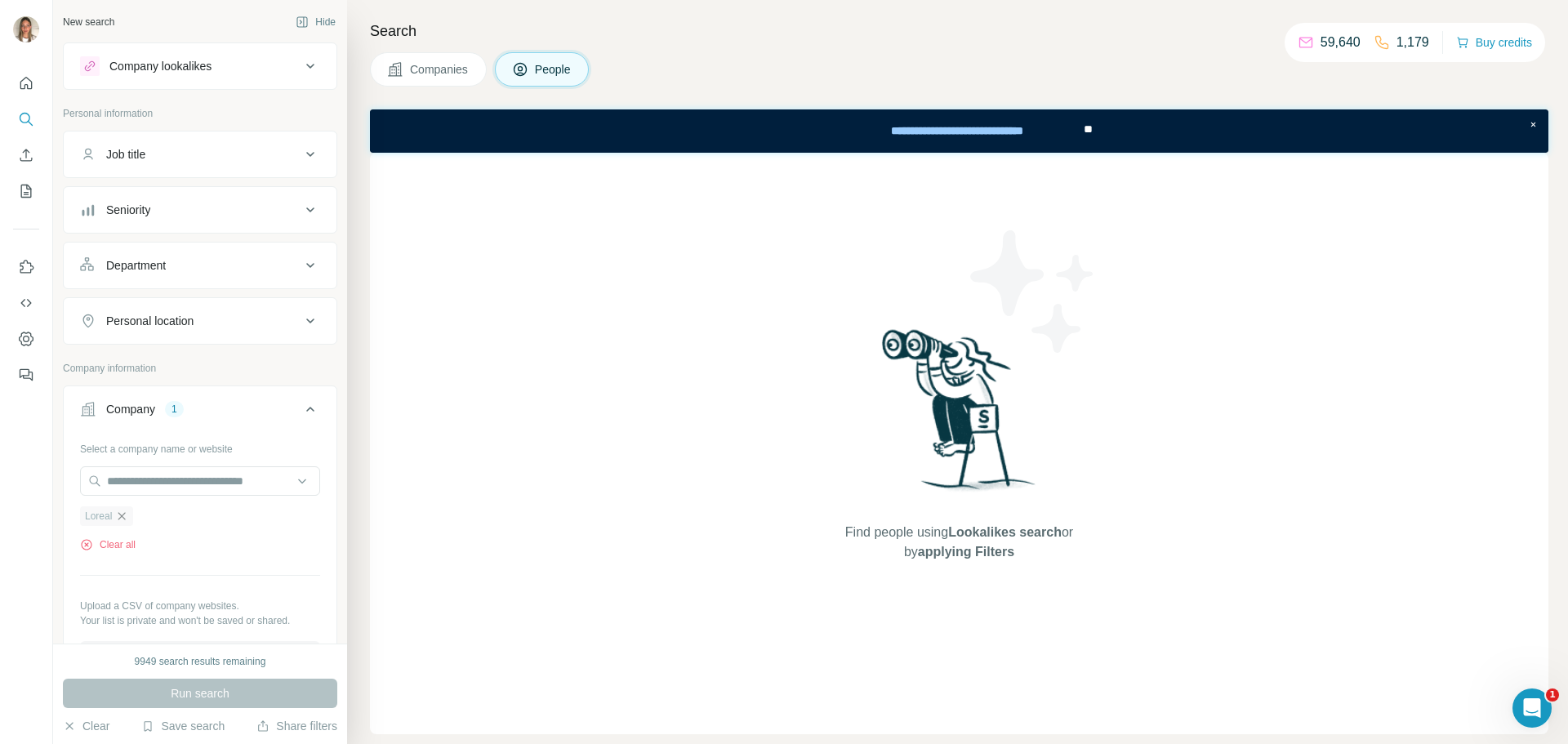
click at [127, 510] on icon "button" at bounding box center [121, 516] width 13 height 13
click at [93, 723] on button "Clear" at bounding box center [86, 725] width 47 height 16
click at [186, 483] on input "text" at bounding box center [199, 480] width 240 height 29
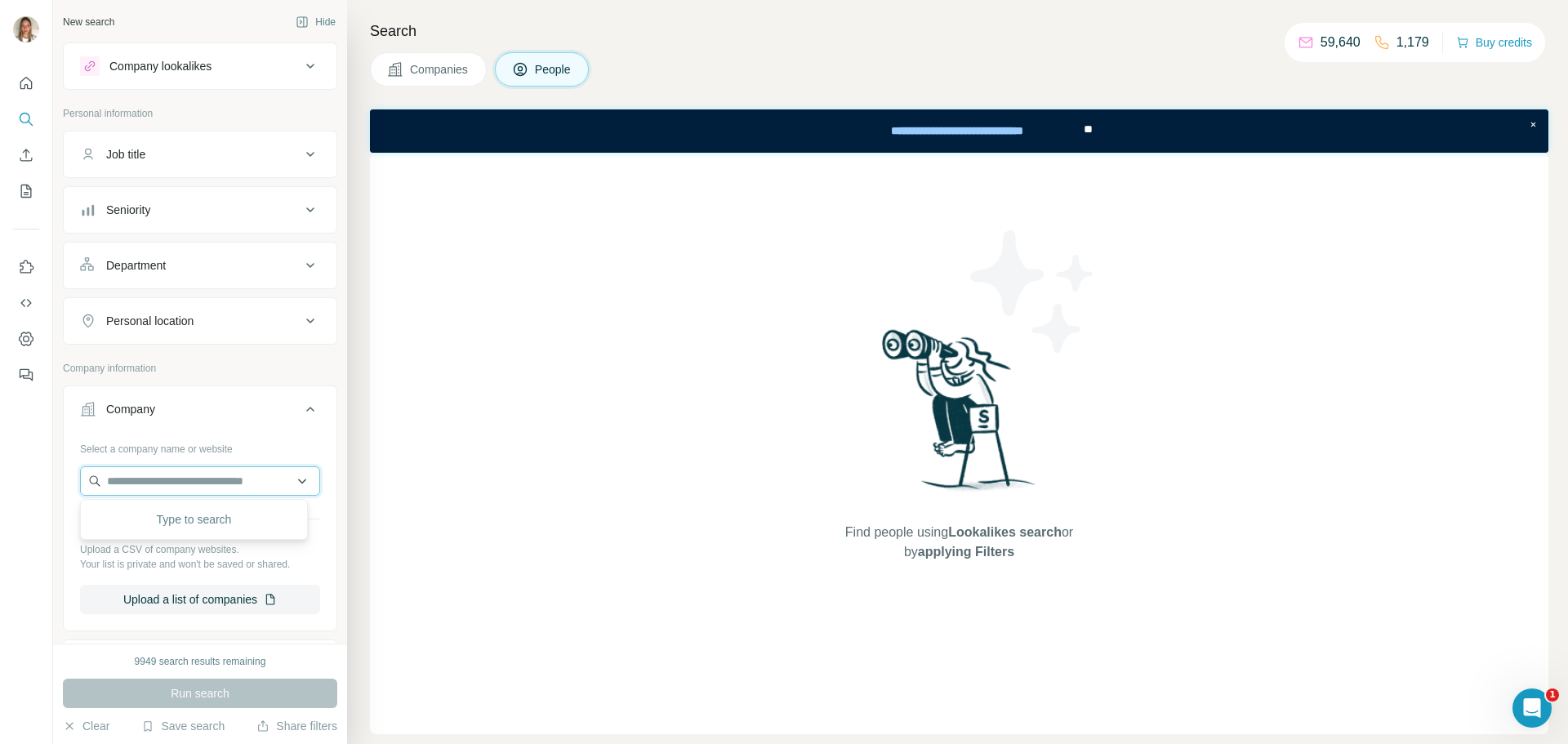
paste input "**********"
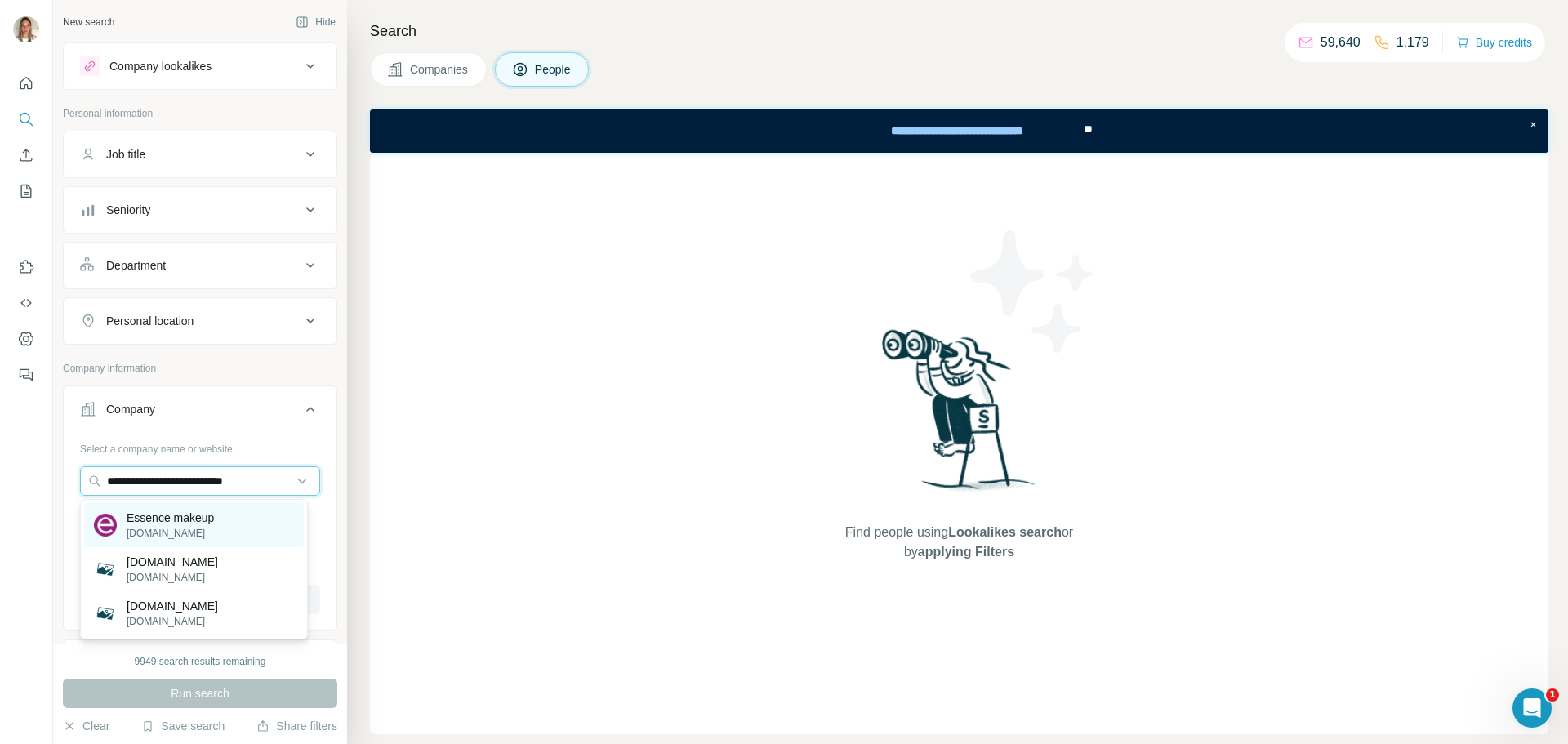
type input "**********"
click at [163, 528] on p "[DOMAIN_NAME]" at bounding box center [170, 533] width 88 height 15
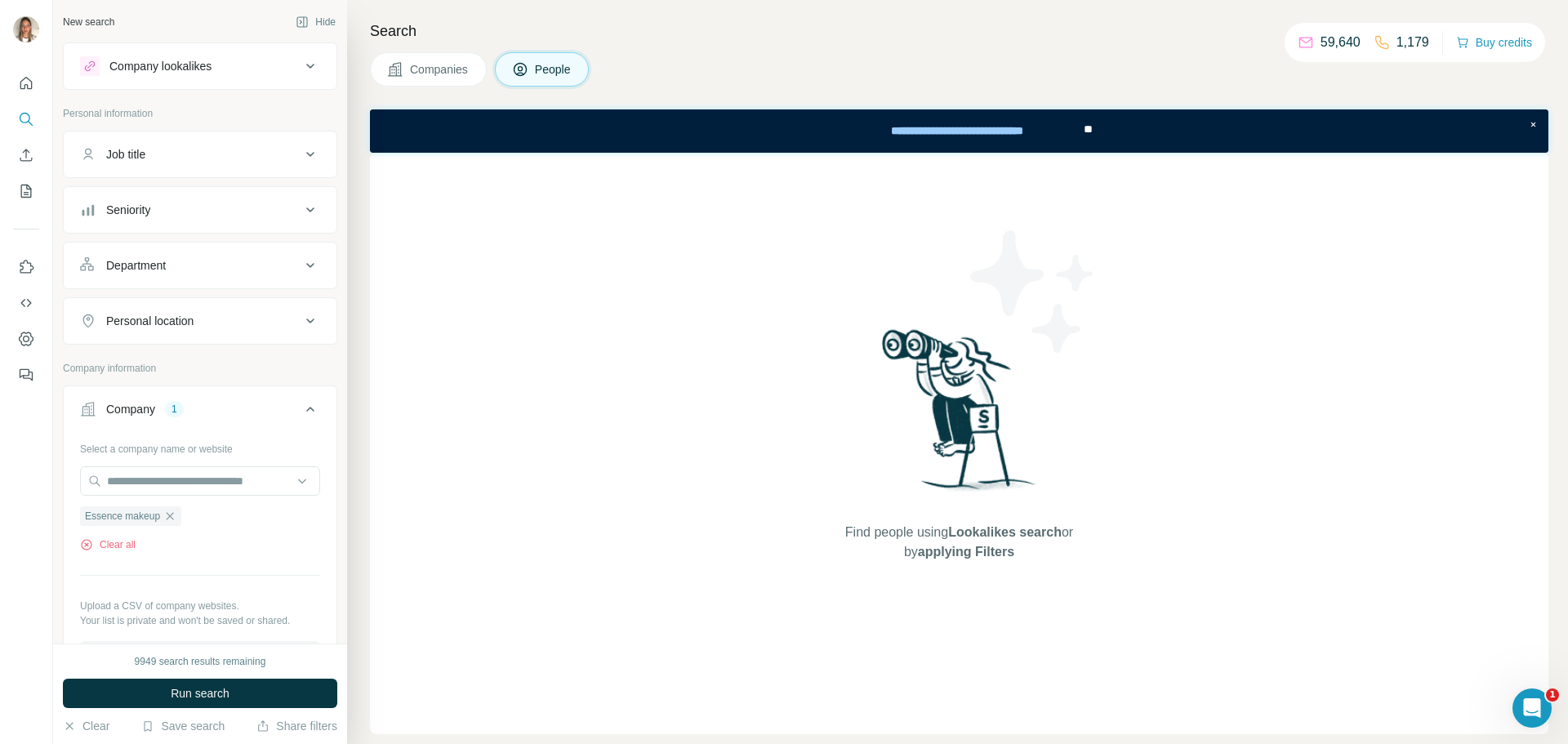
click at [191, 316] on div "Personal location" at bounding box center [150, 320] width 88 height 16
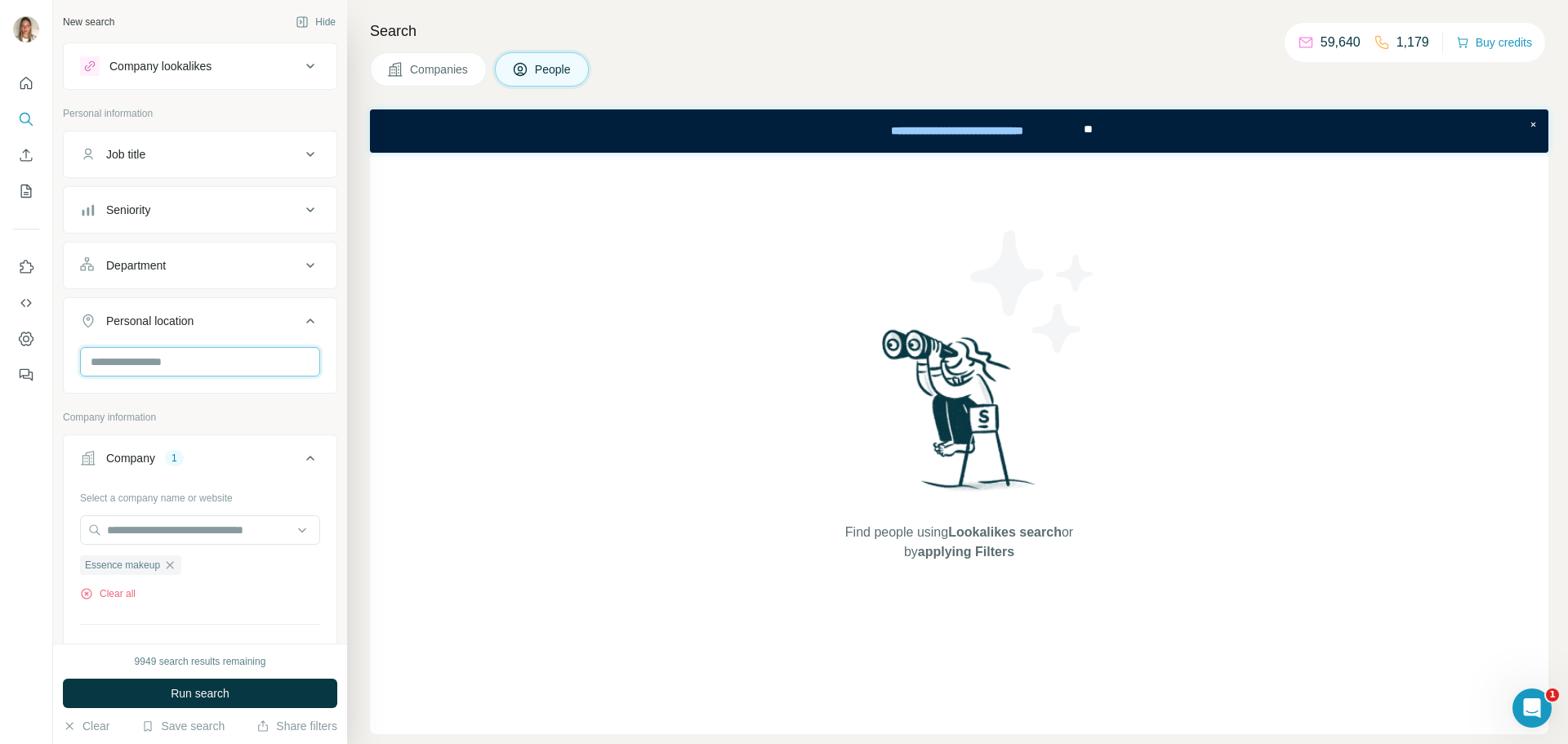
click at [175, 361] on input "text" at bounding box center [199, 361] width 240 height 29
type input "*****"
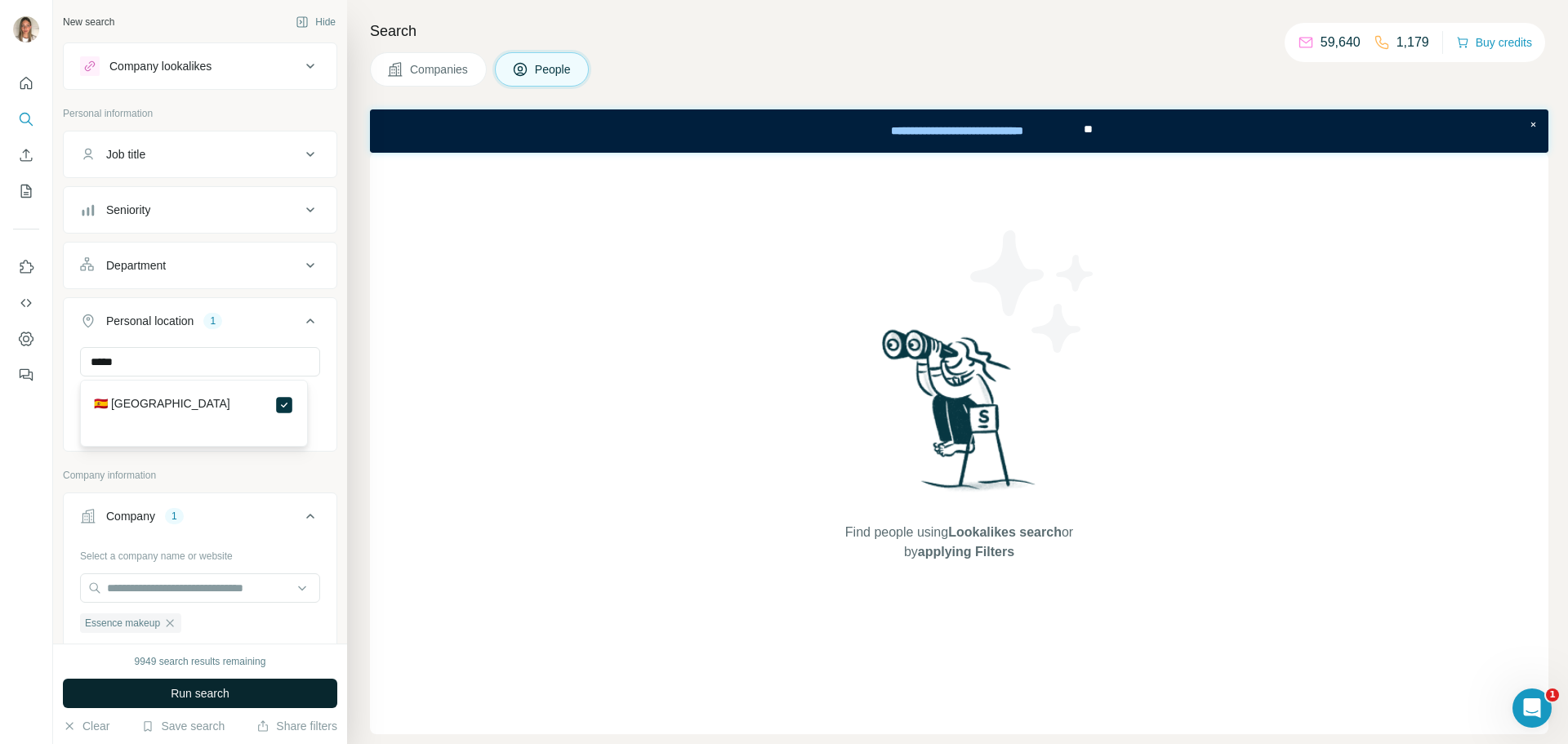
click at [259, 694] on button "Run search" at bounding box center [200, 693] width 274 height 29
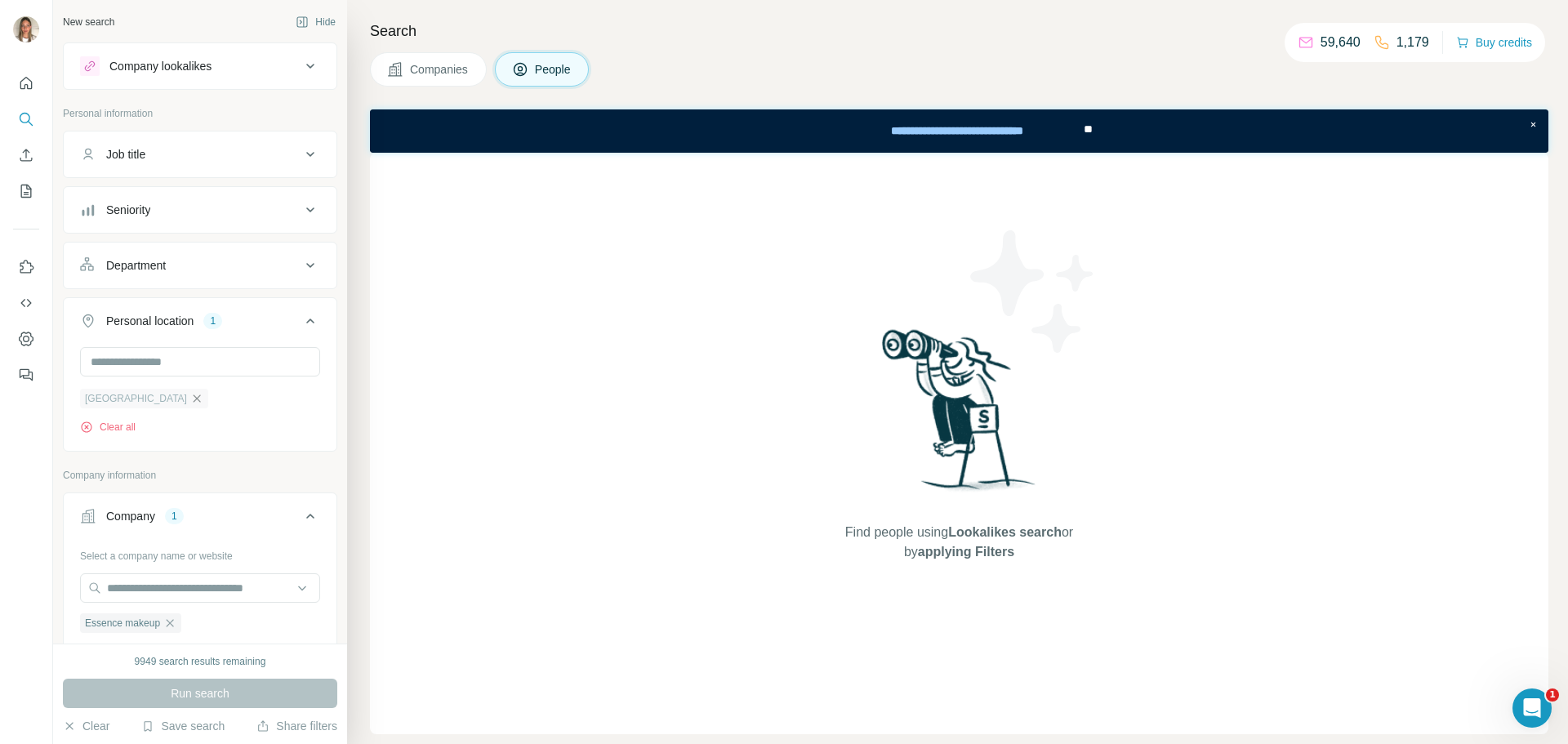
click at [190, 400] on icon "button" at bounding box center [196, 398] width 13 height 13
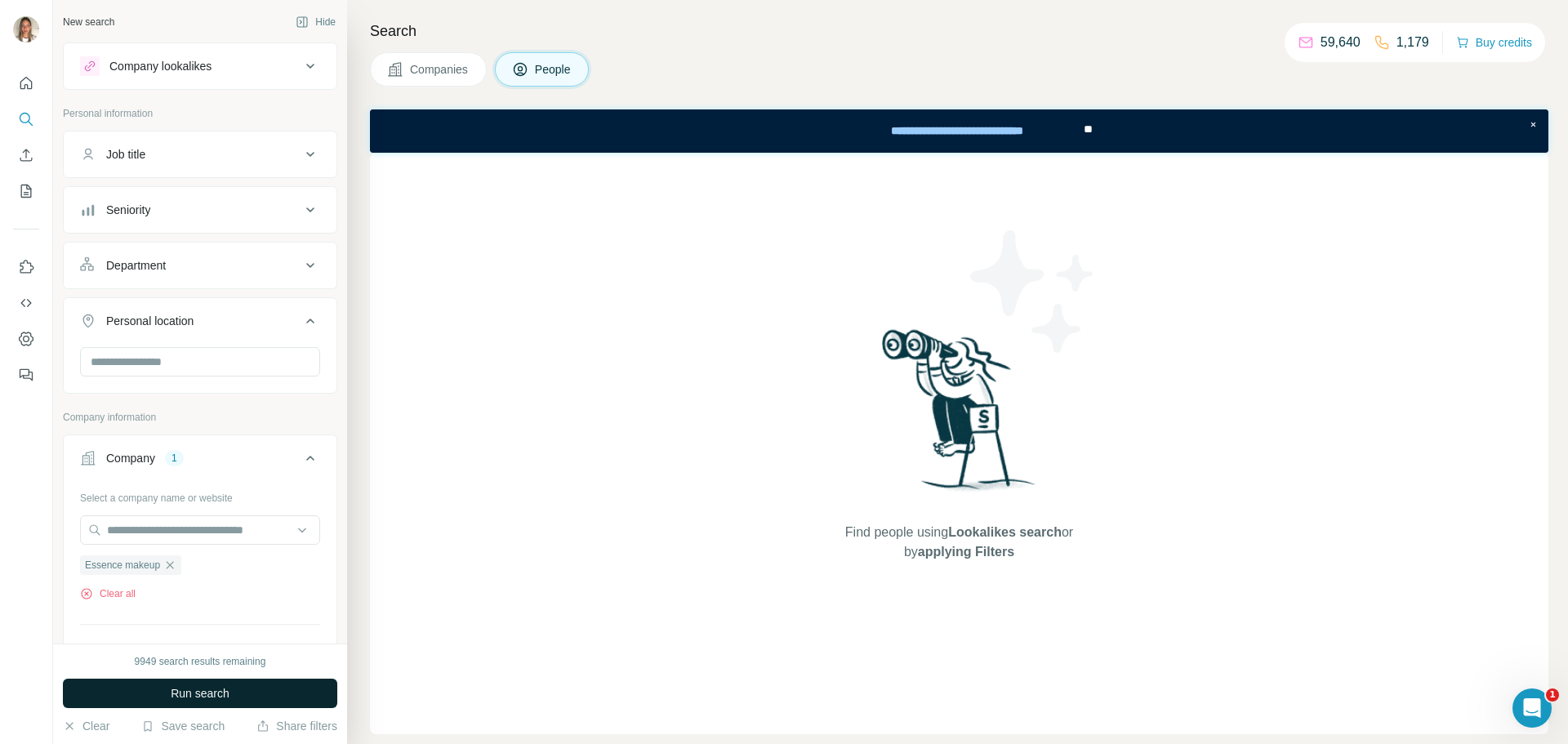
click at [231, 700] on button "Run search" at bounding box center [200, 693] width 274 height 29
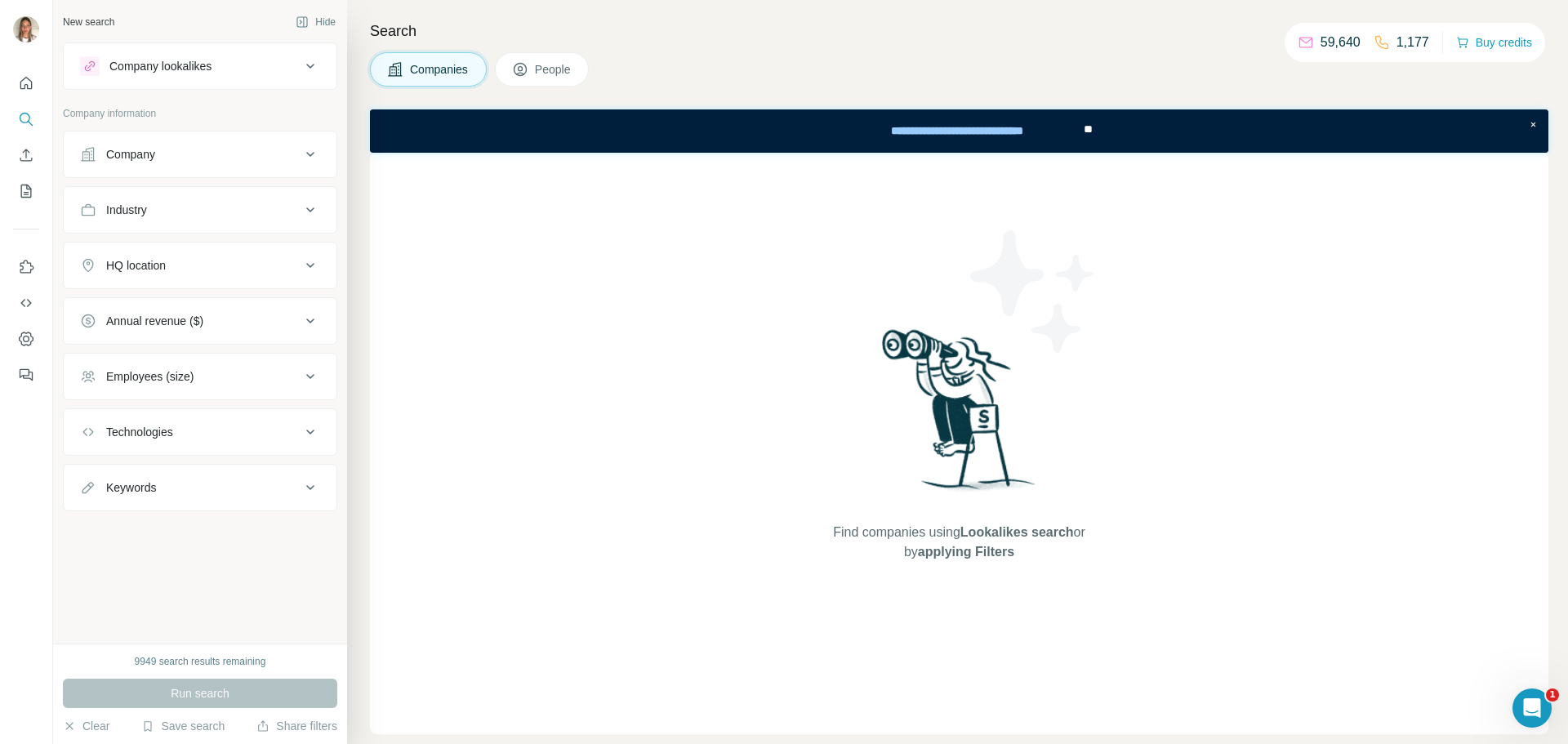
click at [233, 143] on button "Company" at bounding box center [200, 154] width 273 height 39
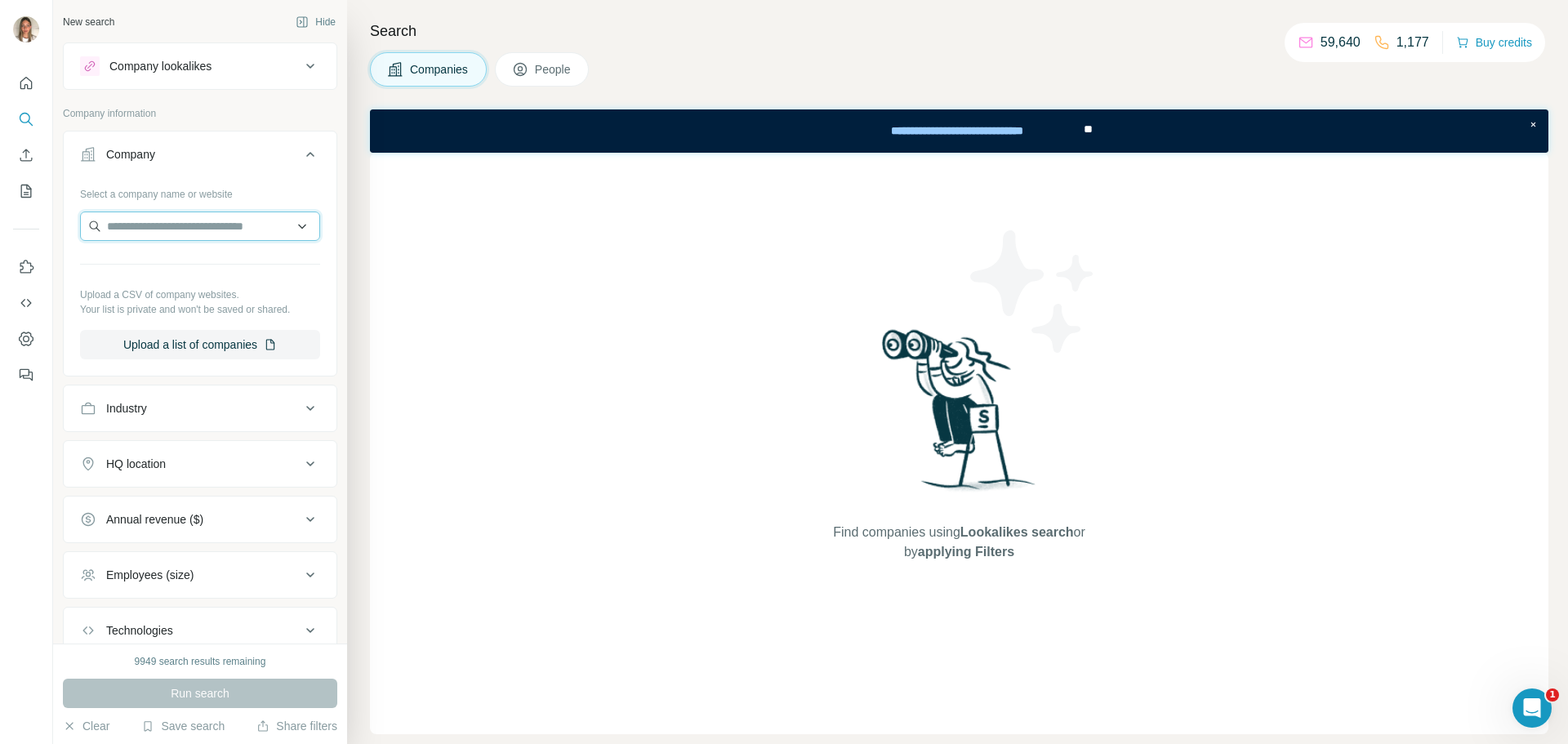
click at [211, 211] on input "text" at bounding box center [199, 226] width 240 height 29
paste input "**********"
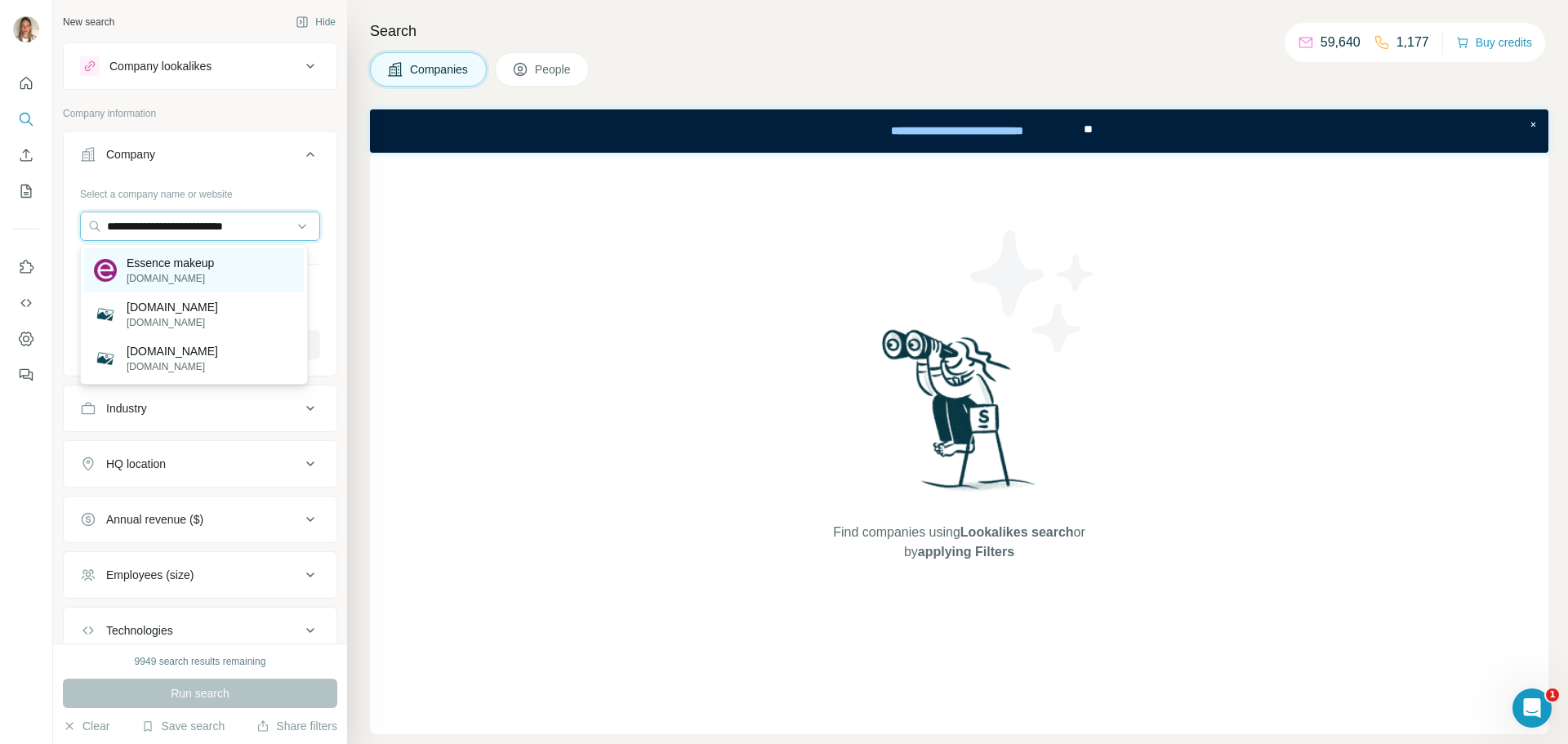
type input "**********"
click at [190, 258] on p "Essence makeup" at bounding box center [170, 263] width 88 height 16
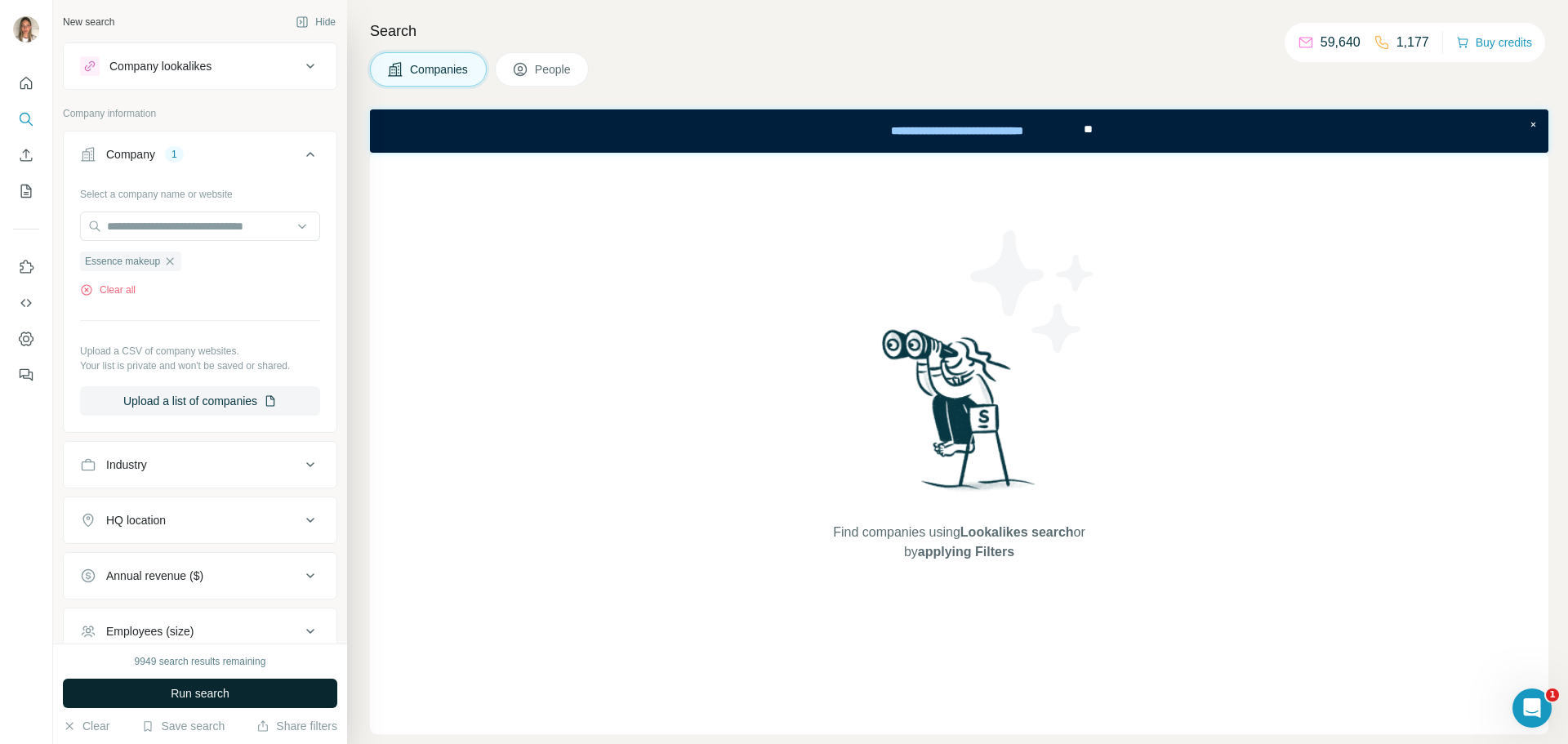
click at [181, 693] on span "Run search" at bounding box center [200, 693] width 58 height 16
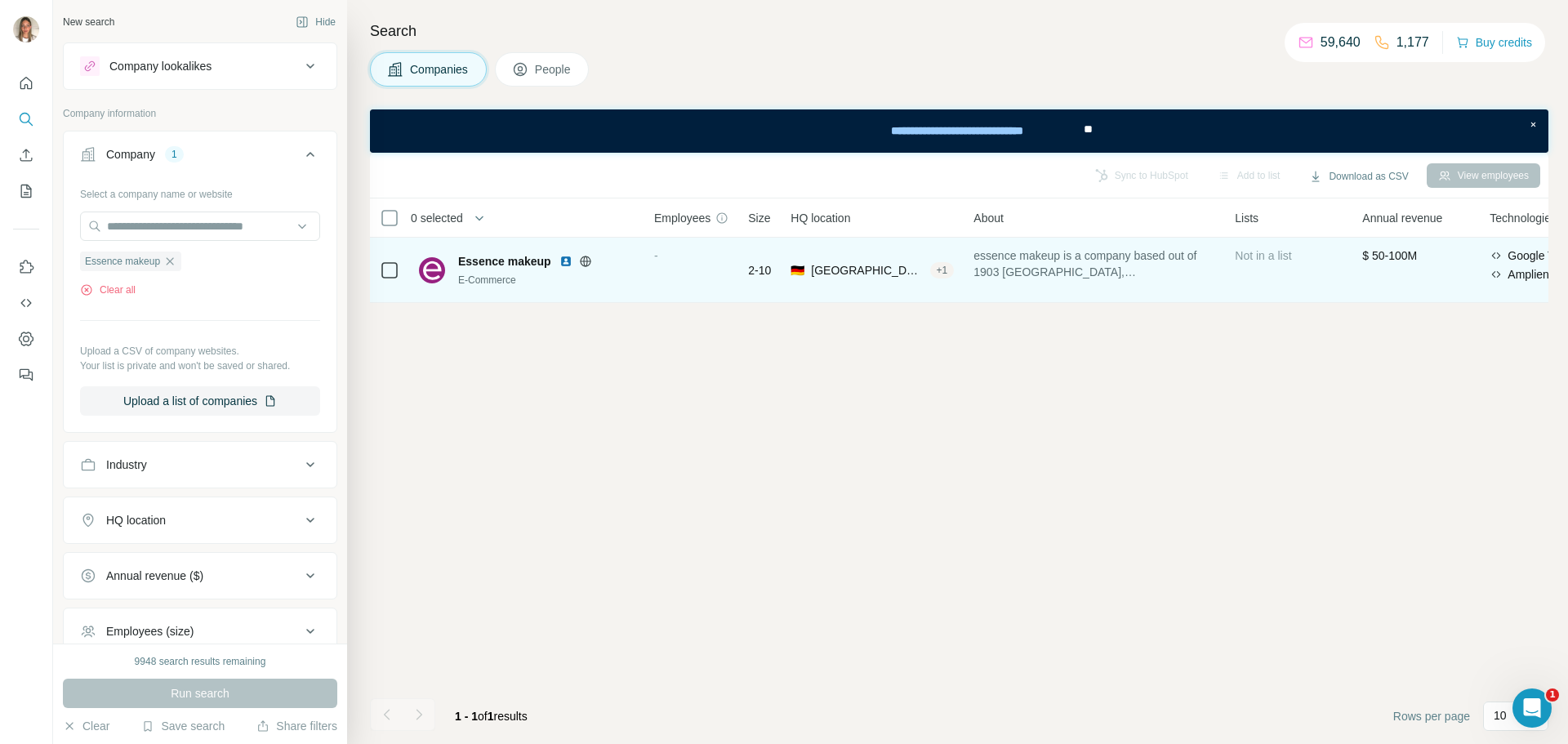
click at [513, 259] on span "Essence makeup" at bounding box center [504, 261] width 93 height 16
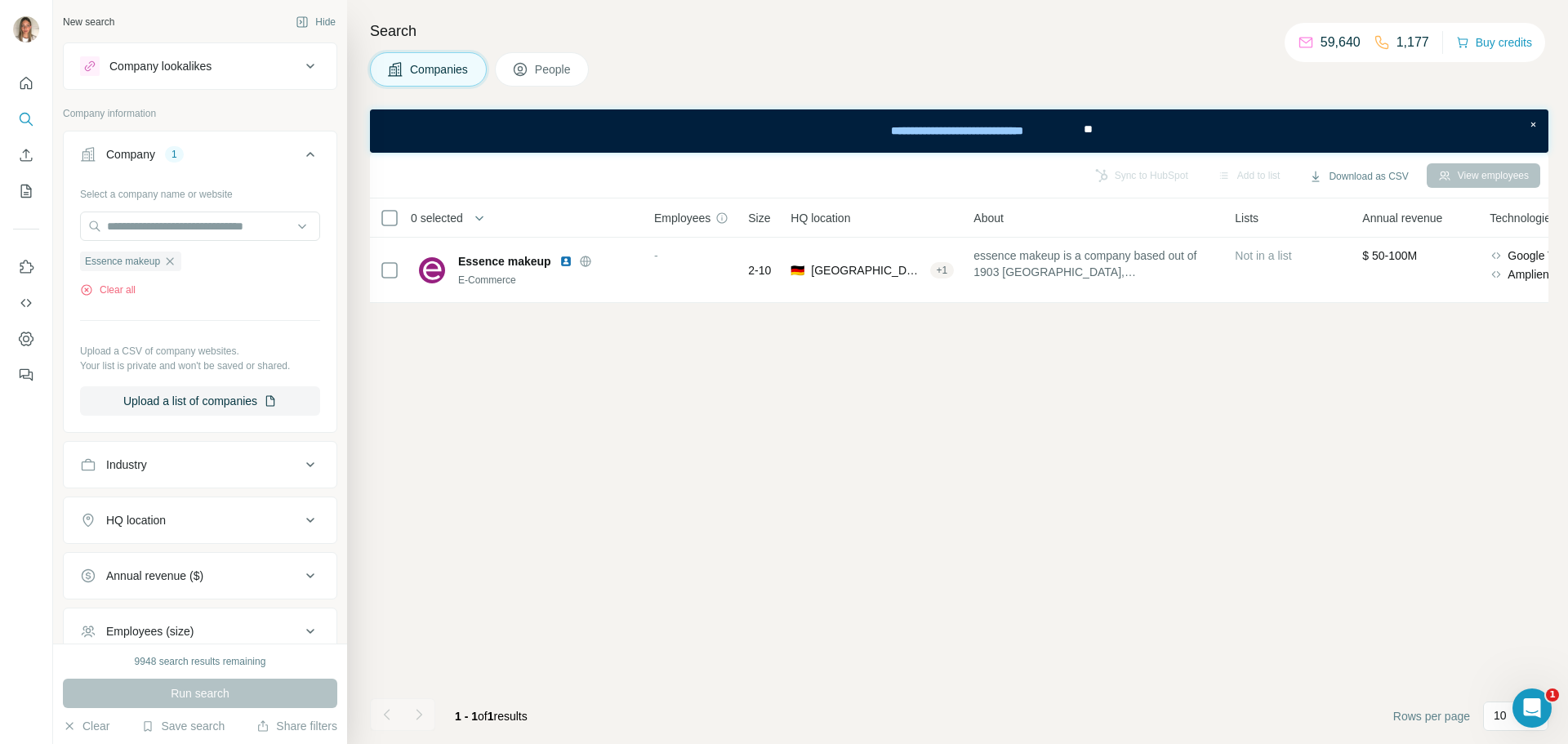
click at [1478, 169] on div "View employees" at bounding box center [1483, 176] width 113 height 25
click at [174, 258] on icon "button" at bounding box center [170, 261] width 13 height 13
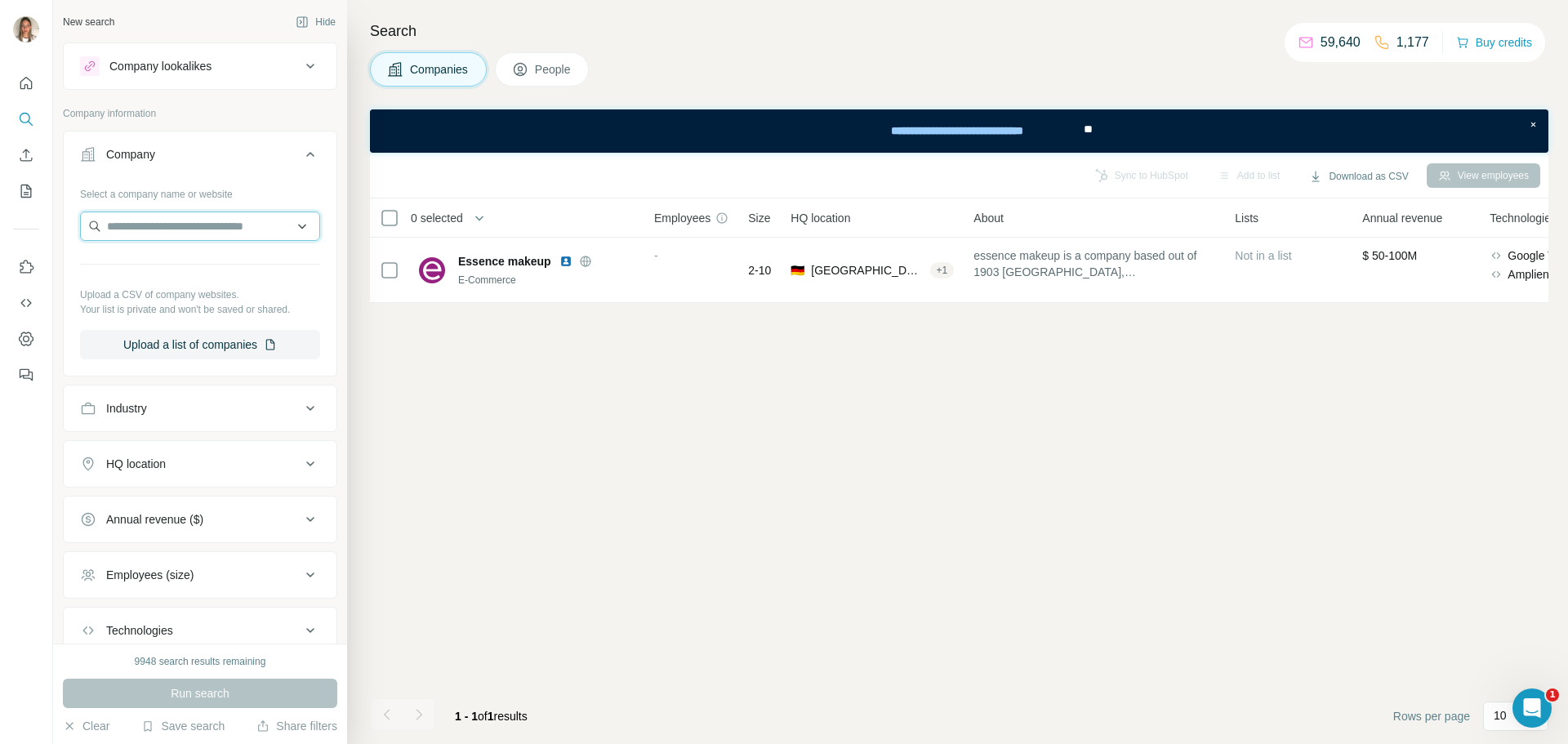
click at [187, 220] on input "text" at bounding box center [199, 226] width 240 height 29
paste input "**********"
type input "**********"
click at [174, 263] on p "Cosnova" at bounding box center [165, 263] width 79 height 16
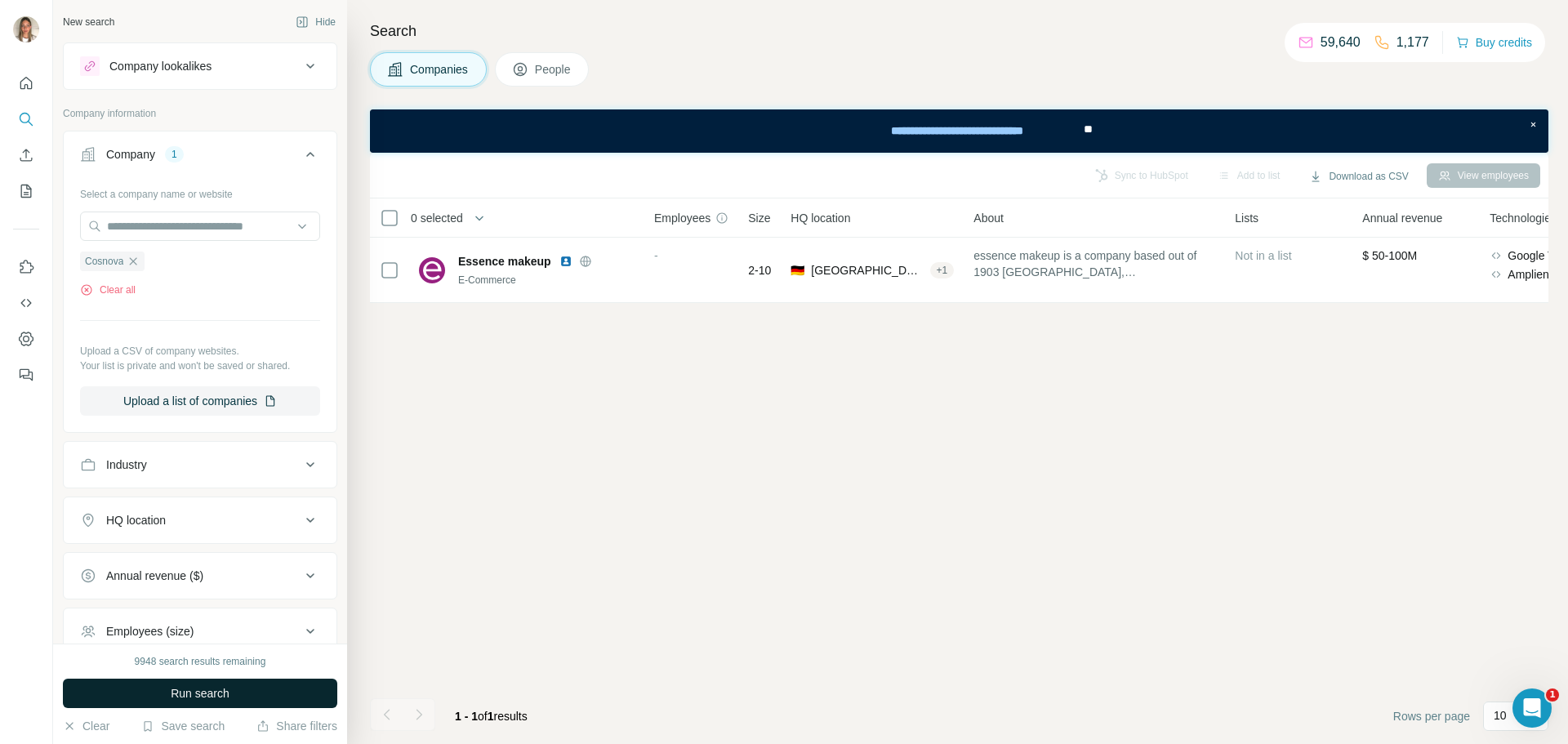
click at [179, 701] on span "Run search" at bounding box center [200, 693] width 58 height 16
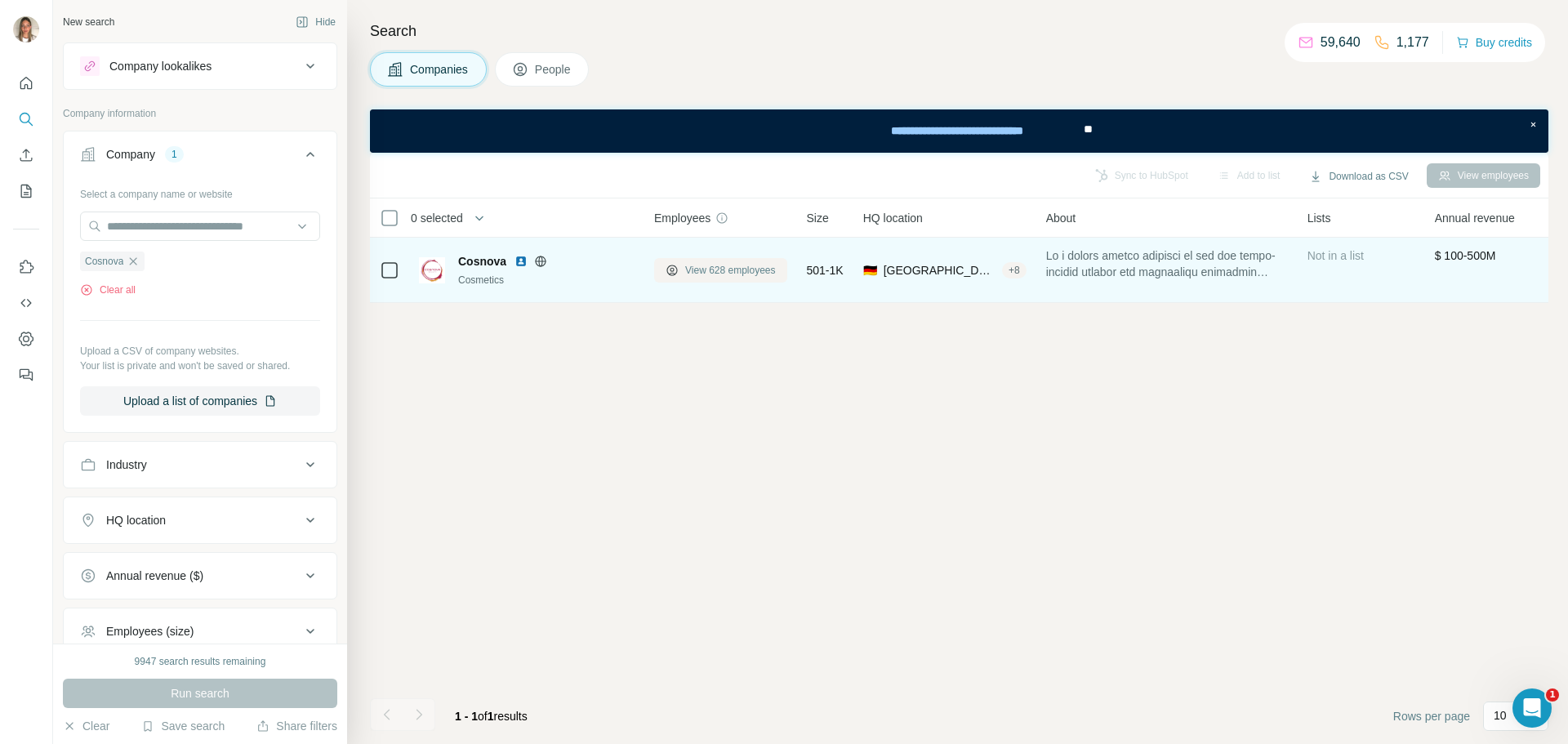
click at [734, 272] on span "View 628 employees" at bounding box center [730, 270] width 90 height 15
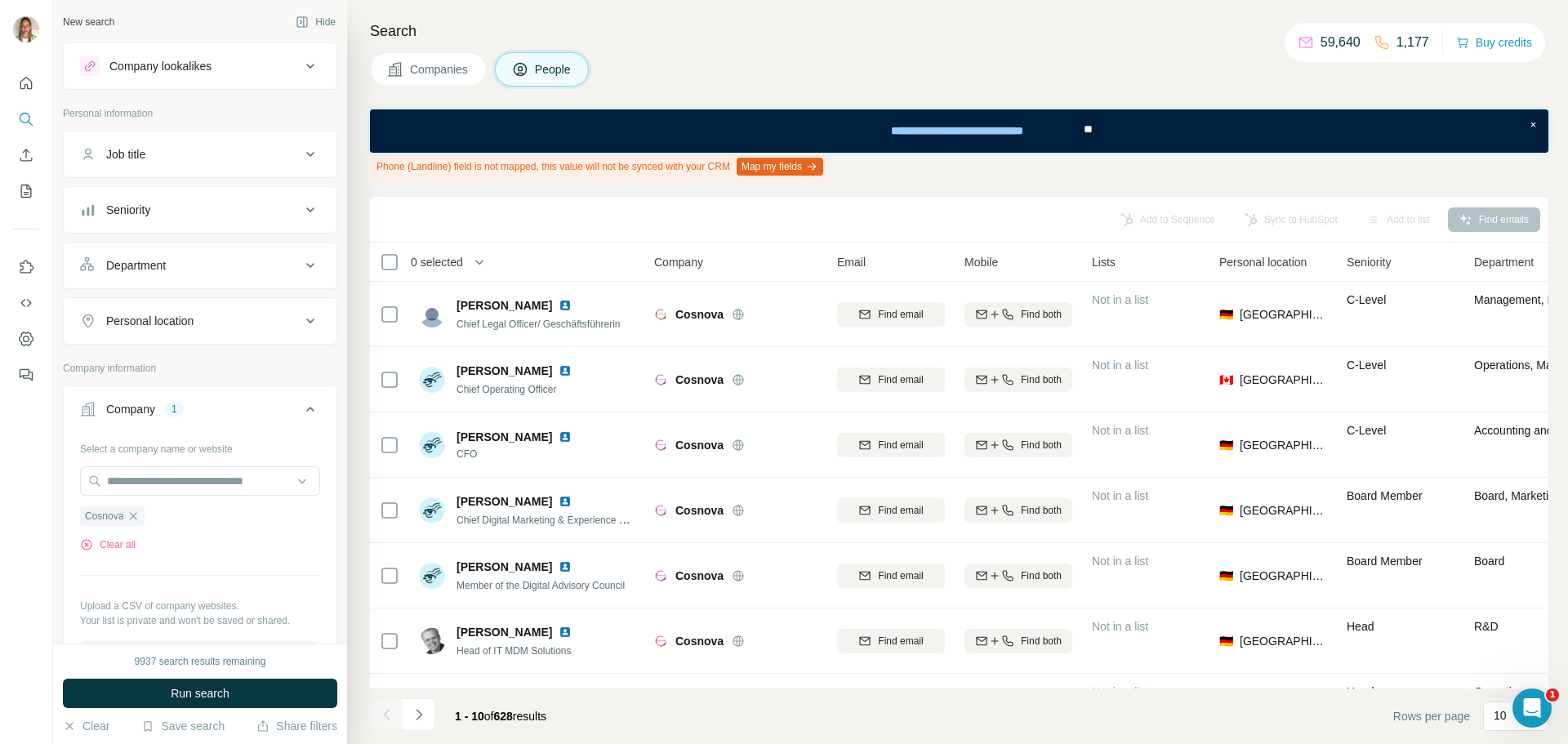
click at [155, 313] on div "Personal location" at bounding box center [150, 320] width 88 height 16
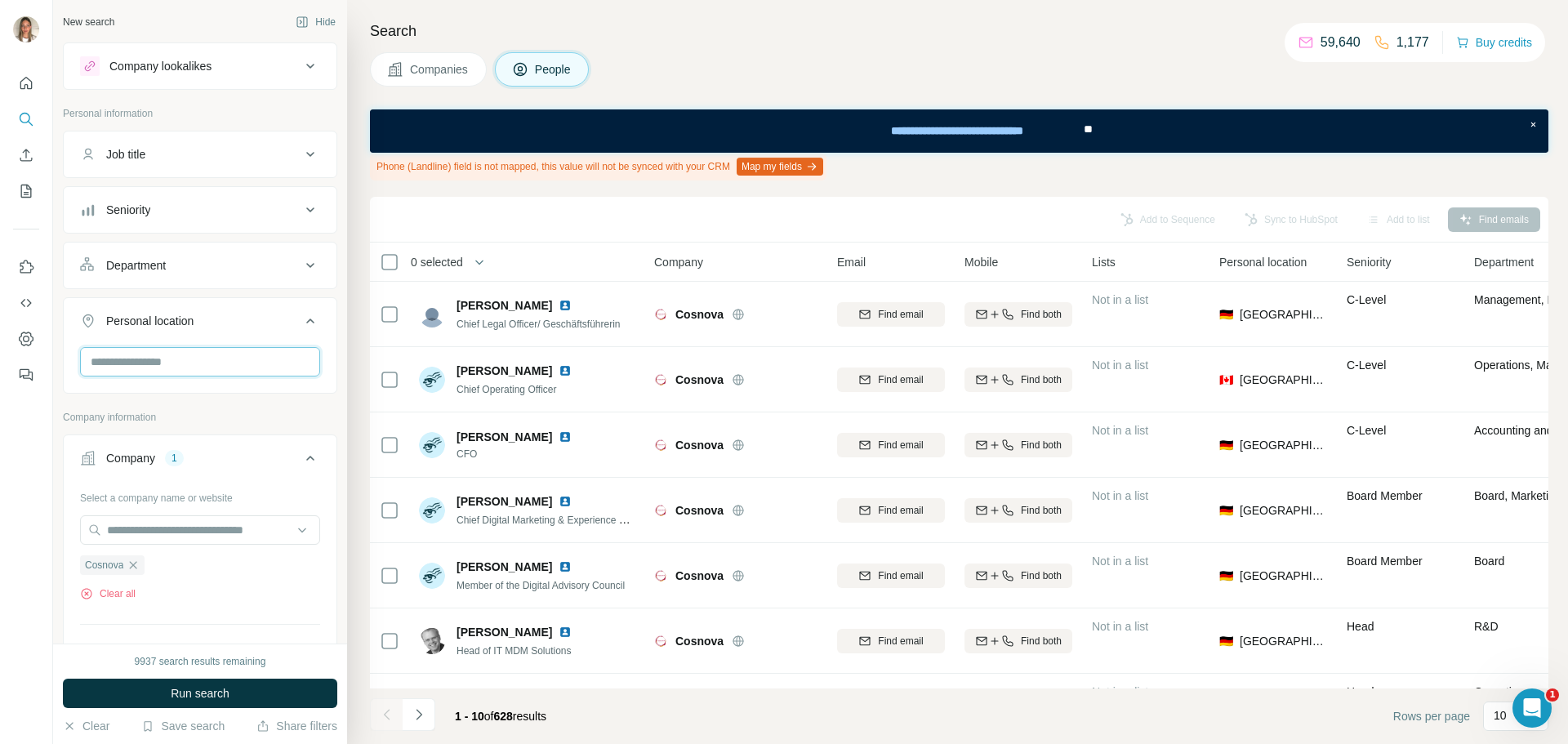
click at [165, 353] on input "text" at bounding box center [199, 361] width 240 height 29
type input "*****"
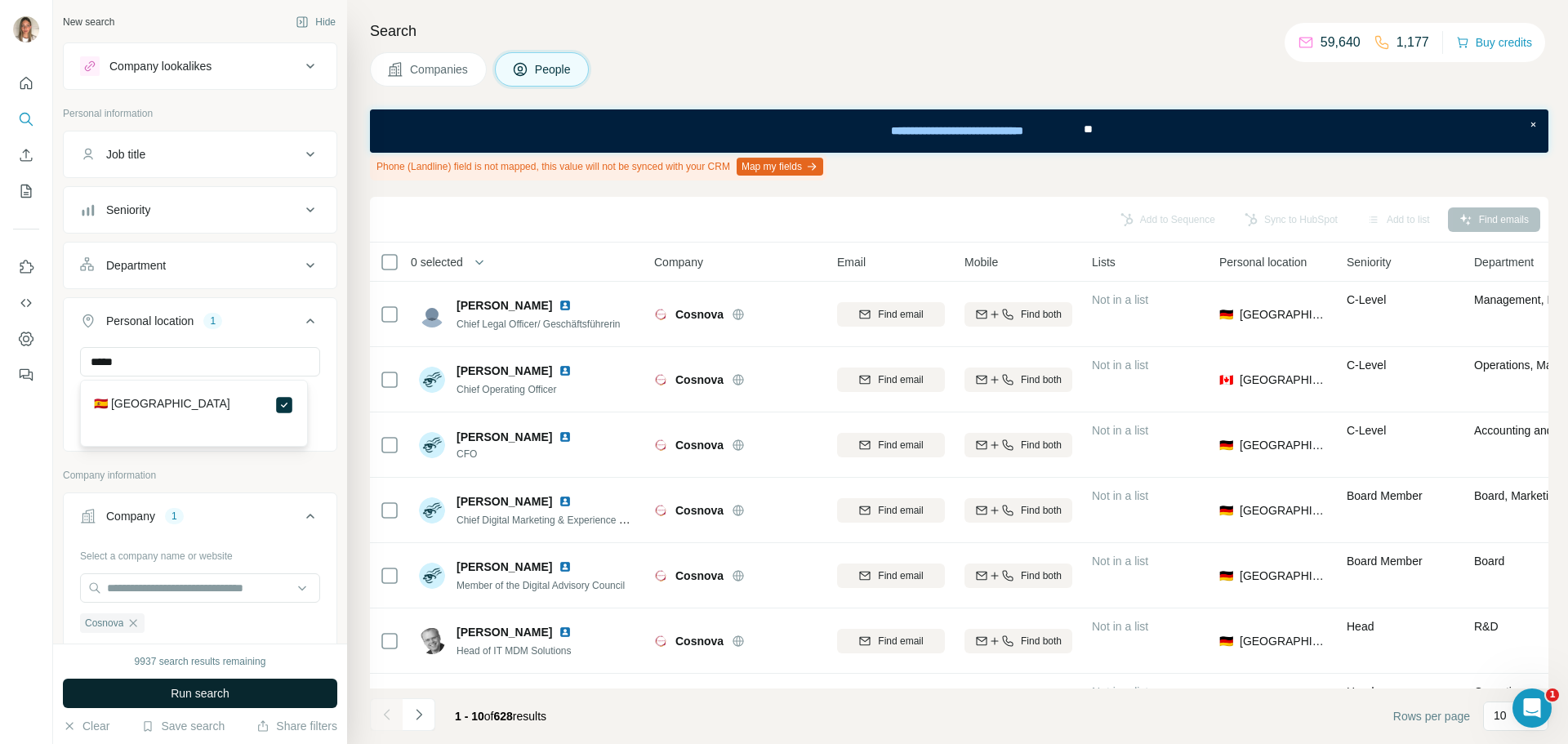
click at [271, 681] on button "Run search" at bounding box center [200, 693] width 274 height 29
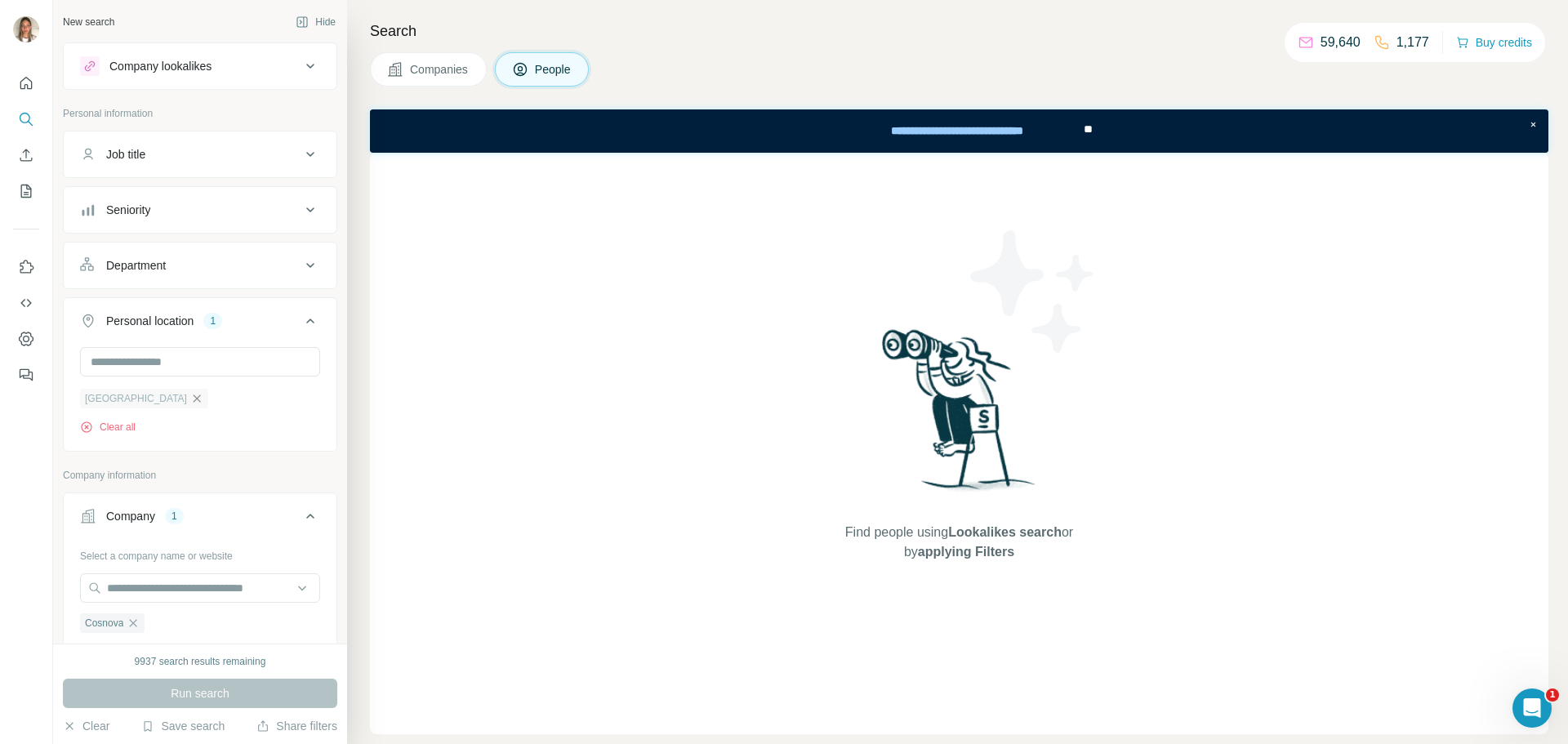
click at [190, 395] on icon "button" at bounding box center [196, 398] width 13 height 13
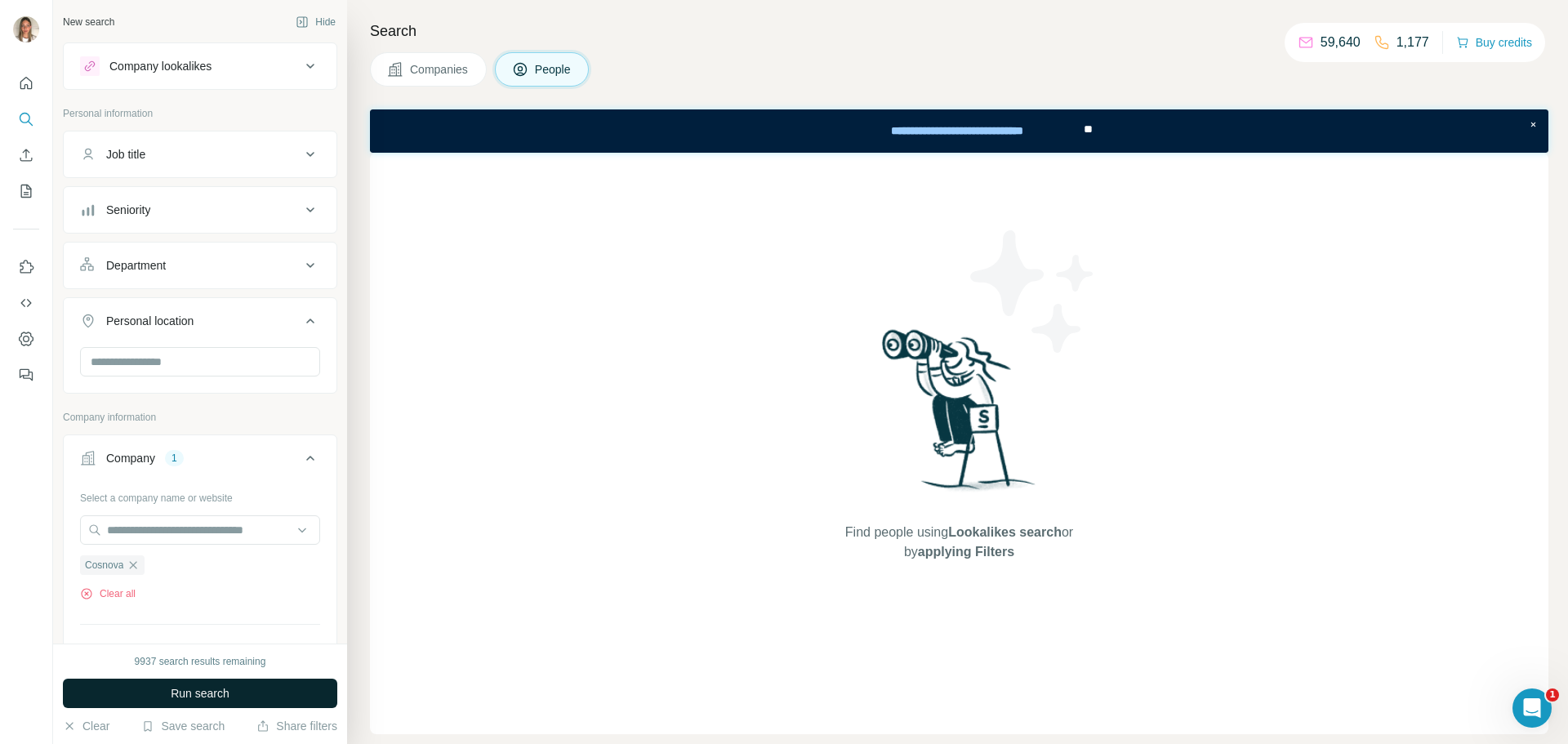
click at [171, 685] on span "Run search" at bounding box center [200, 693] width 58 height 16
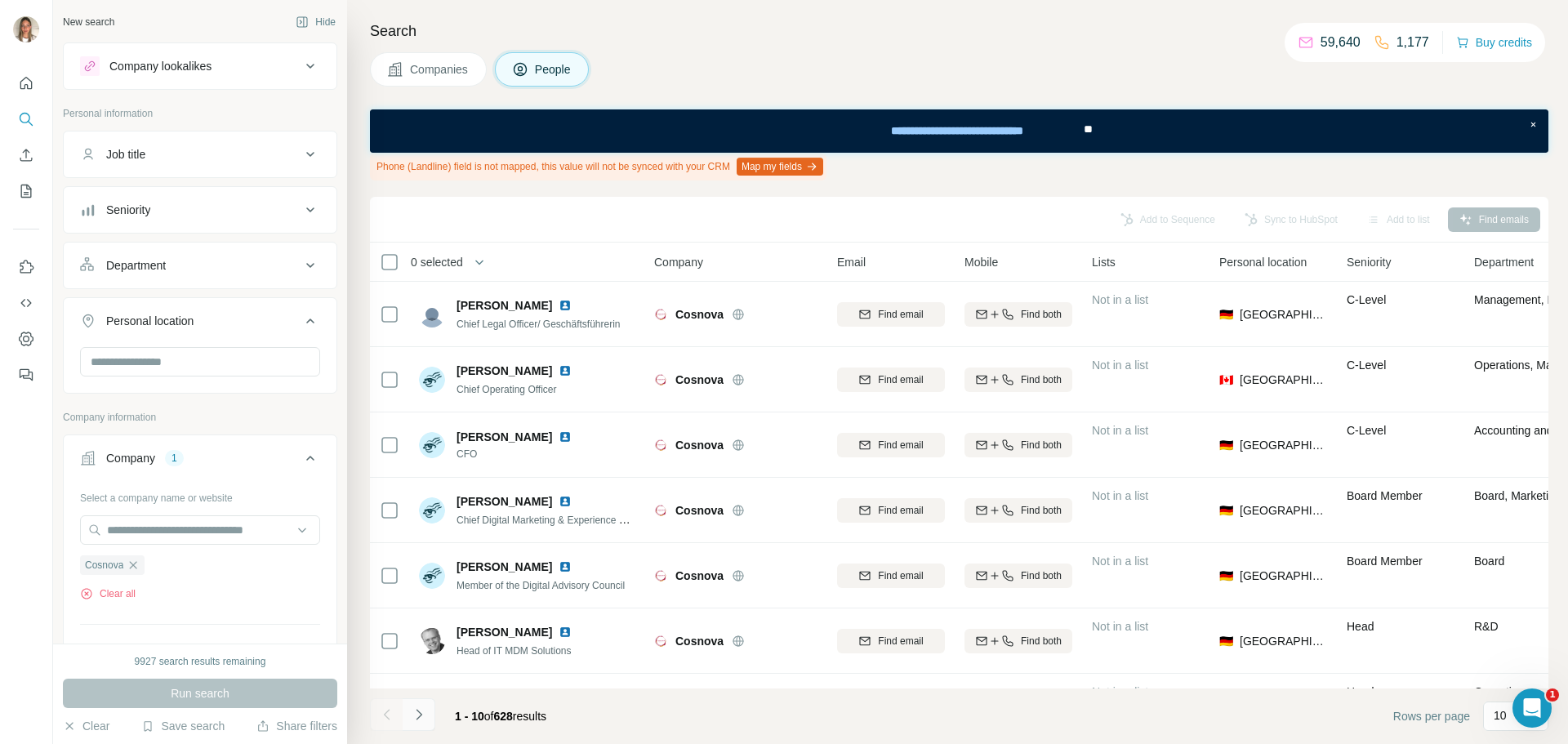
click at [433, 715] on button "Navigate to next page" at bounding box center [419, 714] width 33 height 33
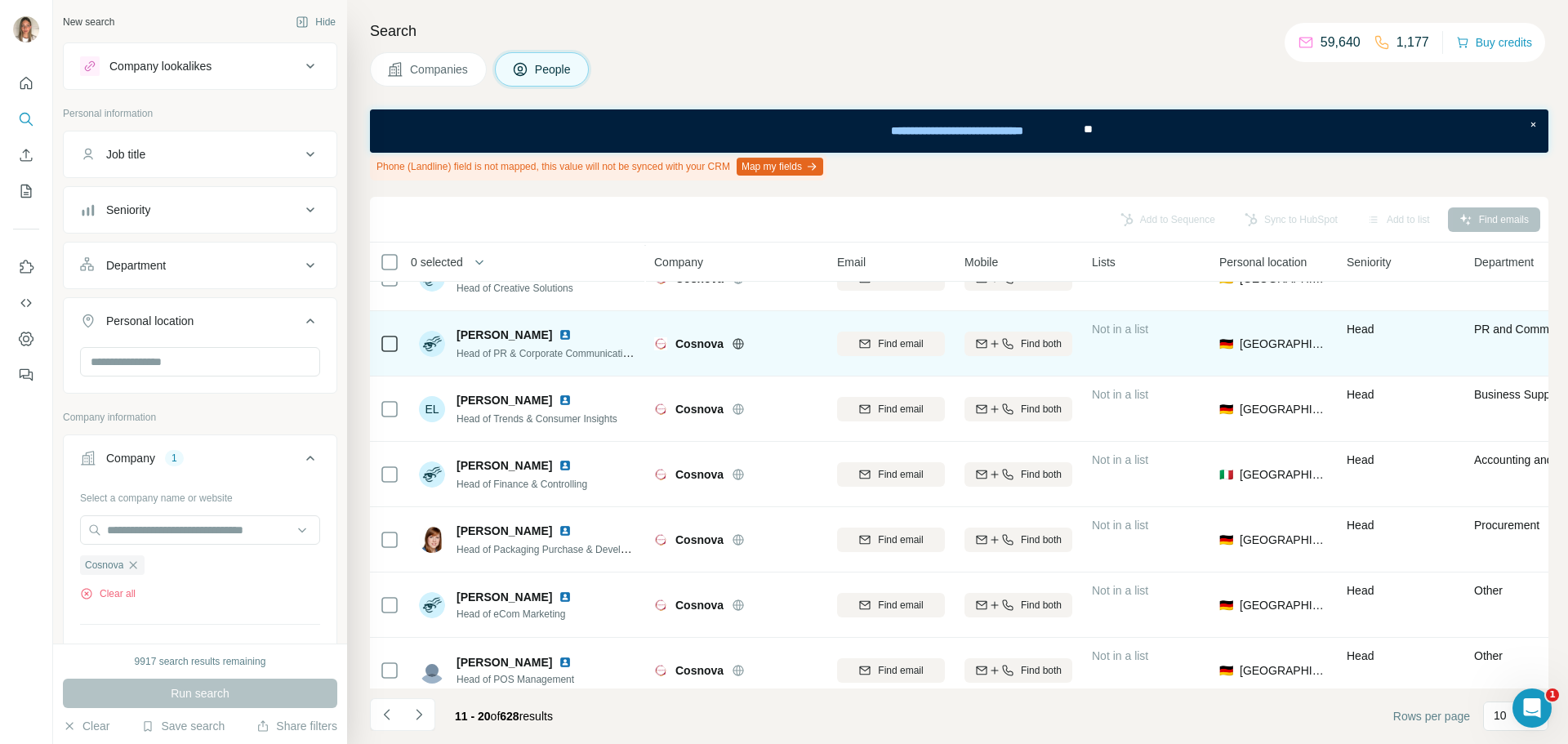
scroll to position [255, 0]
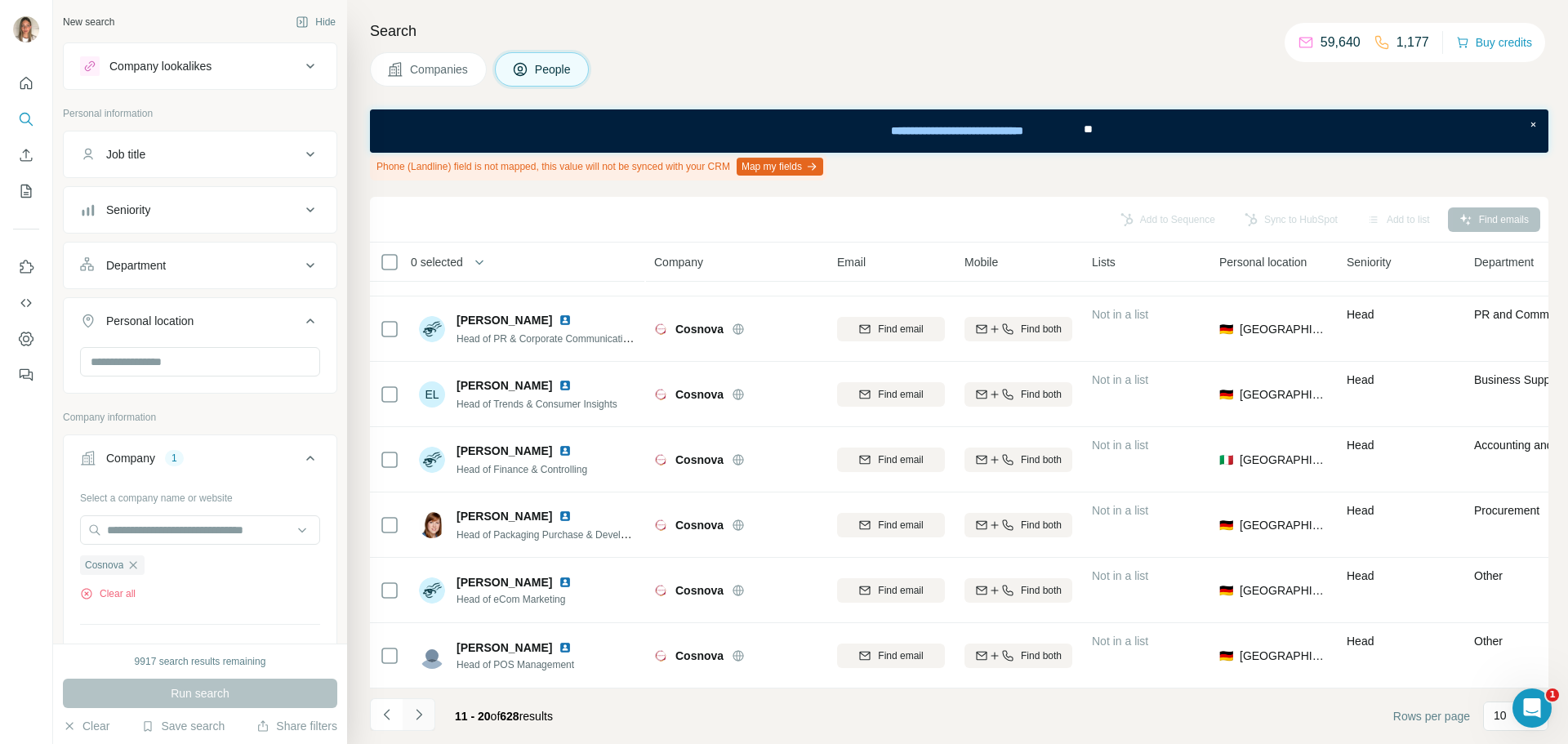
click at [418, 713] on icon "Navigate to next page" at bounding box center [419, 714] width 16 height 16
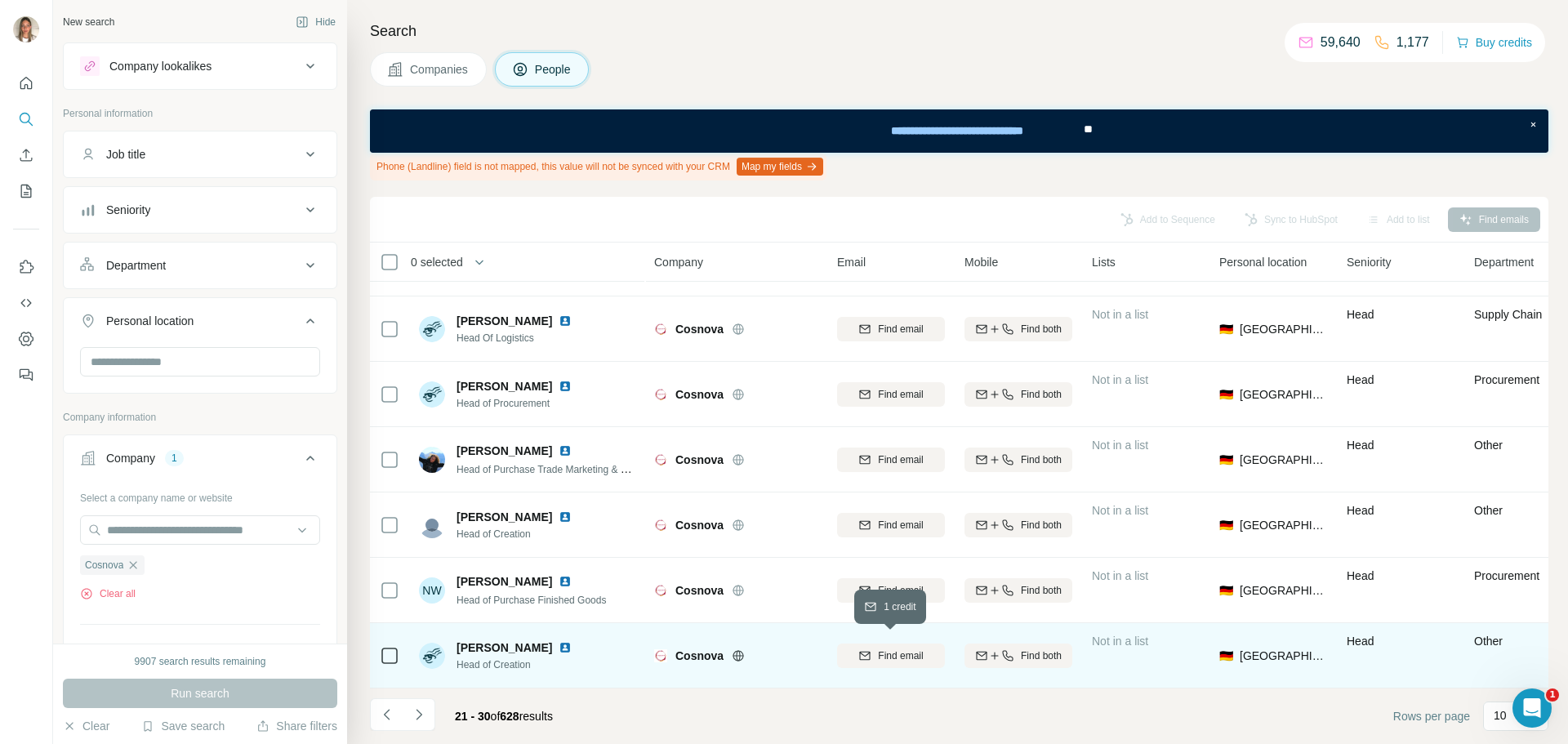
scroll to position [0, 0]
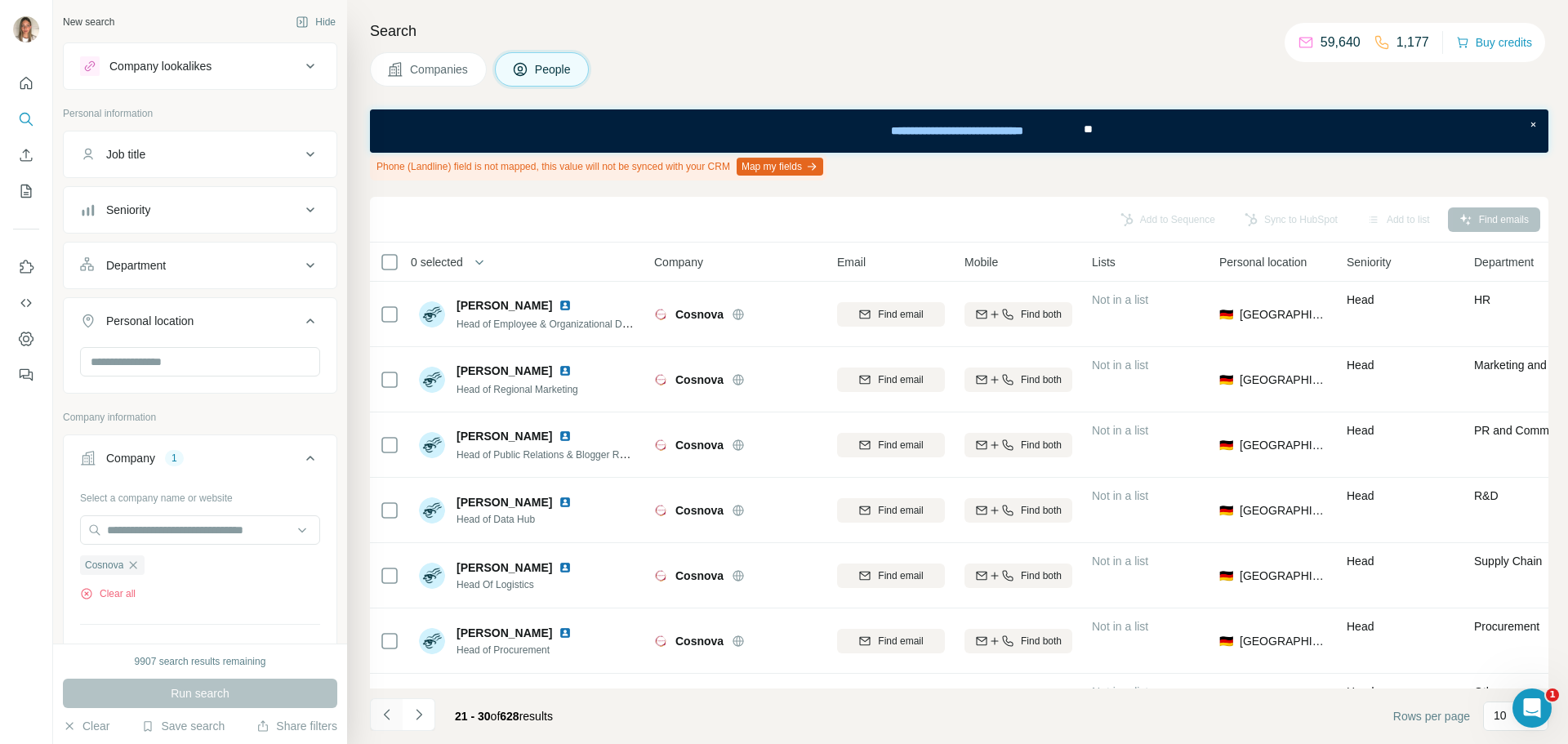
click at [388, 715] on icon "Navigate to previous page" at bounding box center [387, 714] width 16 height 16
click at [390, 708] on icon "Navigate to previous page" at bounding box center [387, 714] width 16 height 16
click at [137, 571] on icon "button" at bounding box center [133, 564] width 13 height 13
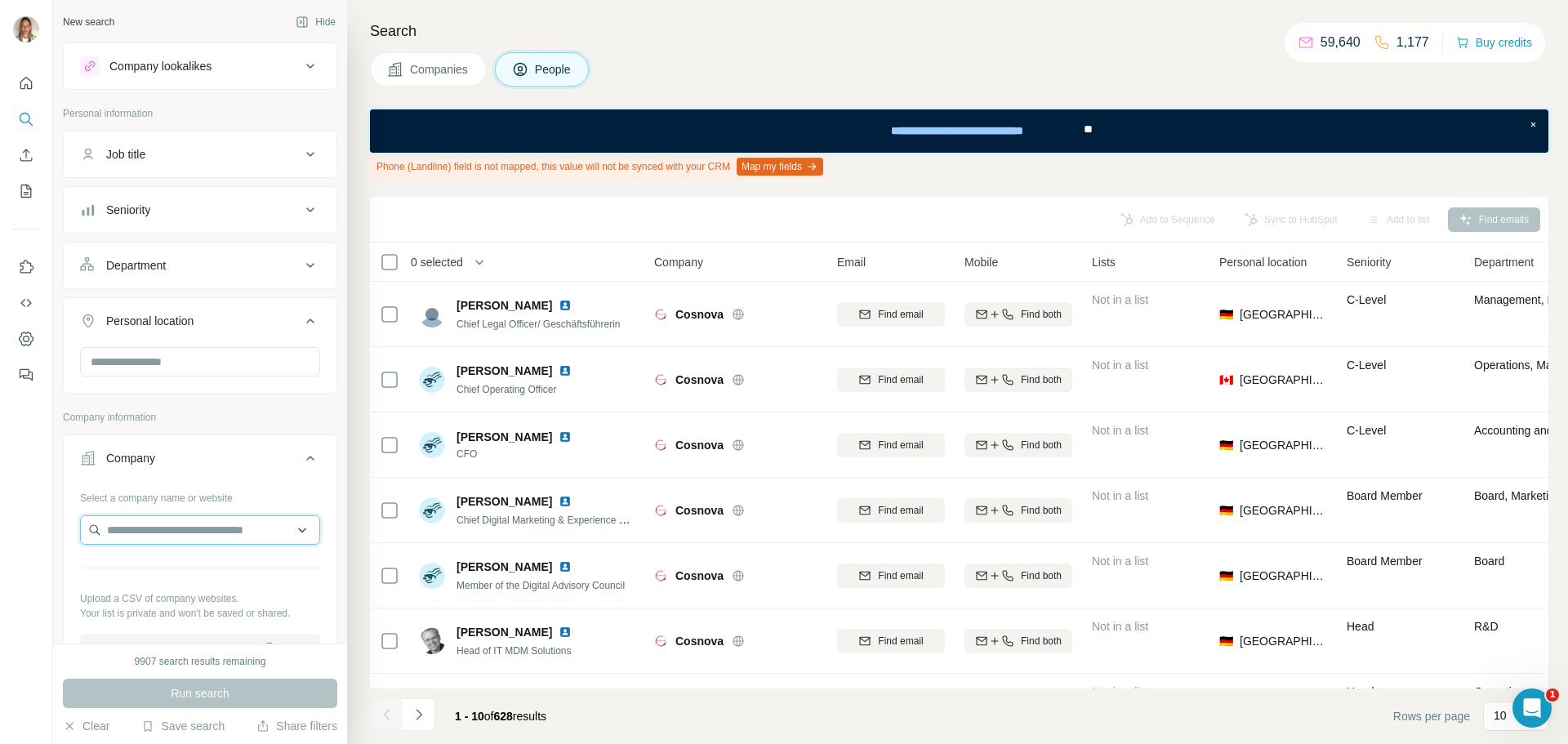
click at [133, 526] on input "text" at bounding box center [199, 529] width 240 height 29
type input "**********"
click at [140, 568] on p "[PERSON_NAME] Cosmetics" at bounding box center [206, 566] width 159 height 16
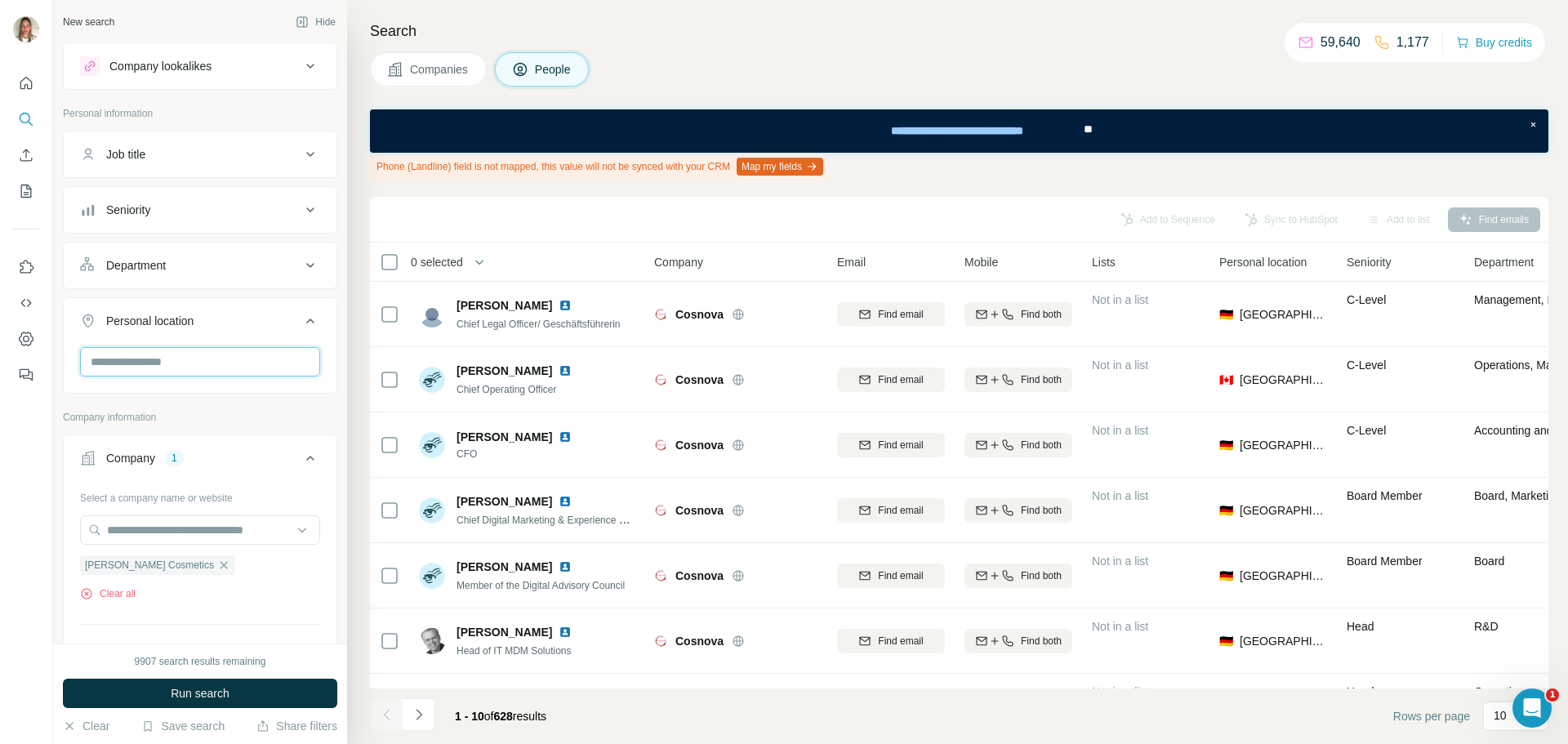
click at [192, 365] on input "text" at bounding box center [199, 361] width 240 height 29
type input "*****"
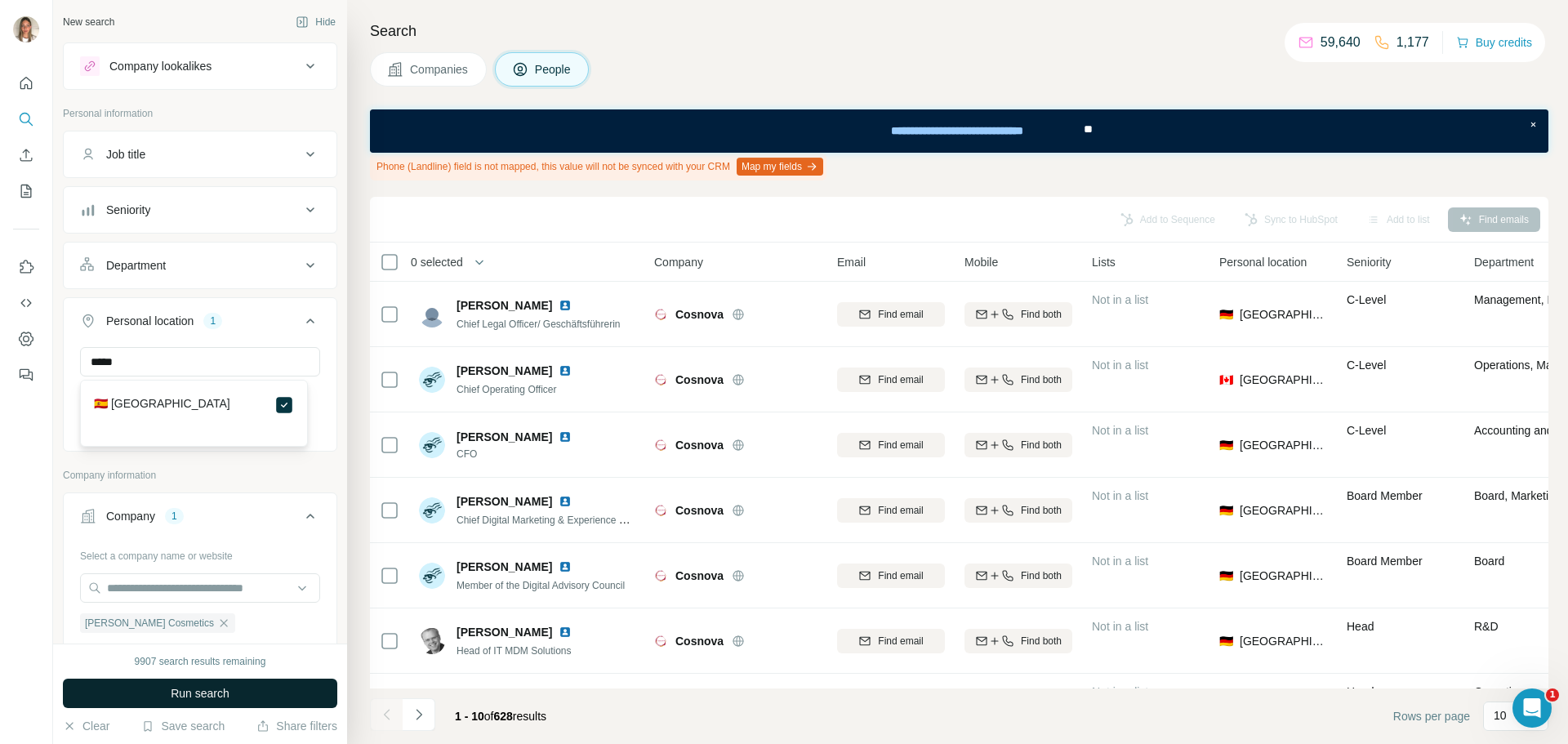
click at [195, 687] on span "Run search" at bounding box center [200, 693] width 58 height 16
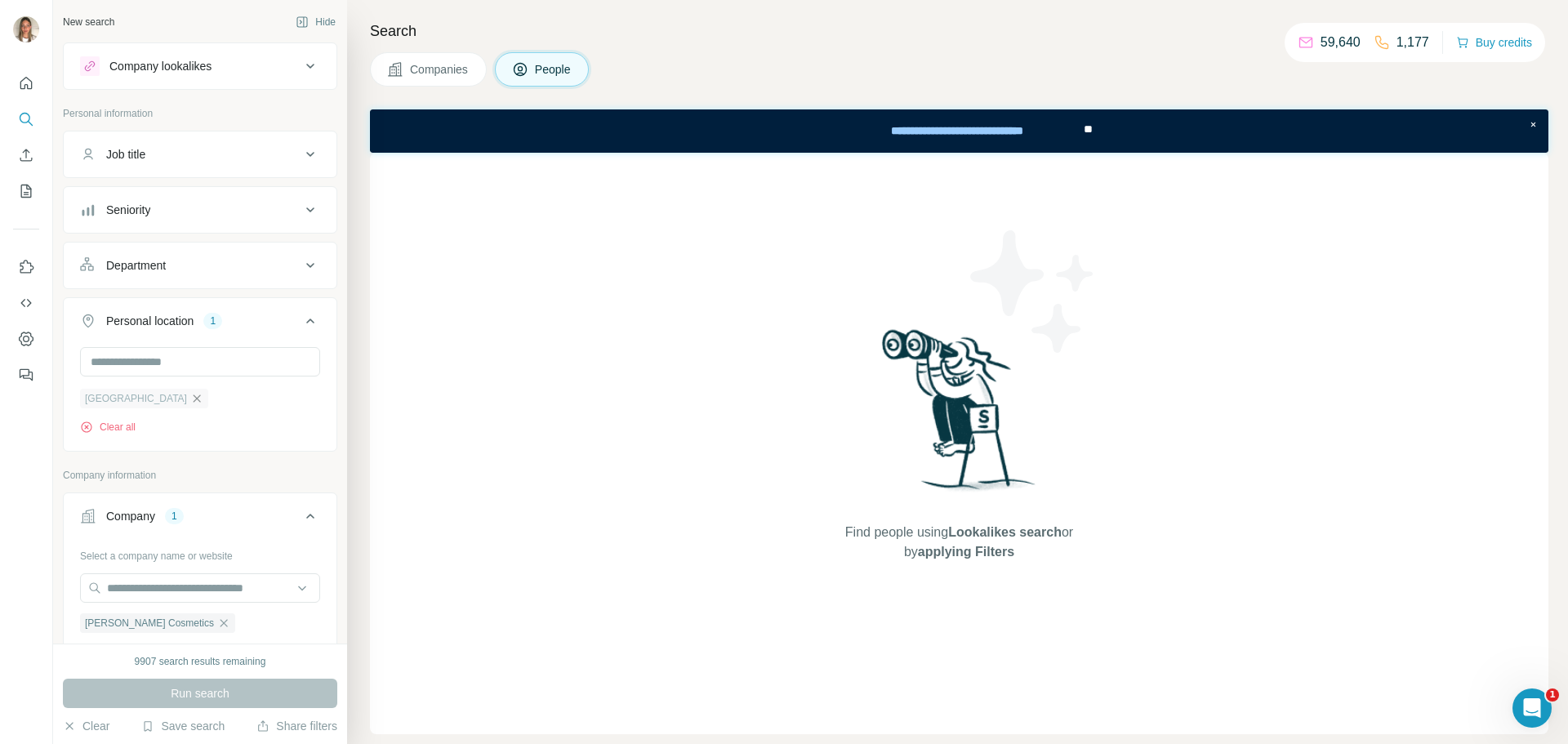
click at [190, 397] on icon "button" at bounding box center [196, 398] width 13 height 13
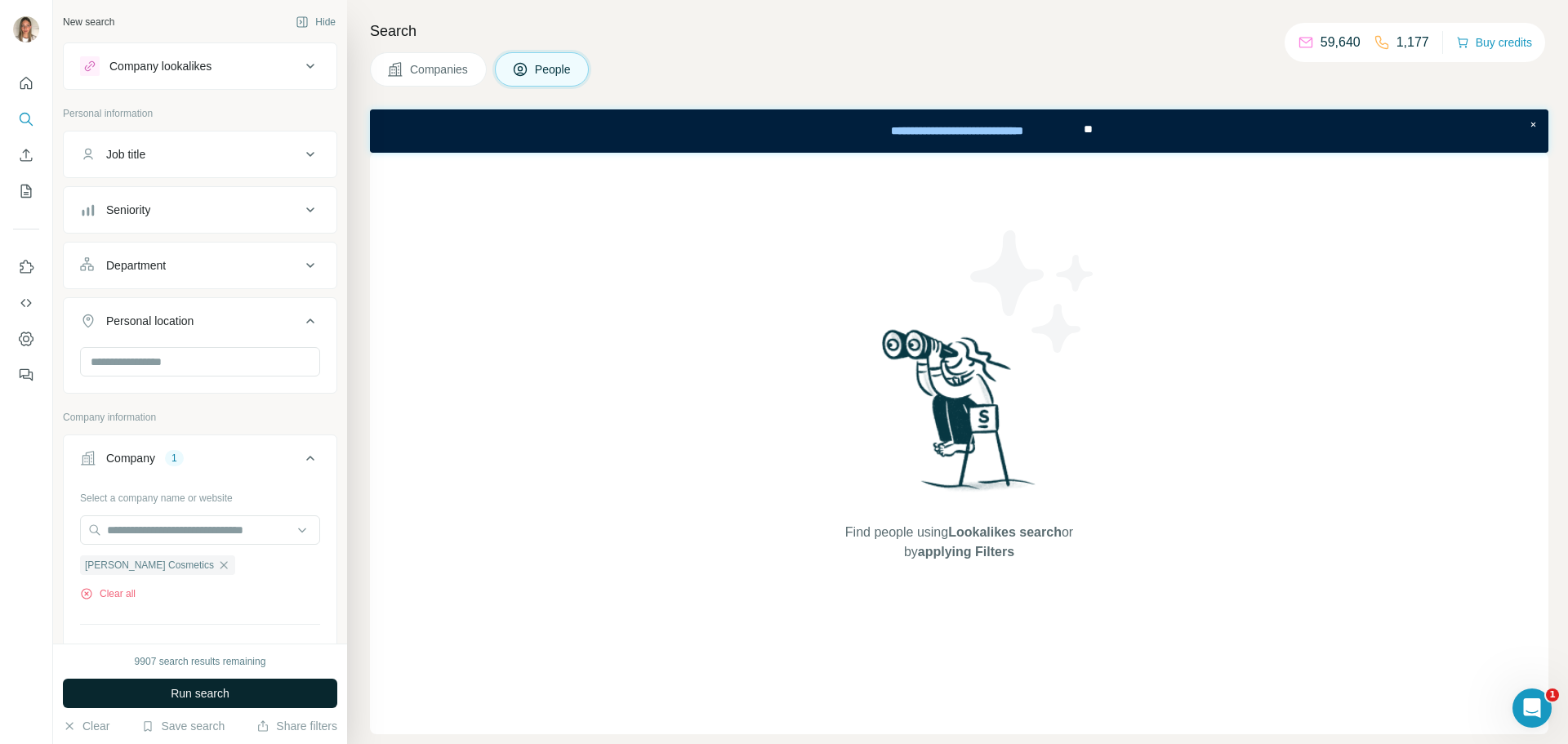
click at [196, 693] on span "Run search" at bounding box center [200, 693] width 58 height 16
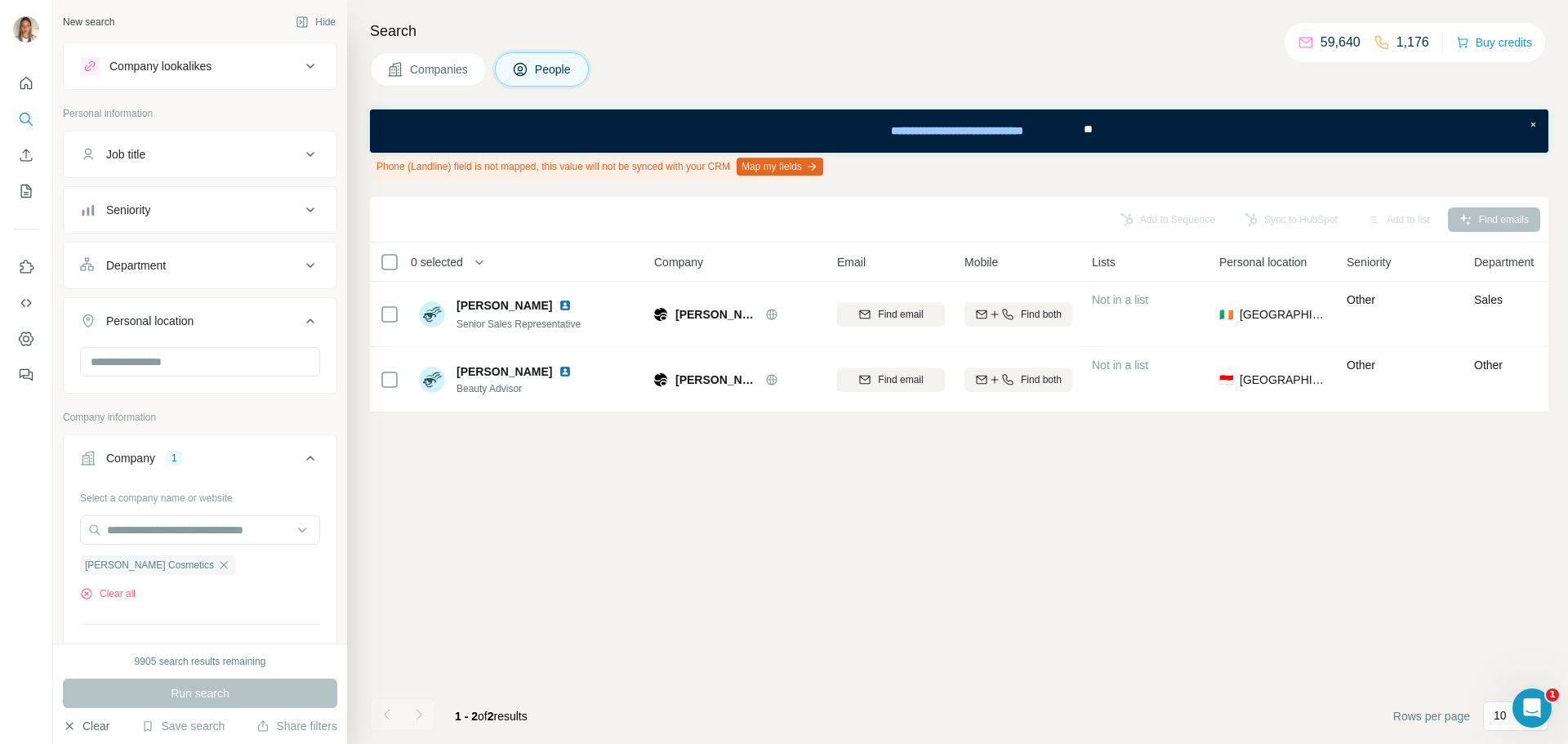
click at [90, 726] on button "Clear" at bounding box center [86, 725] width 47 height 16
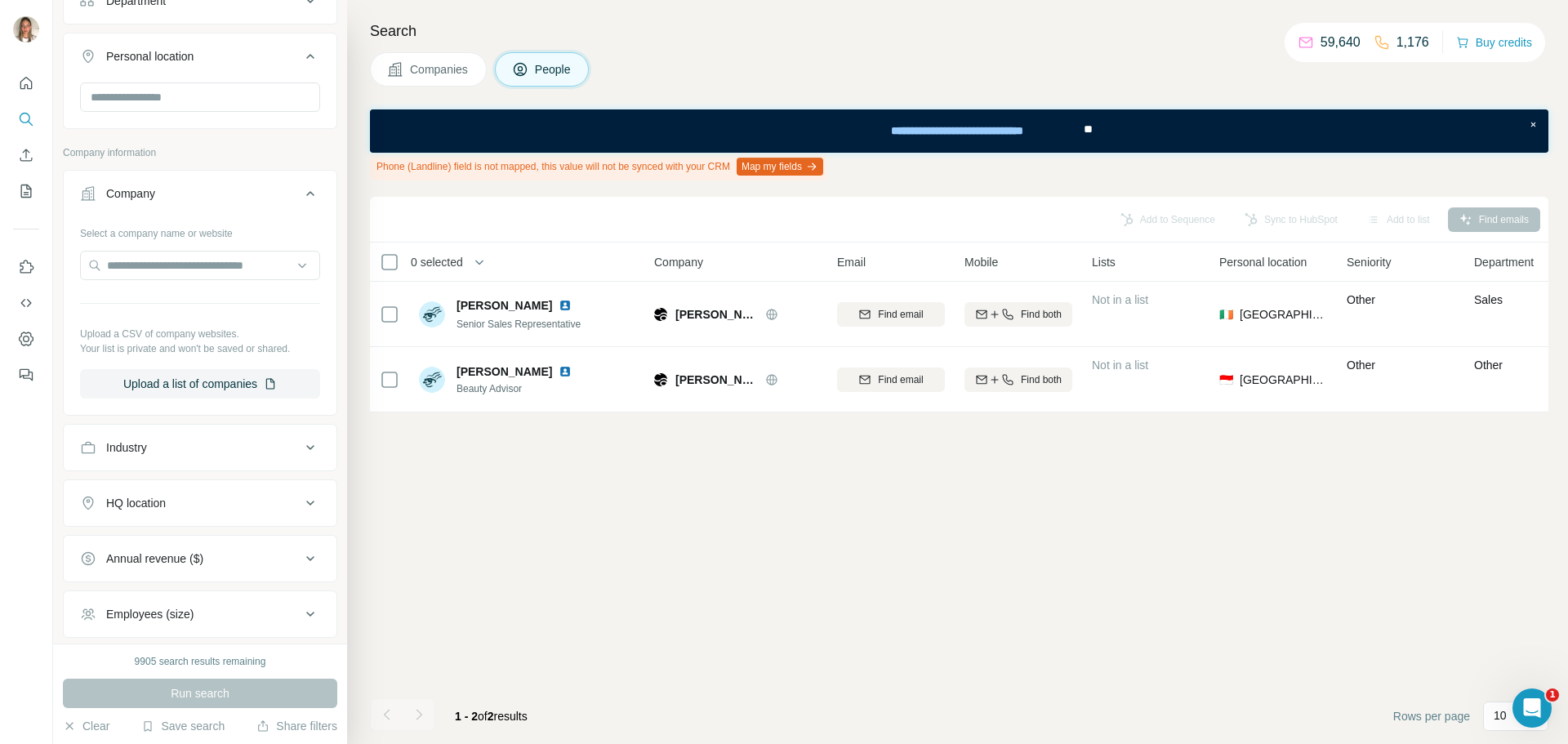
scroll to position [81, 0]
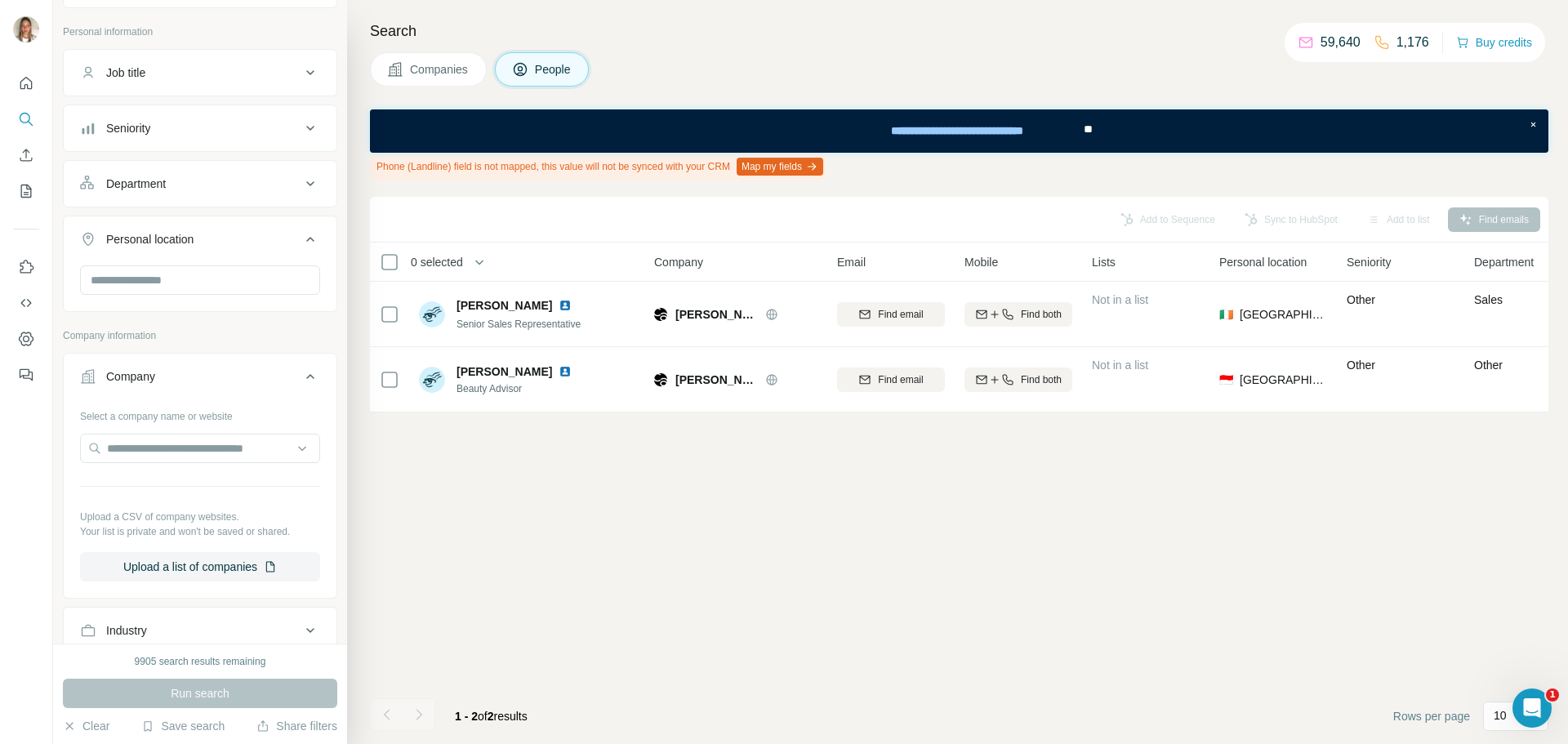
click at [437, 61] on span "Companies" at bounding box center [439, 69] width 59 height 16
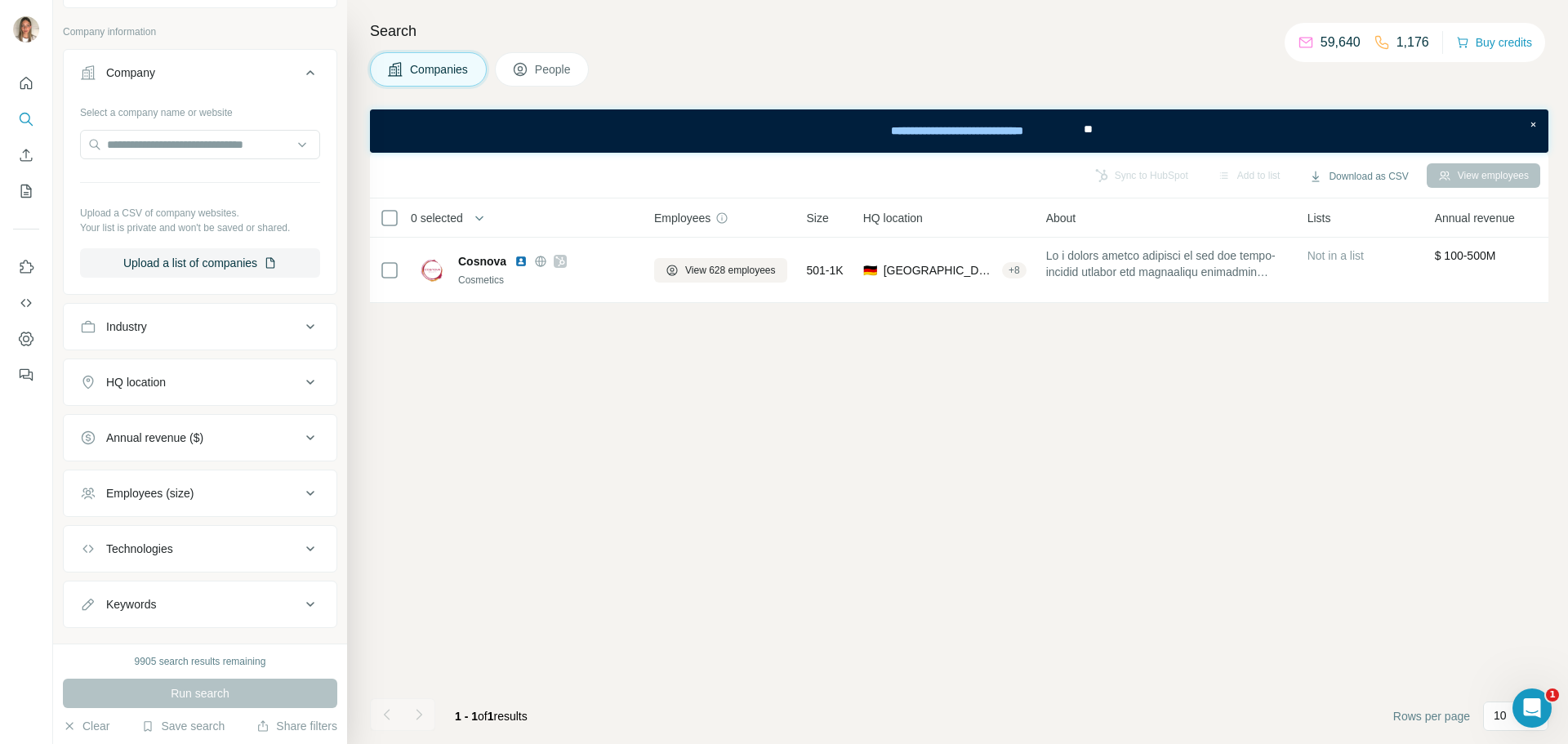
click at [528, 60] on button "People" at bounding box center [542, 69] width 95 height 35
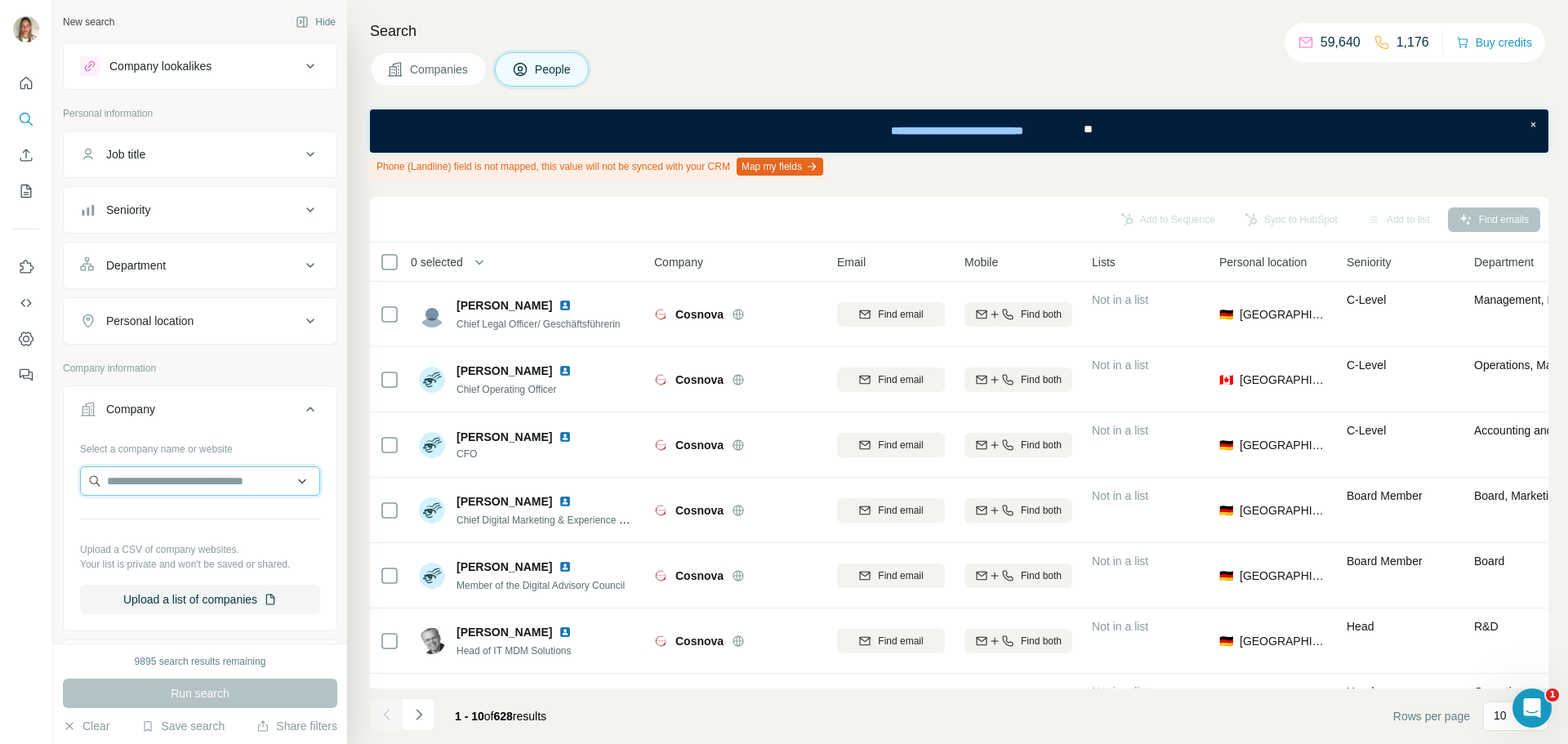
click at [181, 481] on input "text" at bounding box center [199, 480] width 240 height 29
click at [152, 472] on input "text" at bounding box center [199, 480] width 240 height 29
paste input "**********"
type input "**********"
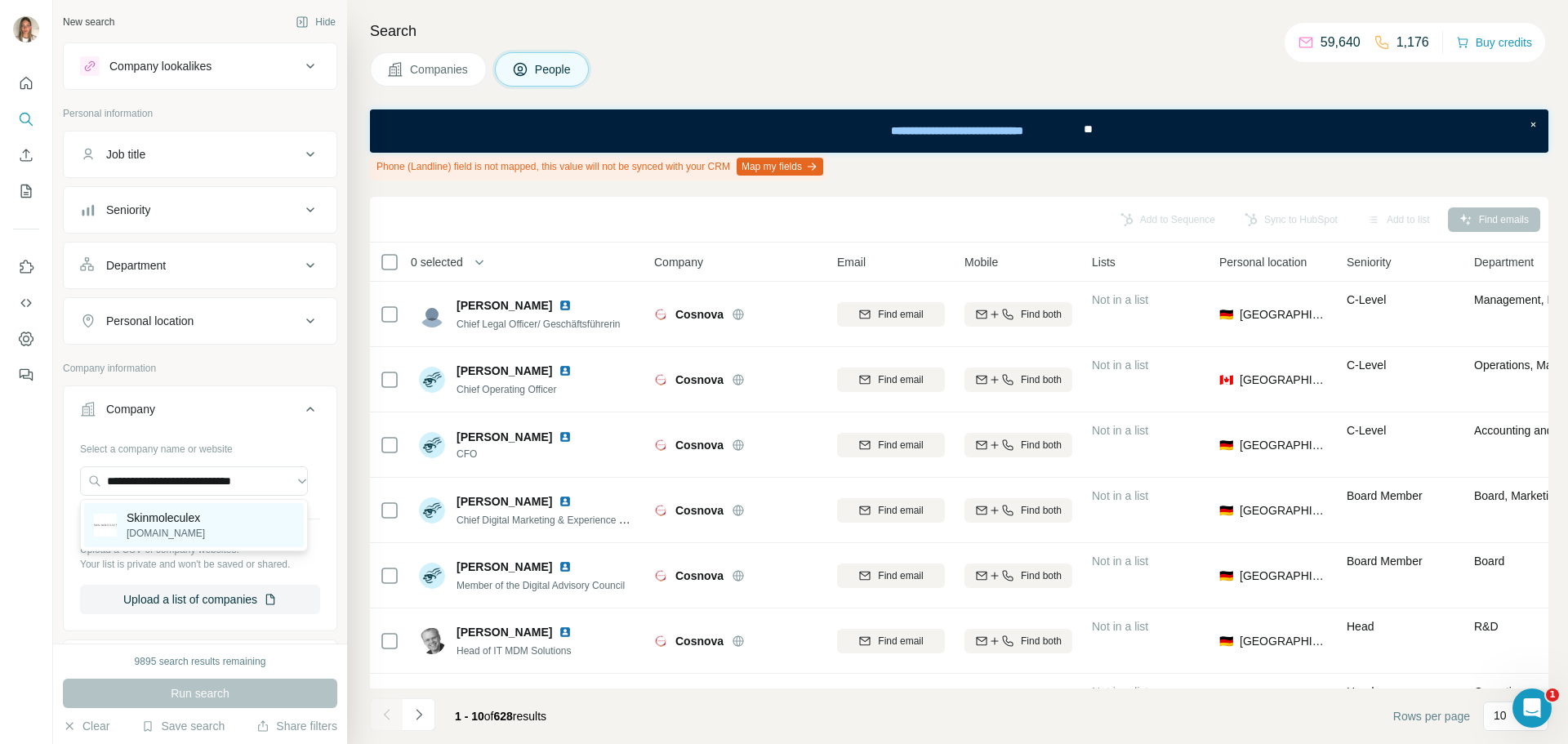
click at [156, 515] on p "Skinmoleculex" at bounding box center [165, 518] width 79 height 16
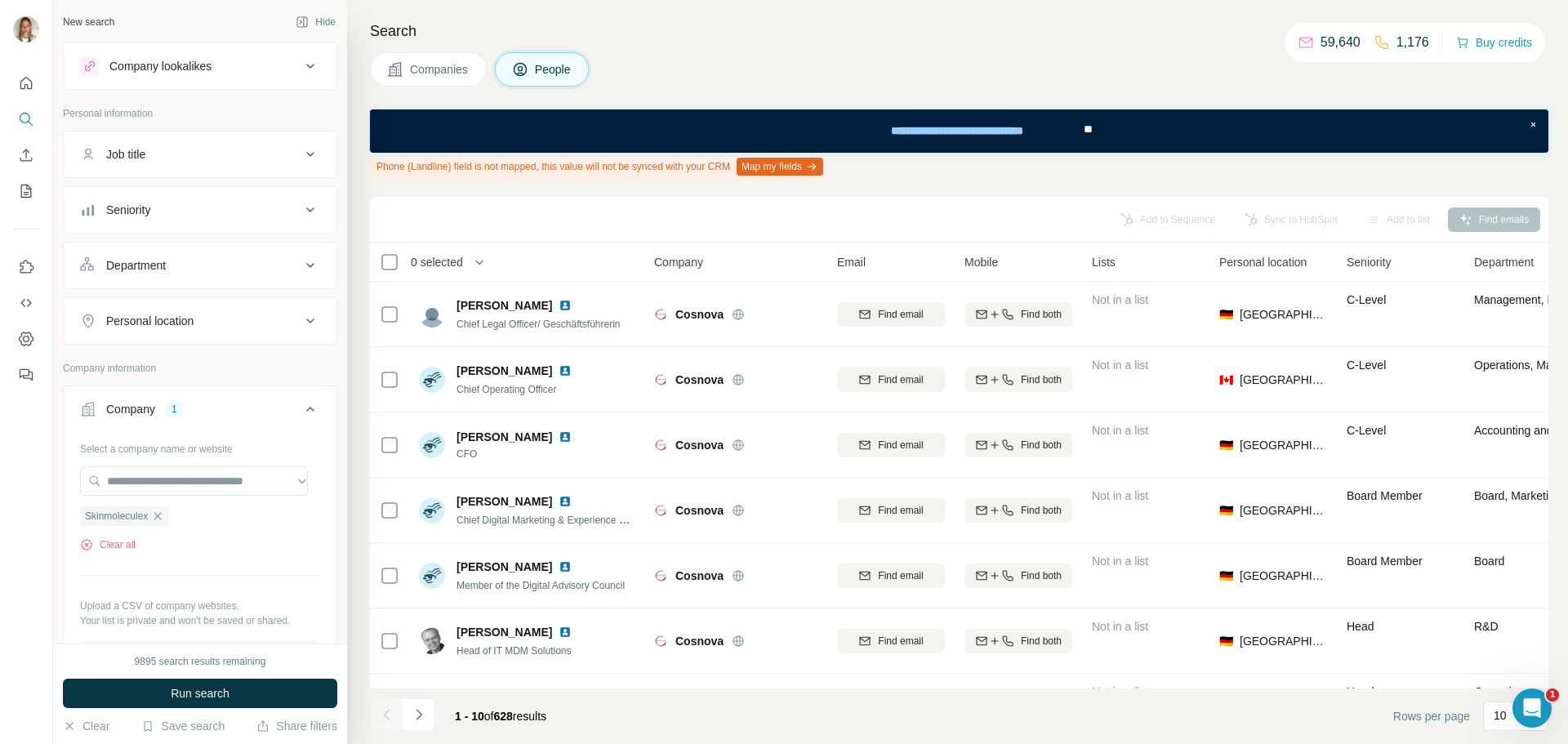
scroll to position [0, 0]
click at [196, 693] on span "Run search" at bounding box center [200, 693] width 58 height 16
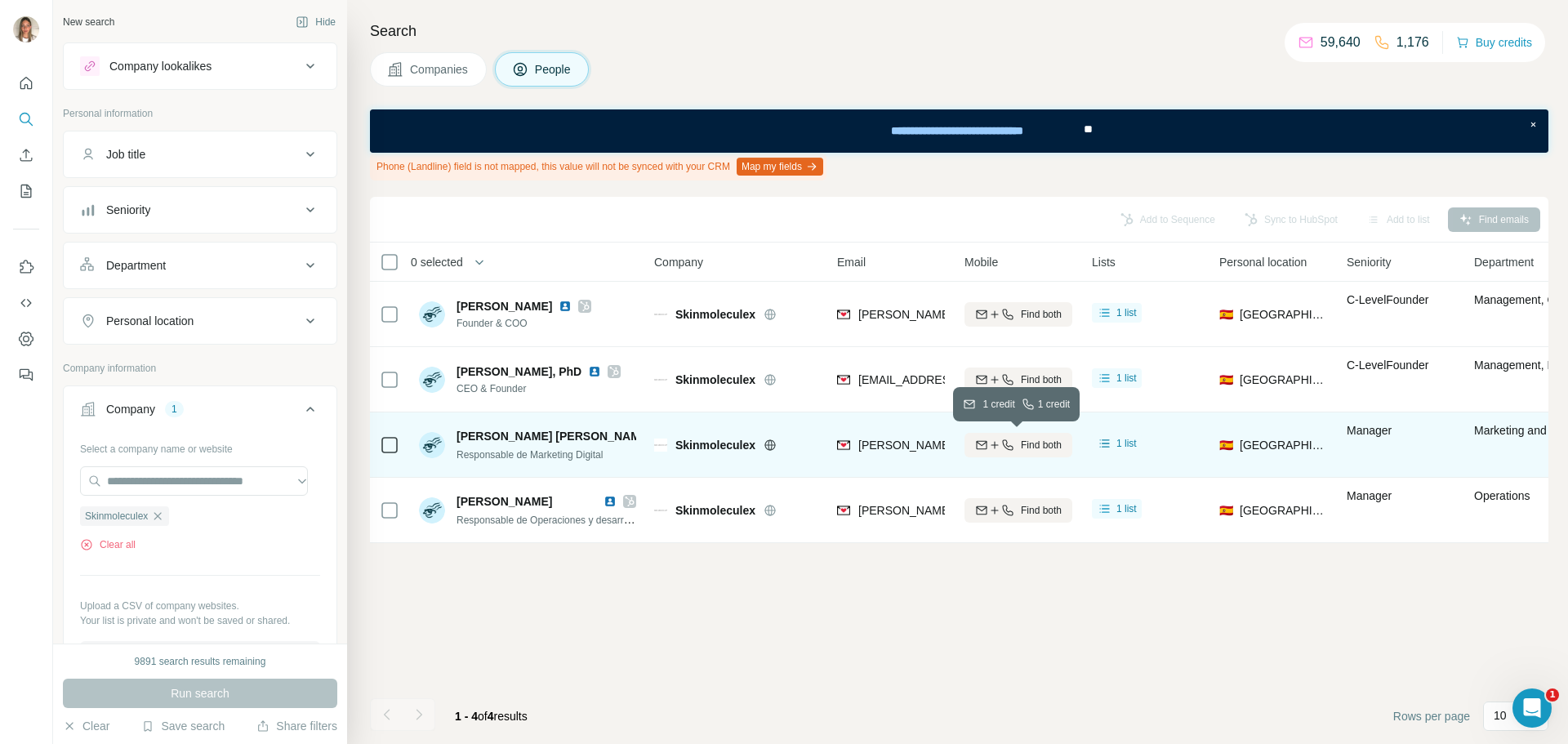
click at [992, 438] on div "Find both" at bounding box center [1018, 445] width 108 height 15
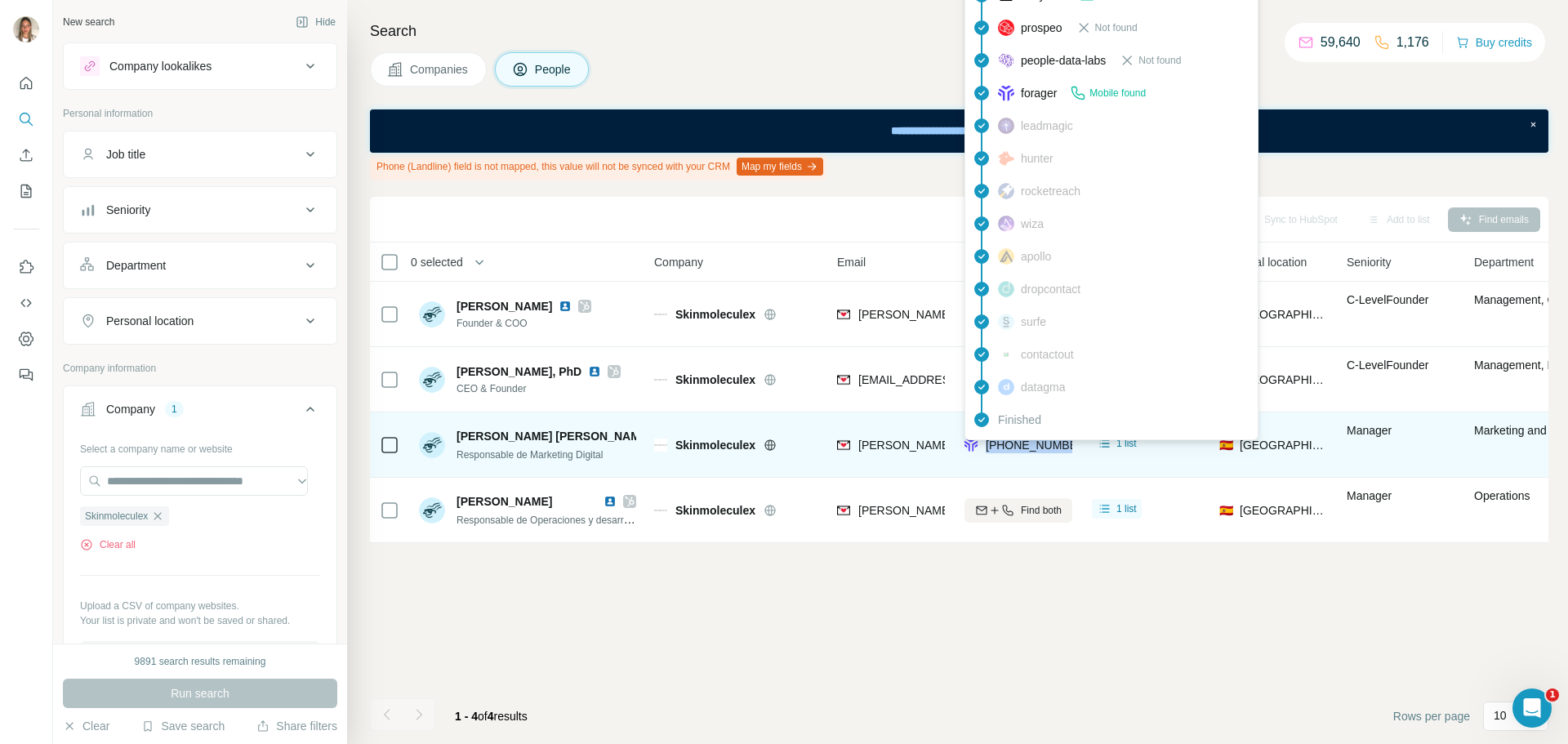
drag, startPoint x: 1071, startPoint y: 444, endPoint x: 989, endPoint y: 444, distance: 82.0
click at [989, 444] on div "[PHONE_NUMBER]" at bounding box center [1018, 444] width 108 height 45
copy span "[PHONE_NUMBER]"
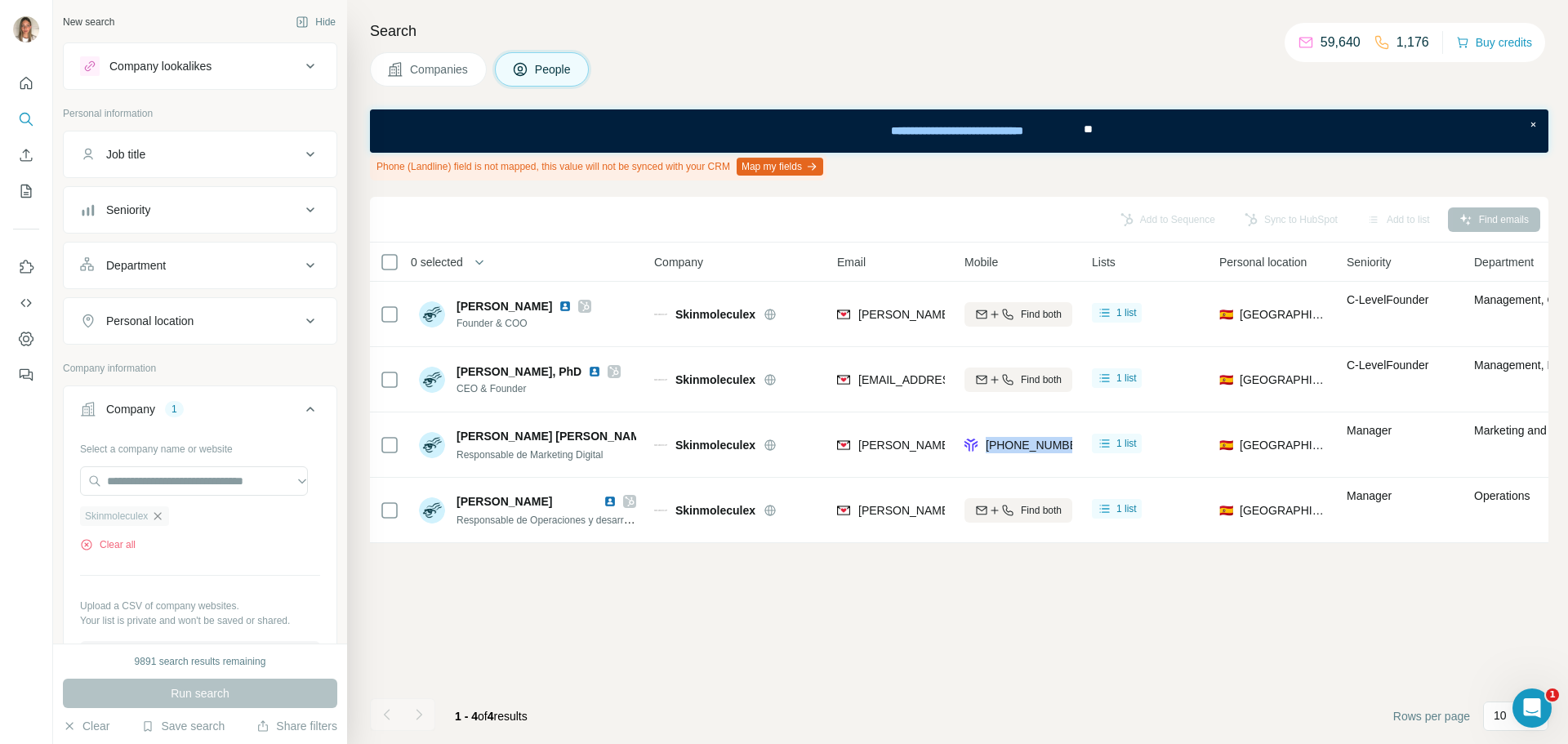
click at [162, 515] on icon "button" at bounding box center [158, 516] width 13 height 13
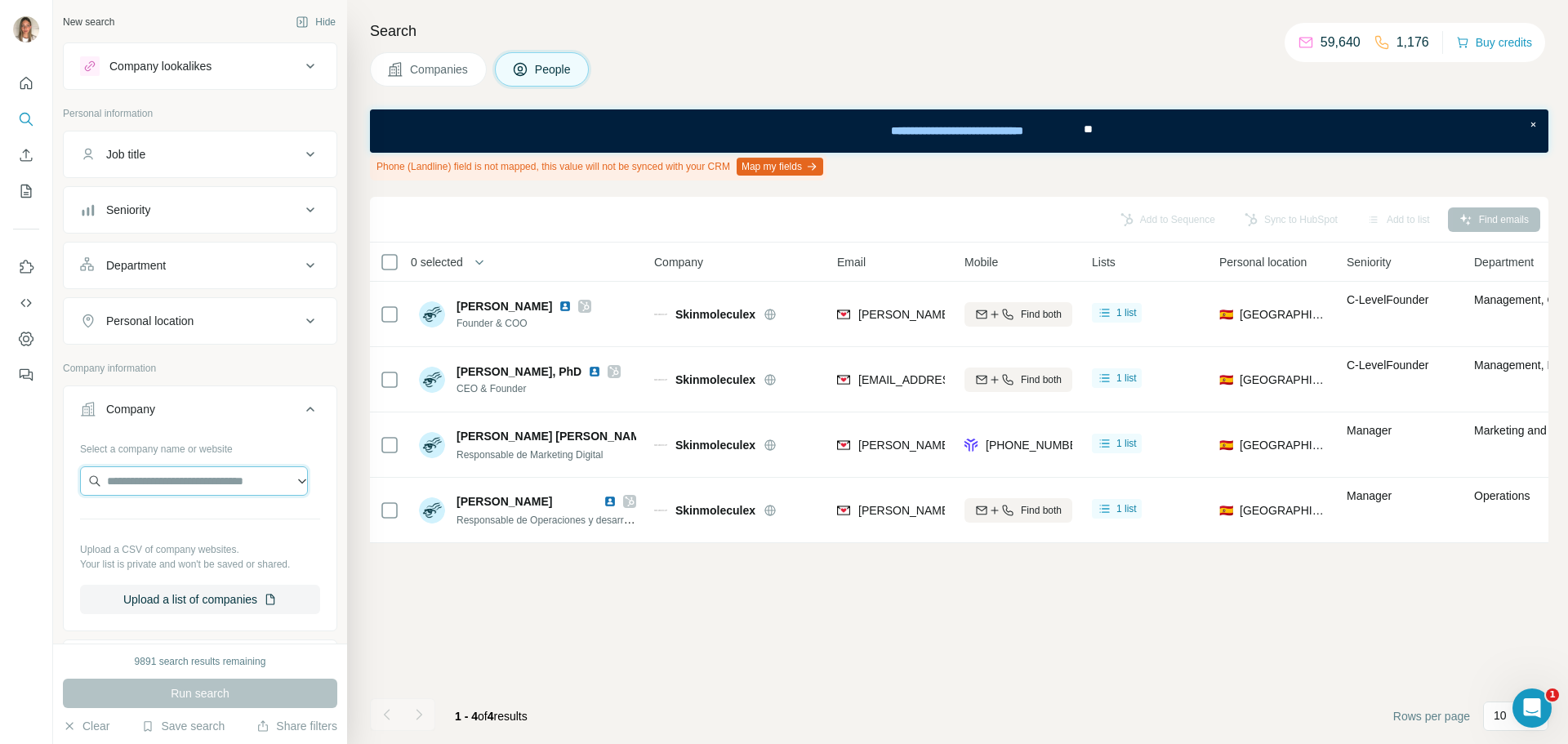
click at [150, 484] on input "text" at bounding box center [193, 480] width 227 height 29
paste input "**********"
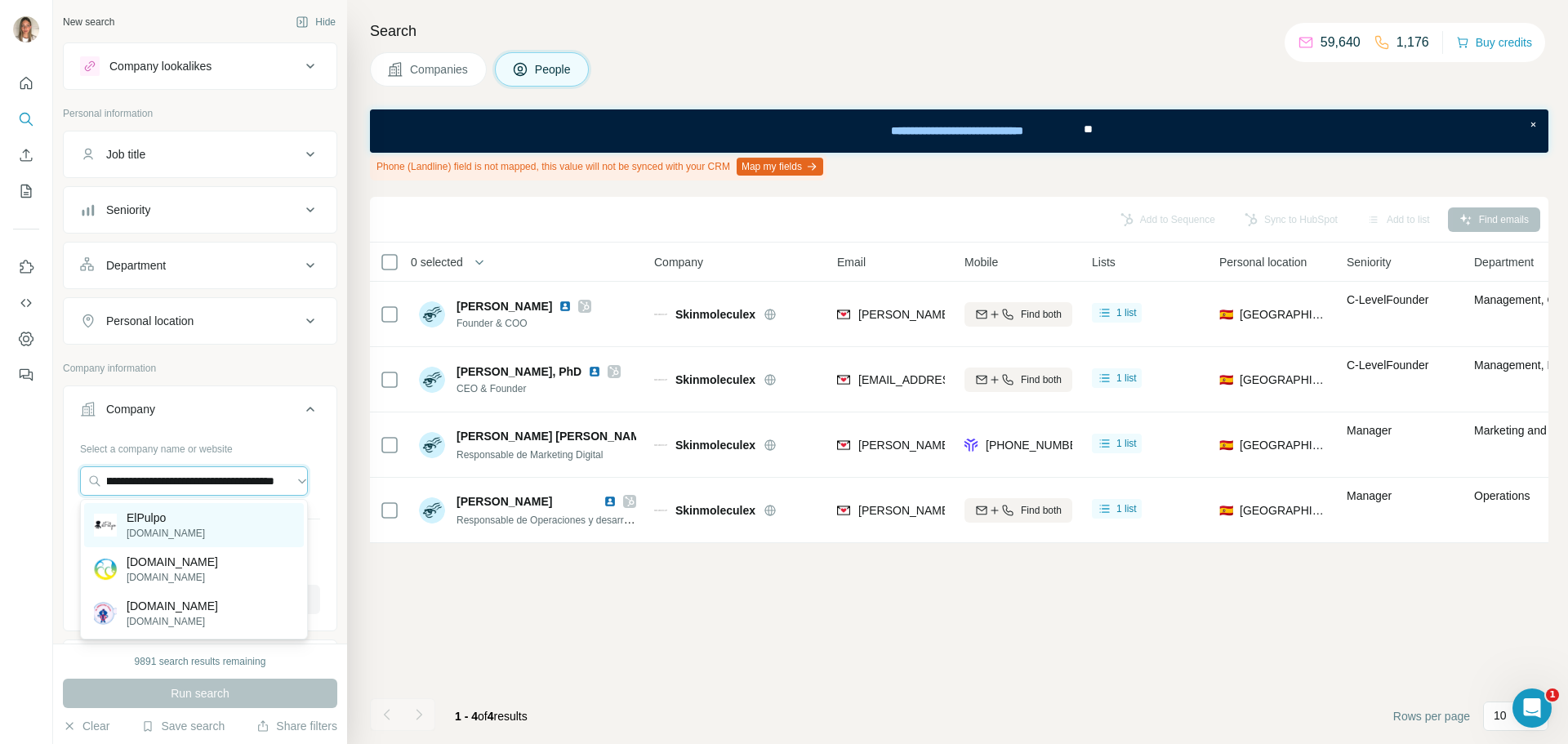
type input "**********"
click at [151, 515] on p "ElPulpo" at bounding box center [165, 518] width 79 height 16
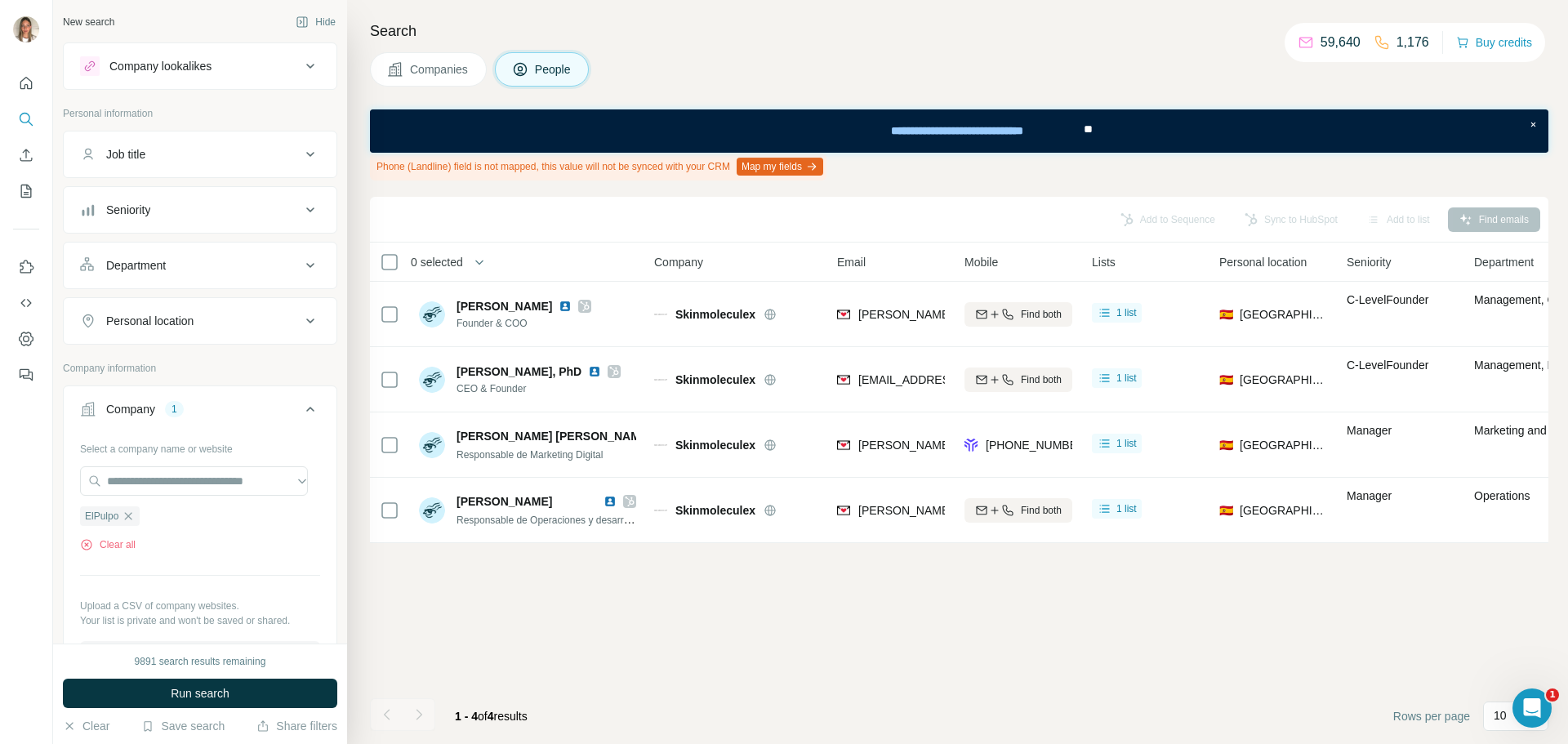
scroll to position [0, 0]
click at [194, 320] on div "Personal location" at bounding box center [150, 320] width 88 height 16
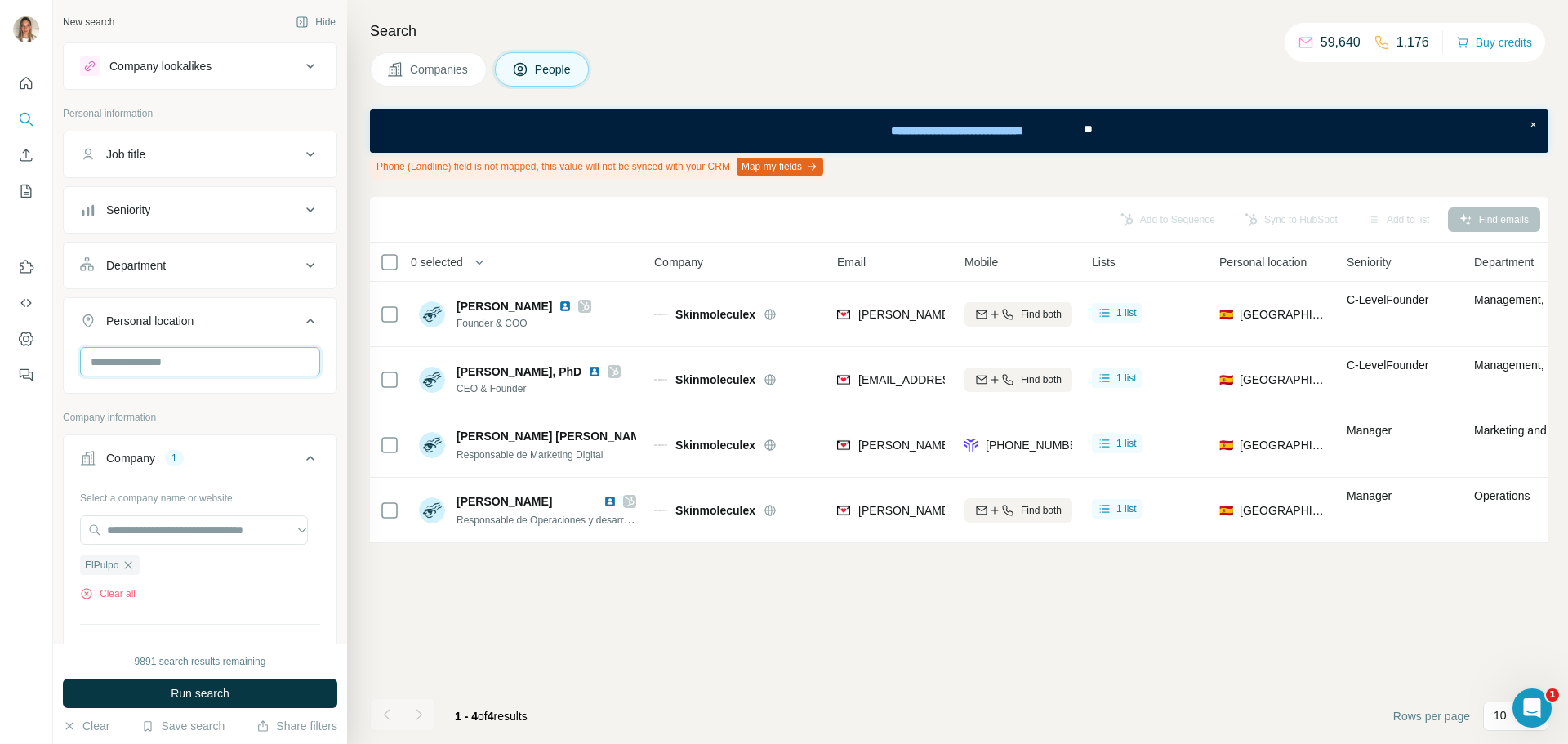
click at [170, 365] on input "text" at bounding box center [199, 361] width 240 height 29
type input "*****"
click at [288, 395] on icon at bounding box center [284, 405] width 19 height 19
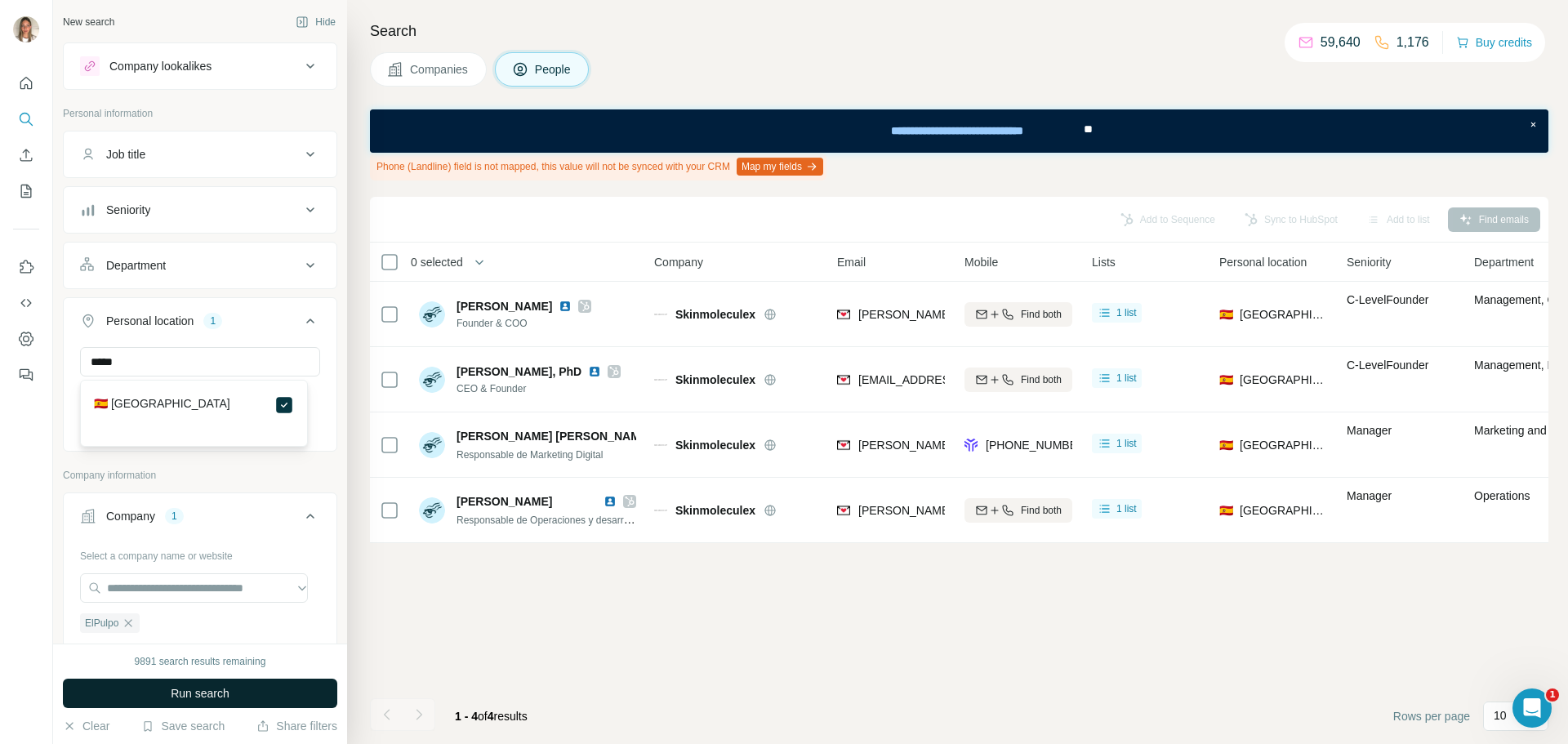
click at [236, 686] on button "Run search" at bounding box center [200, 693] width 274 height 29
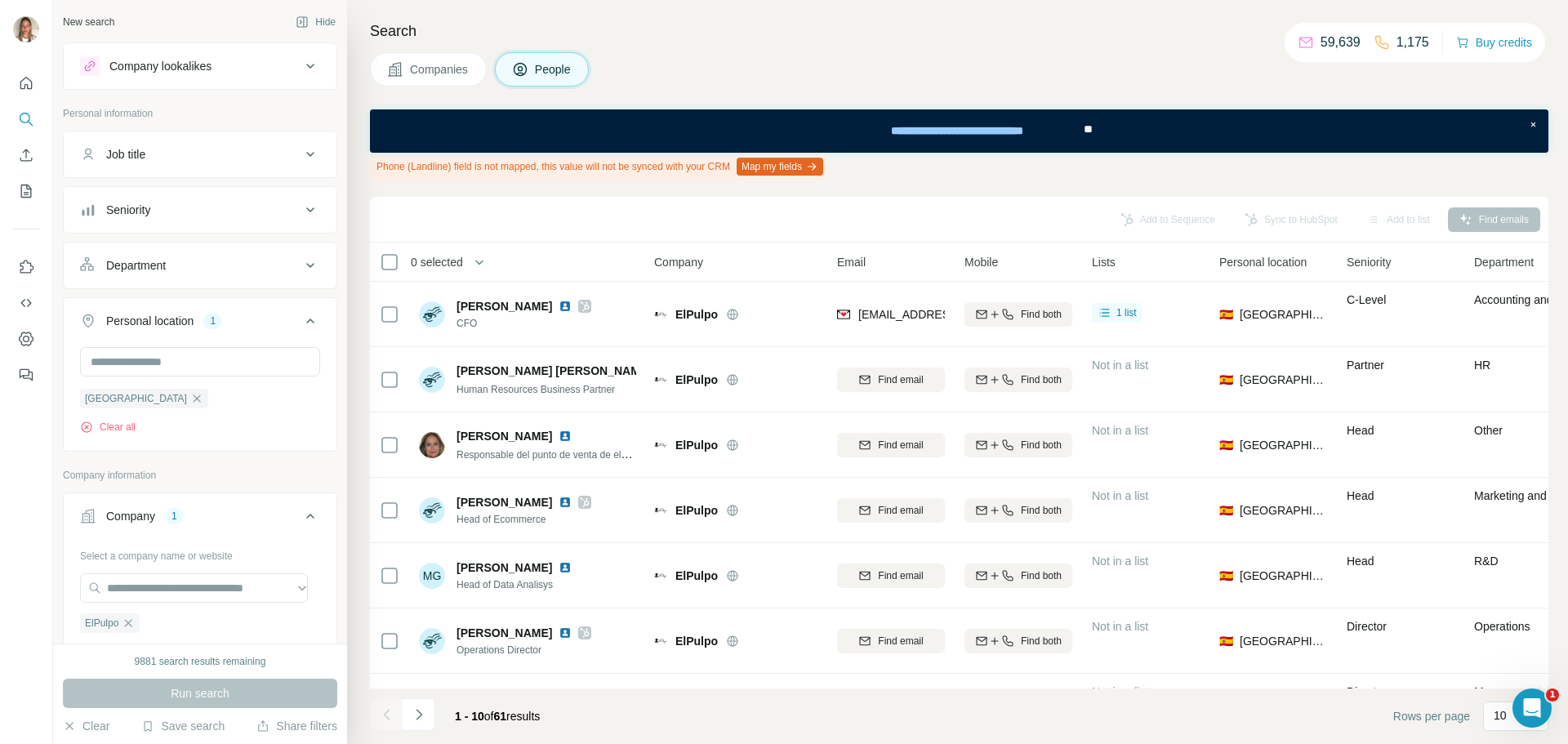
click at [301, 208] on icon at bounding box center [311, 210] width 19 height 19
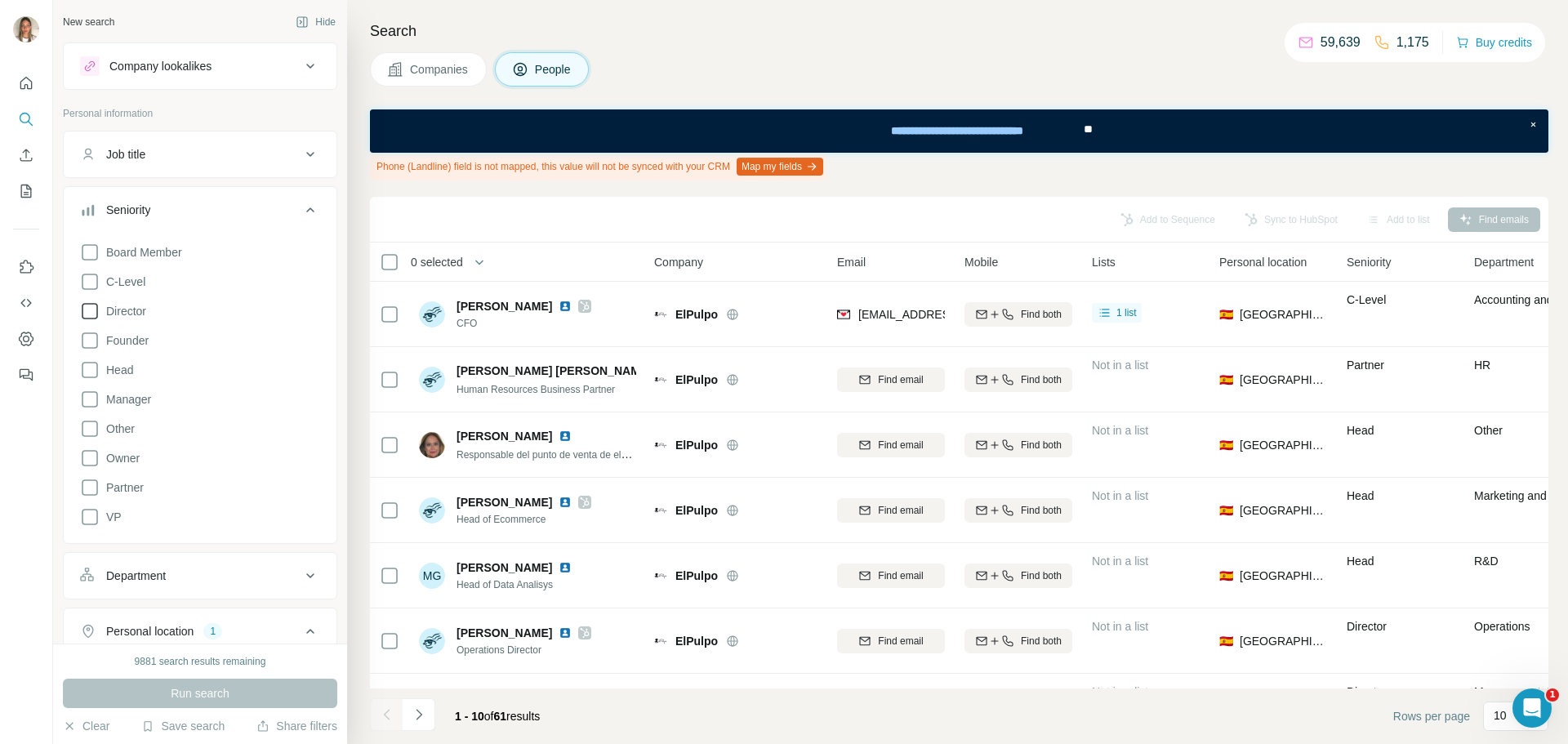
click at [88, 313] on icon at bounding box center [89, 311] width 19 height 19
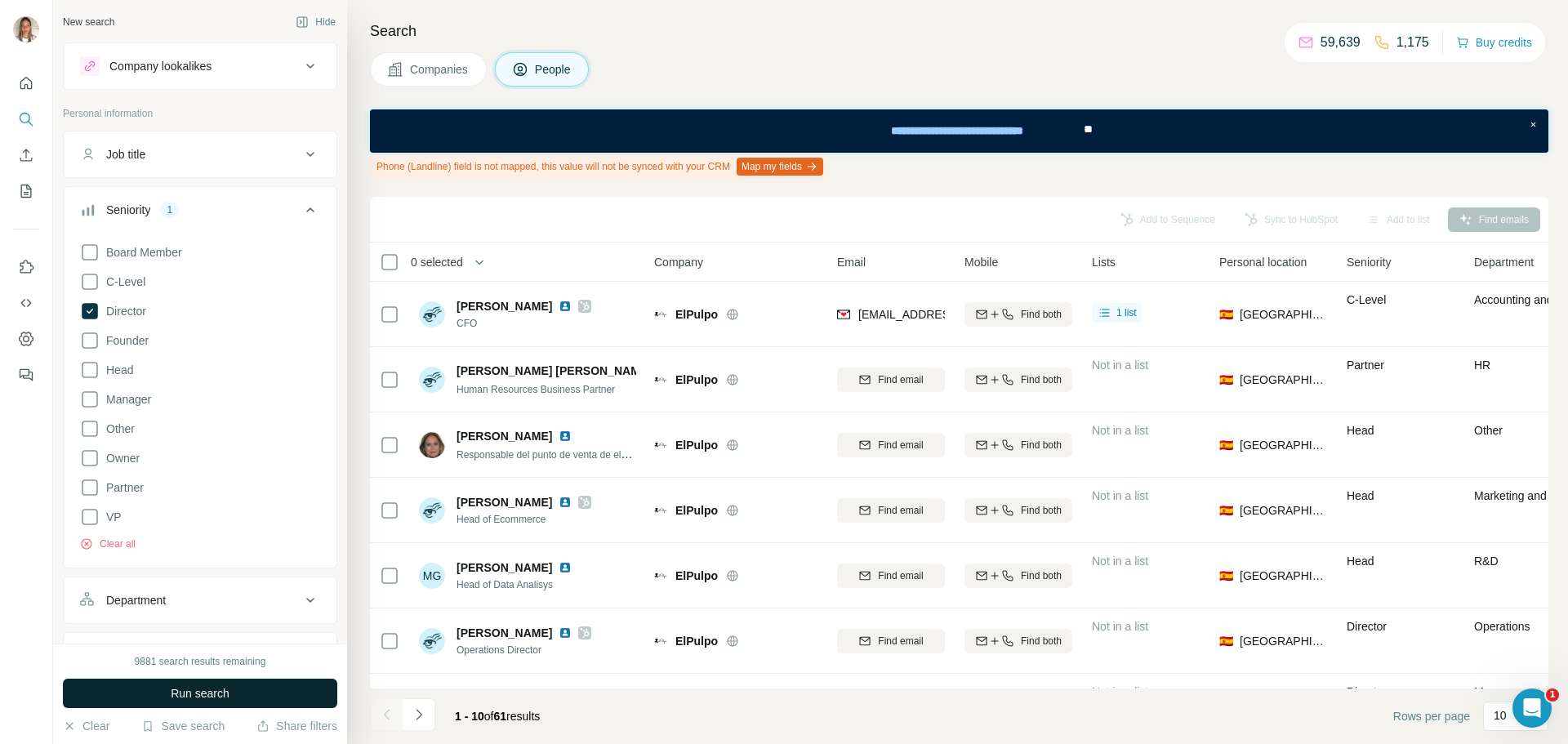
click at [225, 682] on button "Run search" at bounding box center [200, 693] width 274 height 29
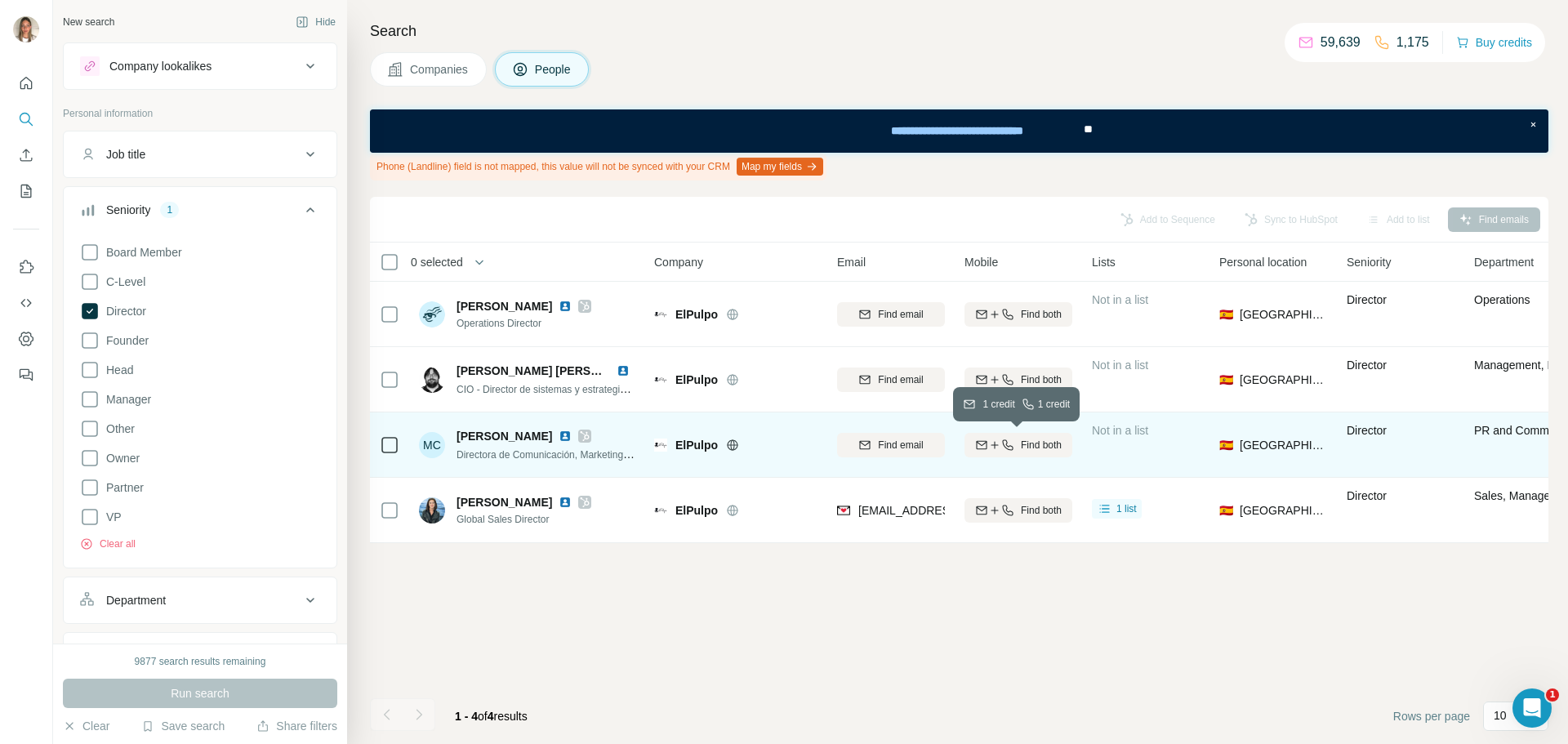
click at [1029, 442] on span "Find both" at bounding box center [1041, 445] width 41 height 15
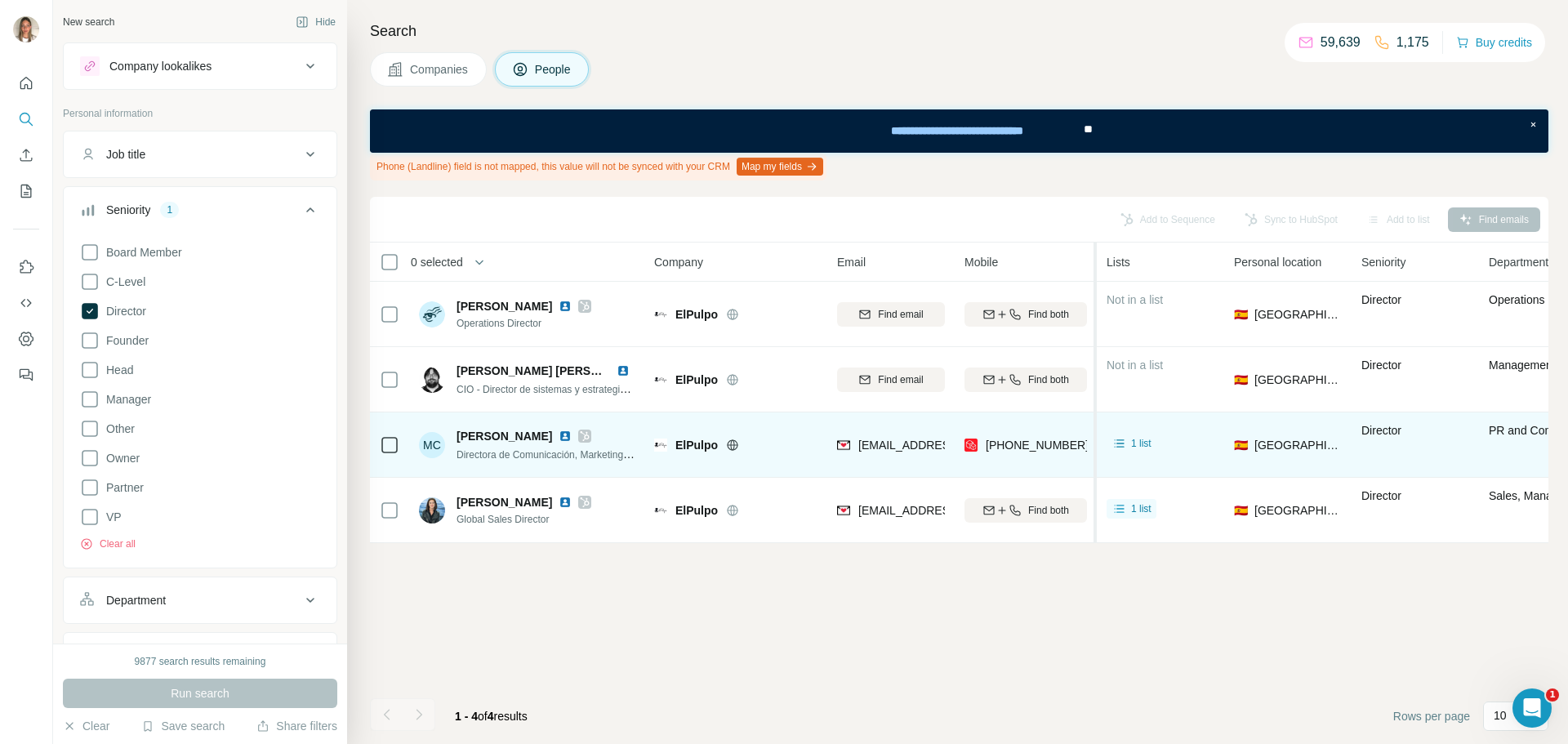
drag, startPoint x: 1080, startPoint y: 449, endPoint x: 1096, endPoint y: 449, distance: 16.0
click at [1096, 449] on table "0 selected People Company Email Mobile Lists Personal location Seniority Depart…" at bounding box center [1080, 393] width 1419 height 301
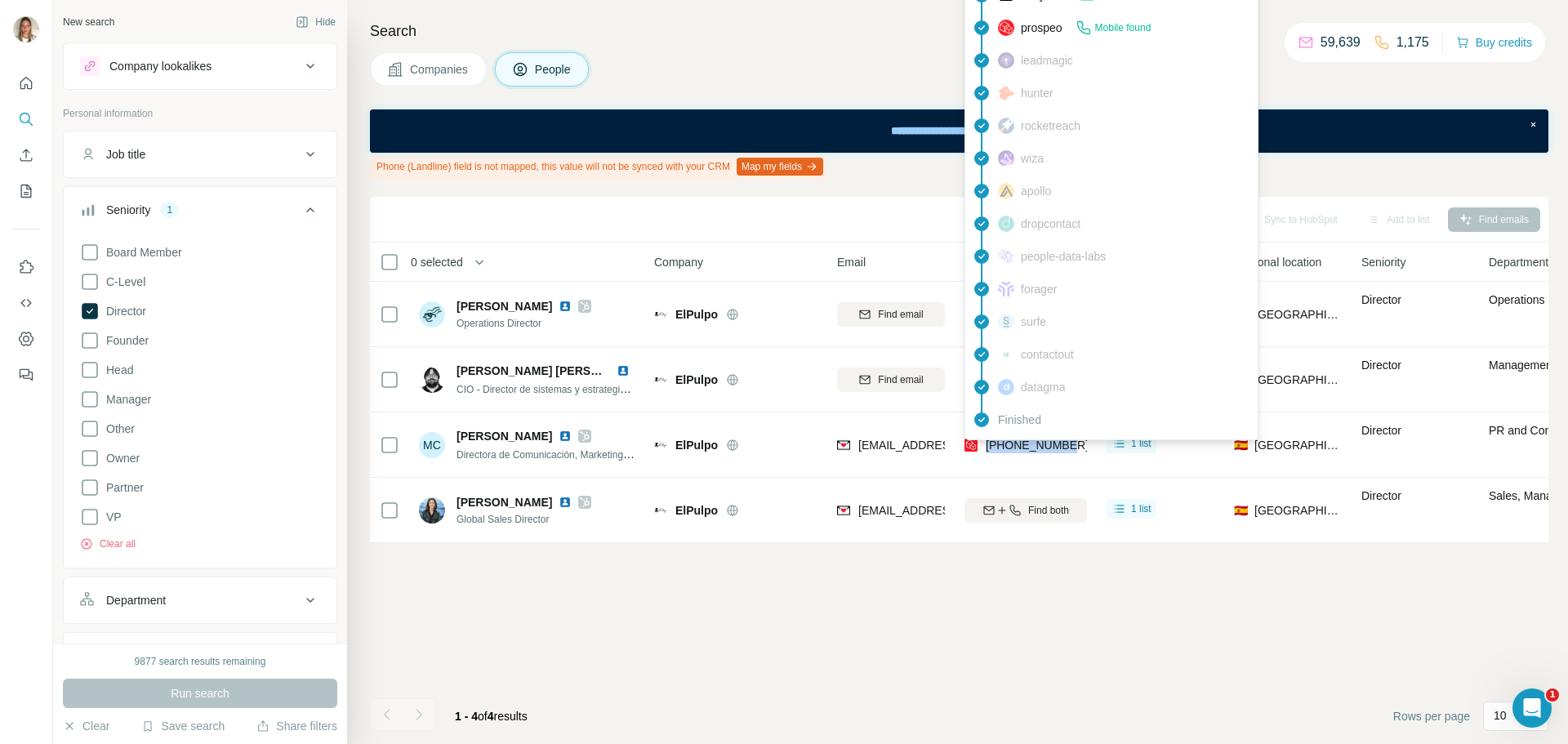
drag, startPoint x: 1081, startPoint y: 451, endPoint x: 988, endPoint y: 443, distance: 93.3
click at [988, 443] on div "[PHONE_NUMBER]" at bounding box center [1026, 444] width 122 height 45
copy span "[PHONE_NUMBER]"
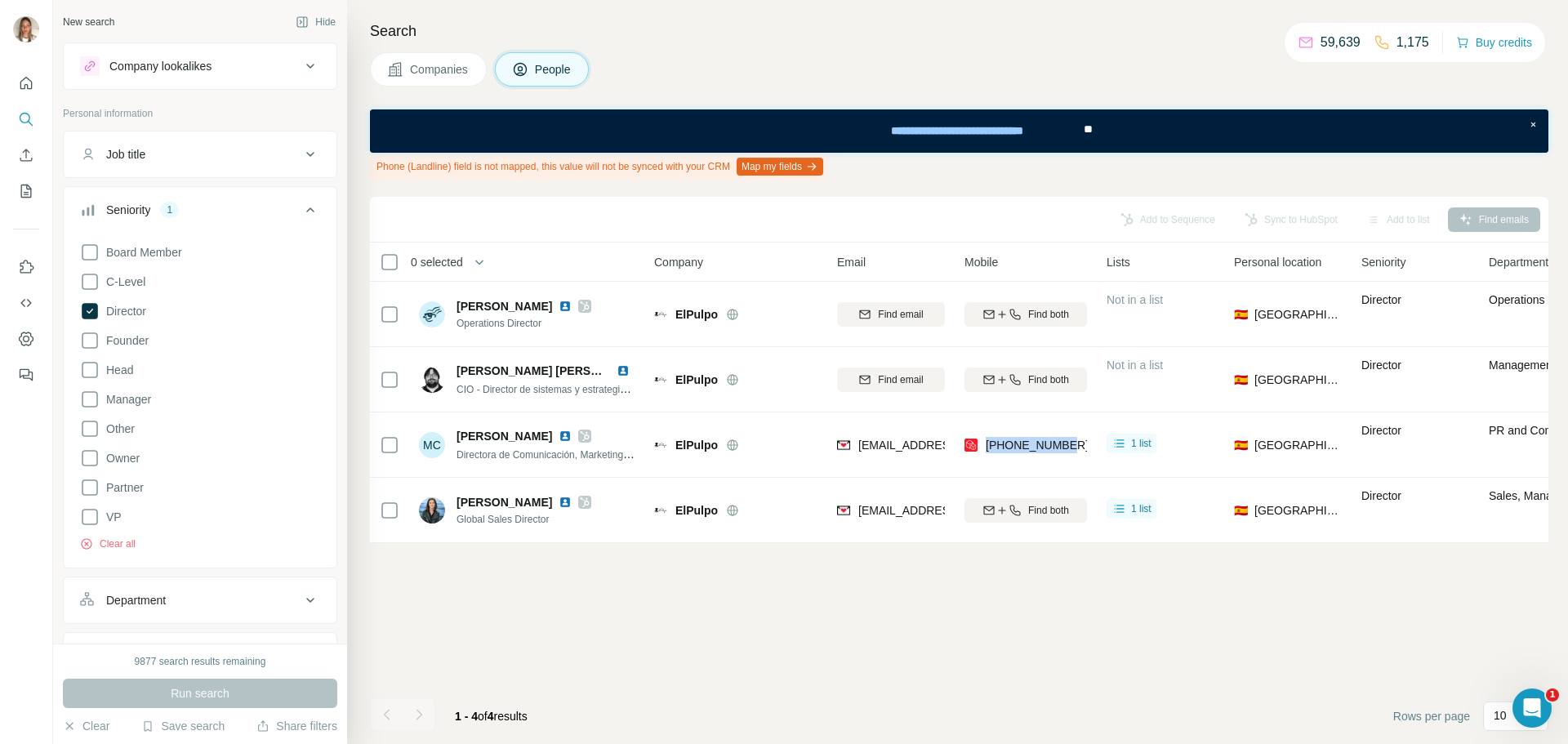
click at [1075, 446] on div "[PHONE_NUMBER]" at bounding box center [1026, 444] width 122 height 45
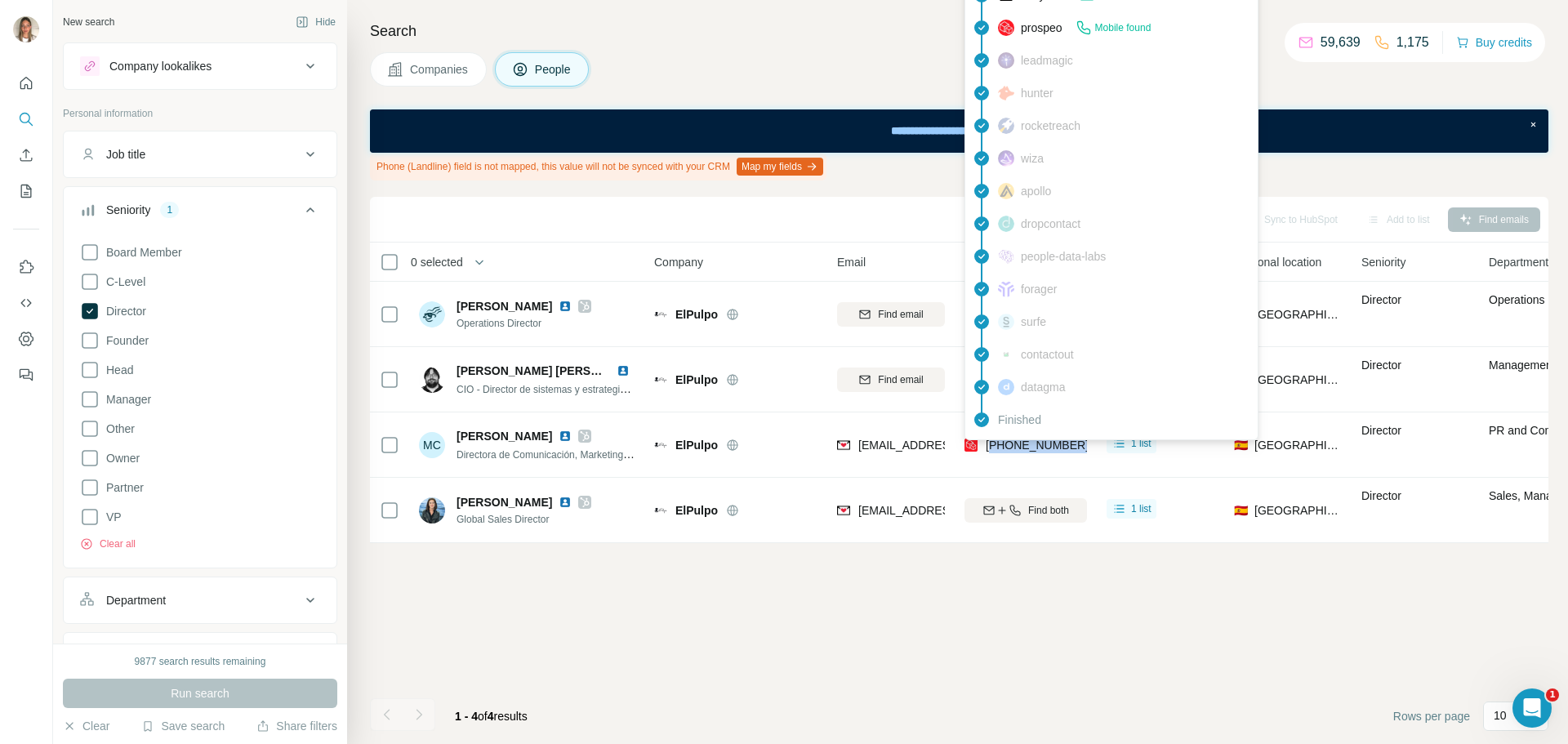
drag, startPoint x: 1075, startPoint y: 446, endPoint x: 1018, endPoint y: 443, distance: 57.1
click at [1018, 443] on div "[PHONE_NUMBER]" at bounding box center [1026, 444] width 122 height 45
click at [1072, 440] on div "[PHONE_NUMBER]" at bounding box center [1026, 444] width 122 height 45
drag, startPoint x: 1075, startPoint y: 440, endPoint x: 1011, endPoint y: 442, distance: 64.0
click at [1011, 442] on div "[PHONE_NUMBER]" at bounding box center [1026, 444] width 122 height 45
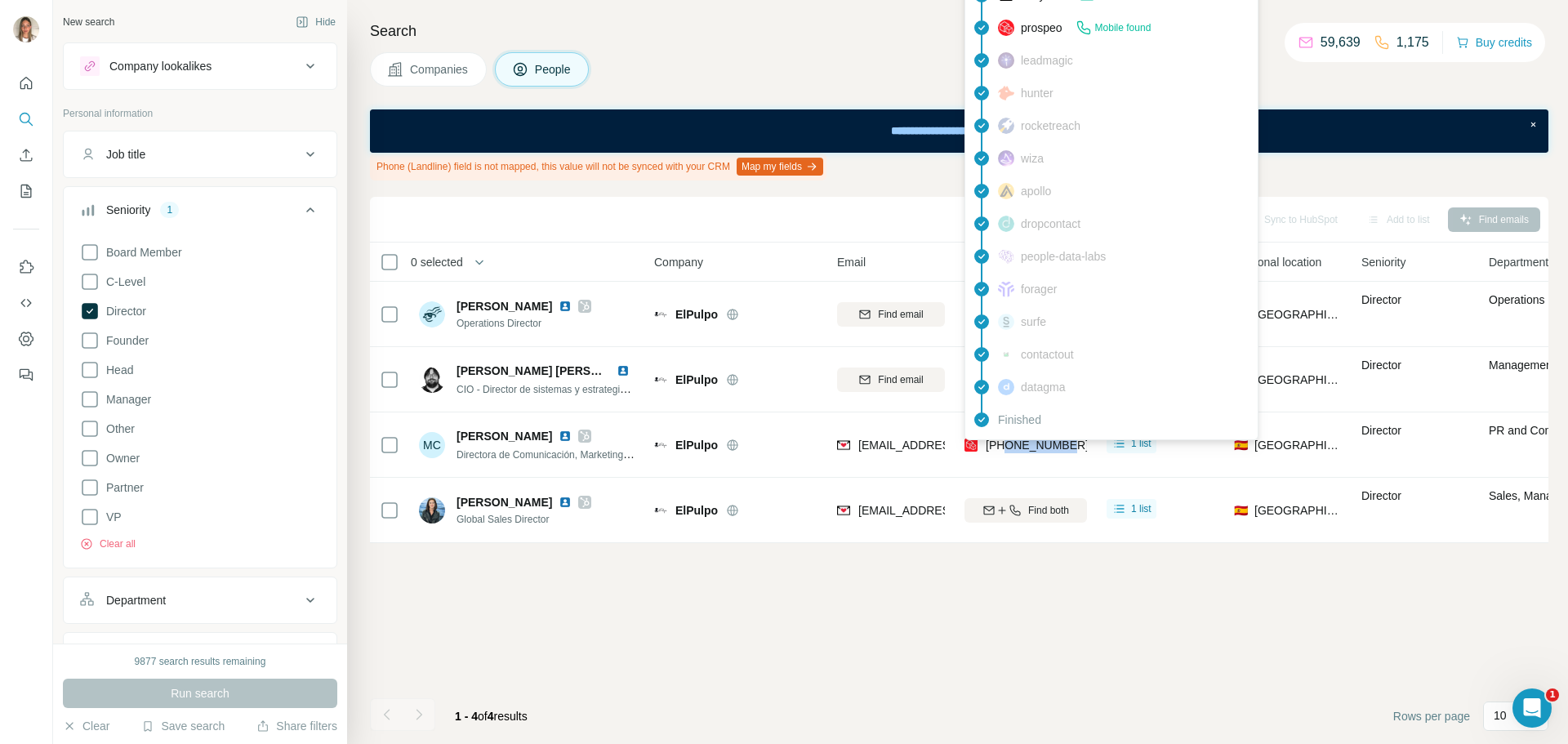
copy span "669270330"
